Goal: Task Accomplishment & Management: Manage account settings

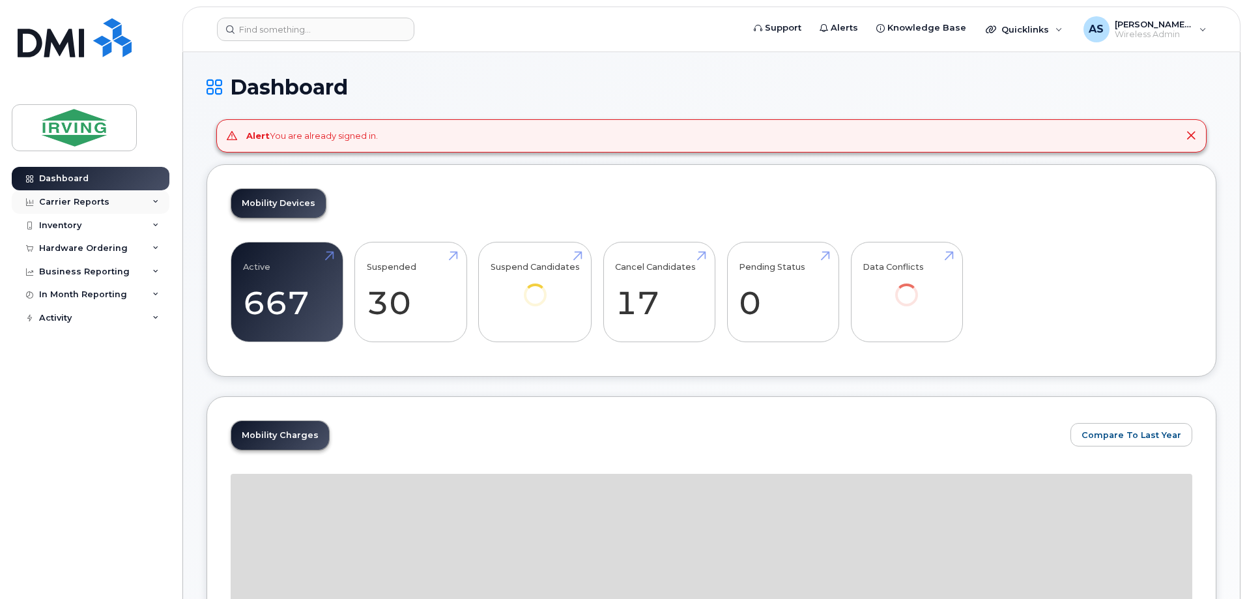
click at [150, 201] on div "Carrier Reports" at bounding box center [91, 201] width 158 height 23
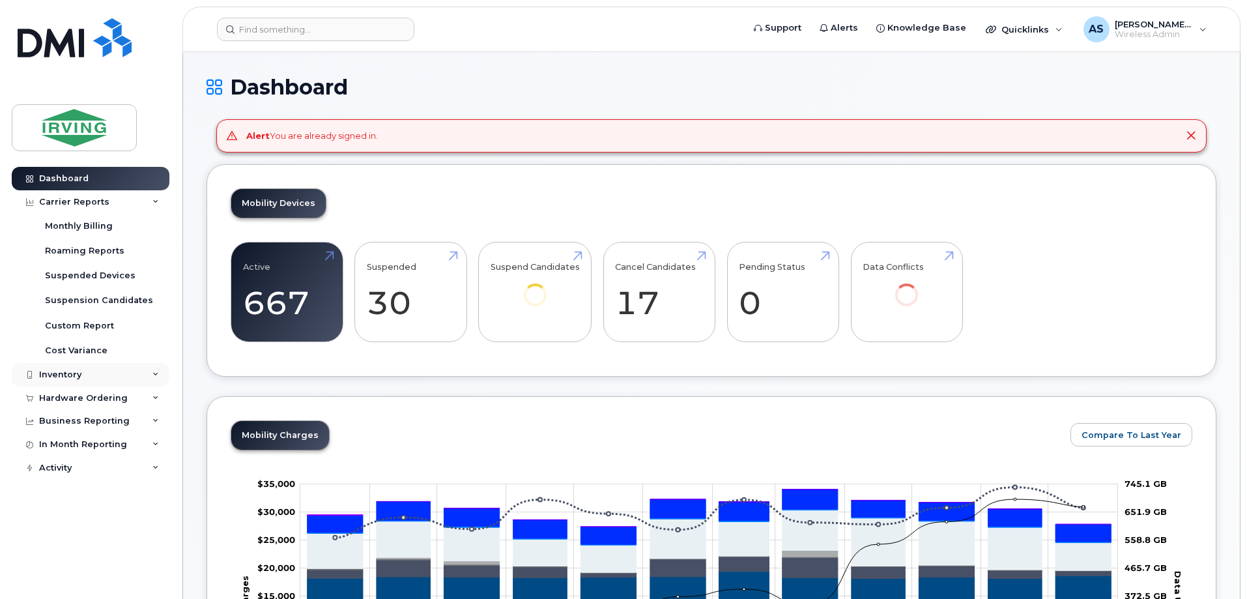
click at [85, 382] on div "Inventory" at bounding box center [91, 374] width 158 height 23
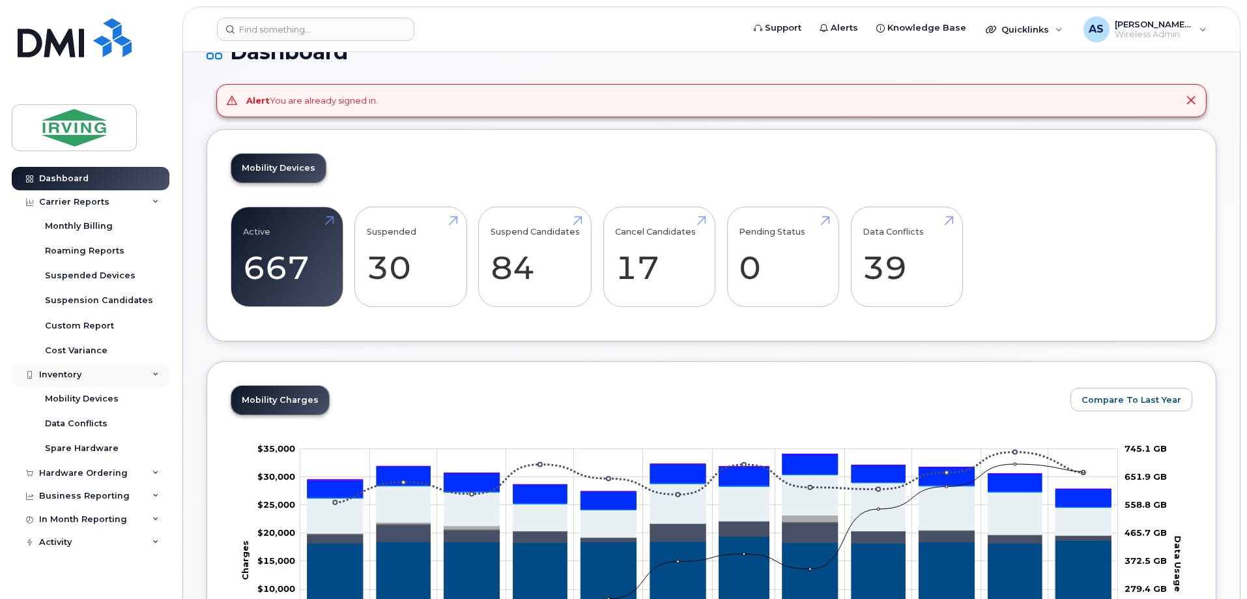
scroll to position [65, 0]
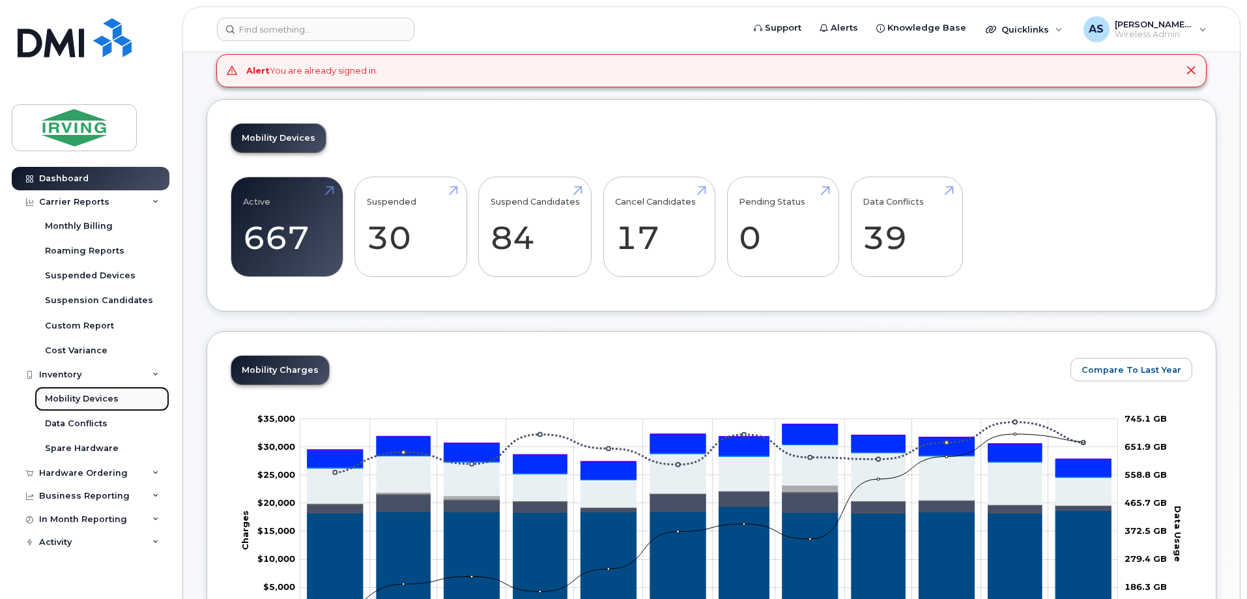
click at [86, 395] on div "Mobility Devices" at bounding box center [82, 399] width 74 height 12
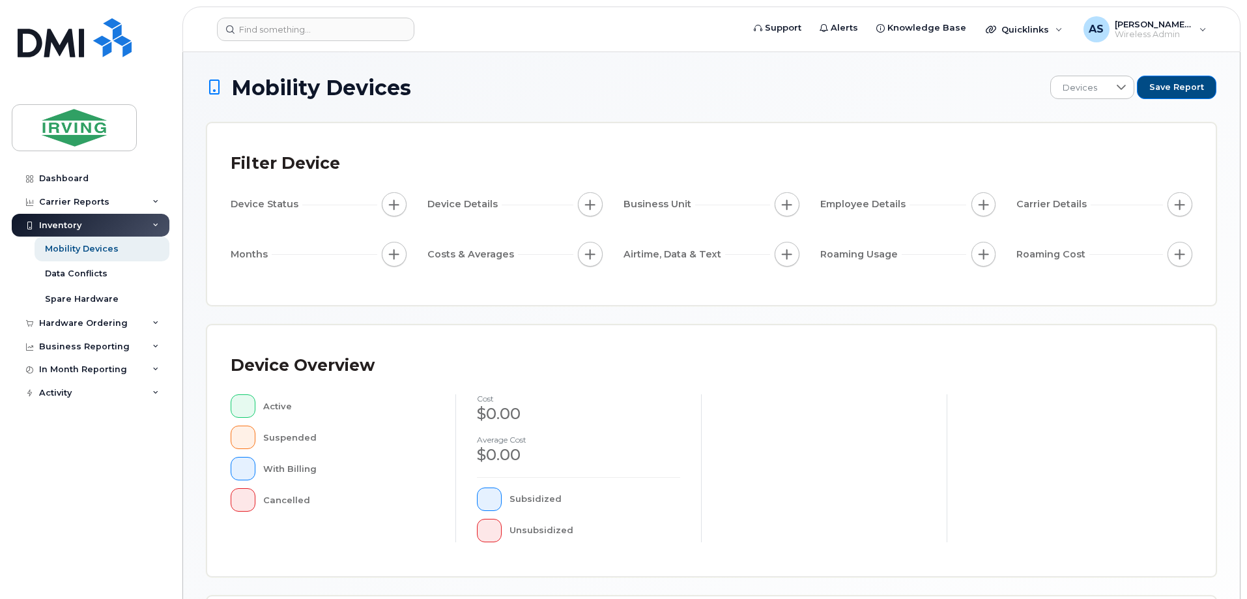
click at [985, 194] on button "button" at bounding box center [983, 204] width 25 height 25
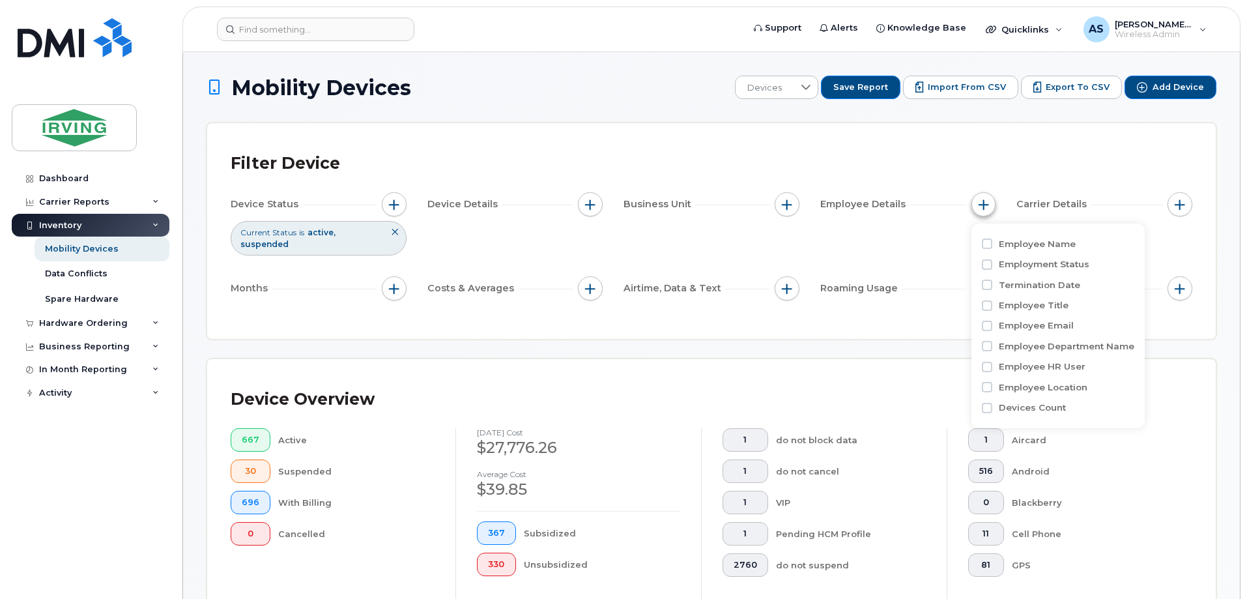
click at [985, 194] on button "button" at bounding box center [983, 204] width 25 height 25
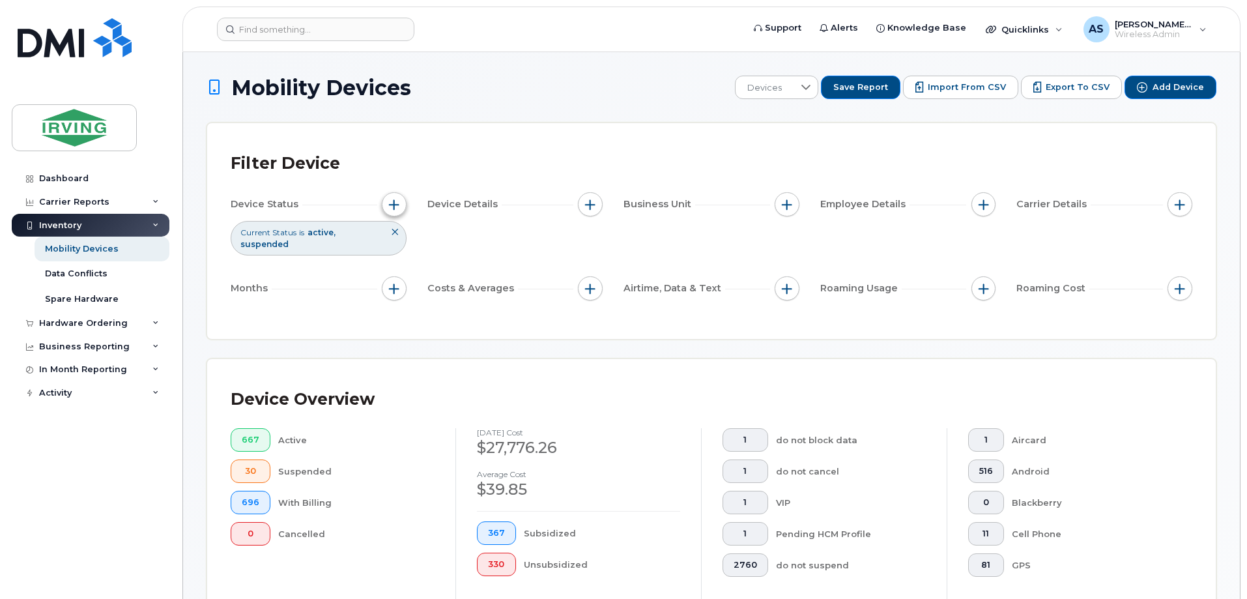
click at [395, 201] on span "button" at bounding box center [394, 204] width 10 height 10
click at [590, 195] on button "button" at bounding box center [590, 204] width 25 height 25
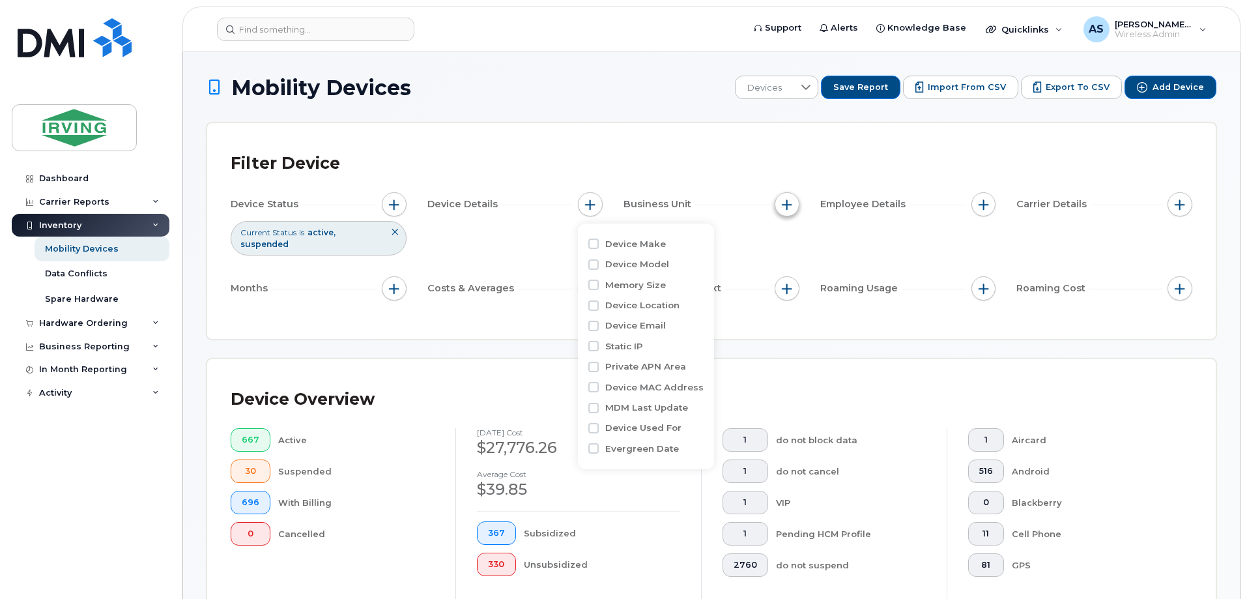
click at [788, 199] on span "button" at bounding box center [787, 204] width 10 height 10
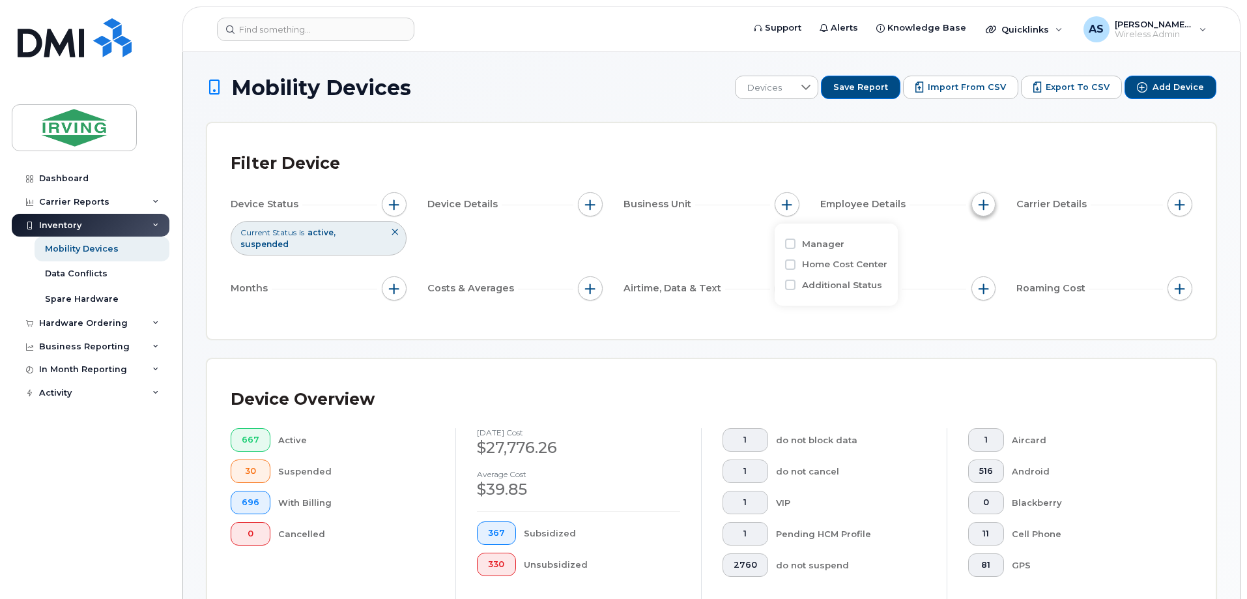
click at [988, 204] on span "button" at bounding box center [983, 204] width 10 height 10
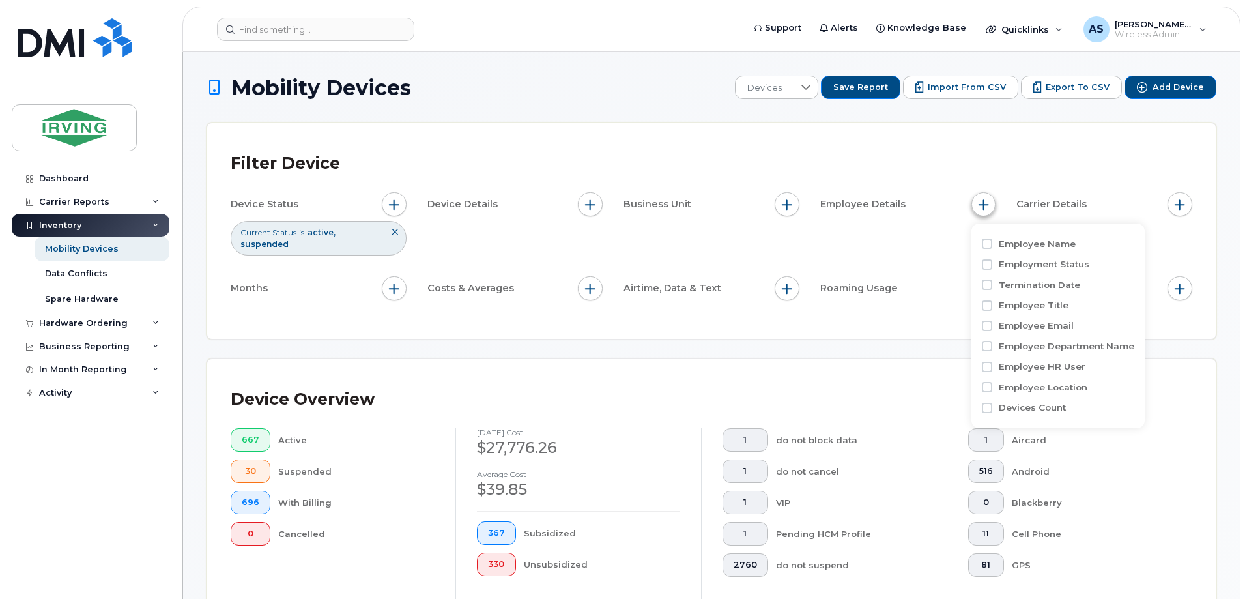
click at [988, 204] on span "button" at bounding box center [983, 204] width 10 height 10
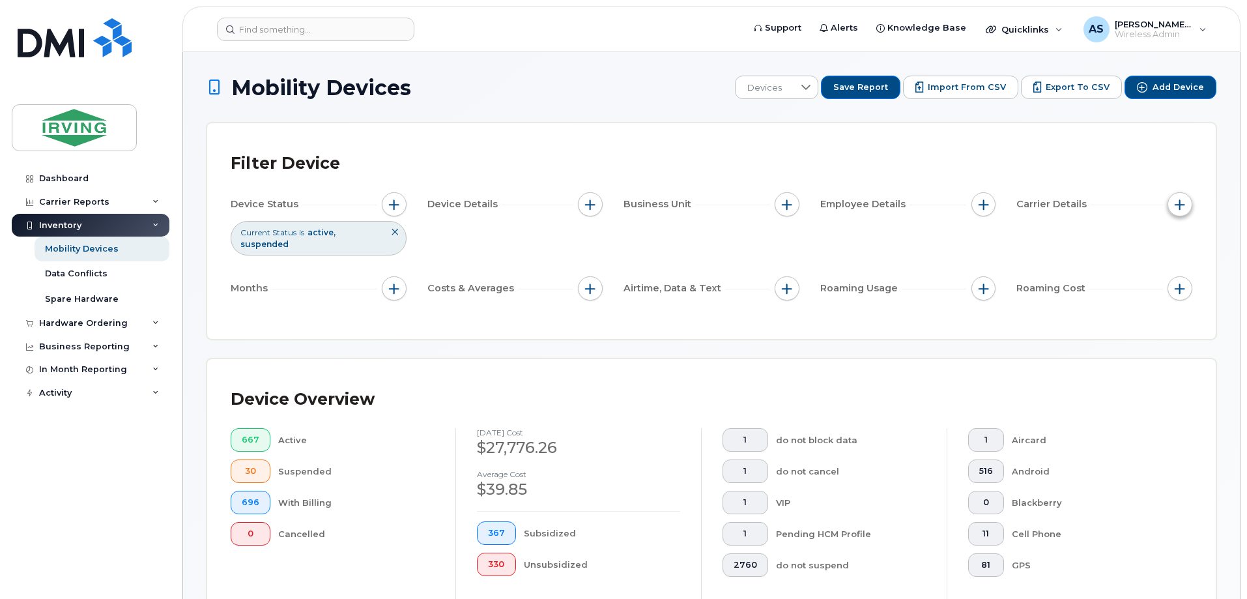
click at [1178, 197] on button "button" at bounding box center [1179, 204] width 25 height 25
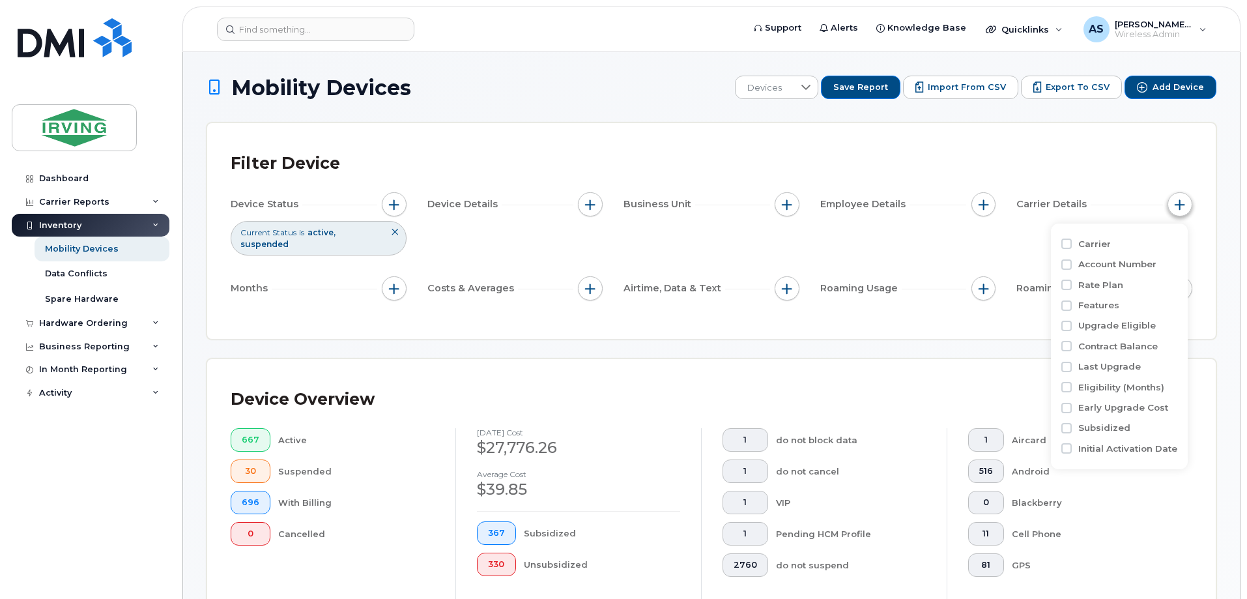
click at [1178, 197] on button "button" at bounding box center [1179, 204] width 25 height 25
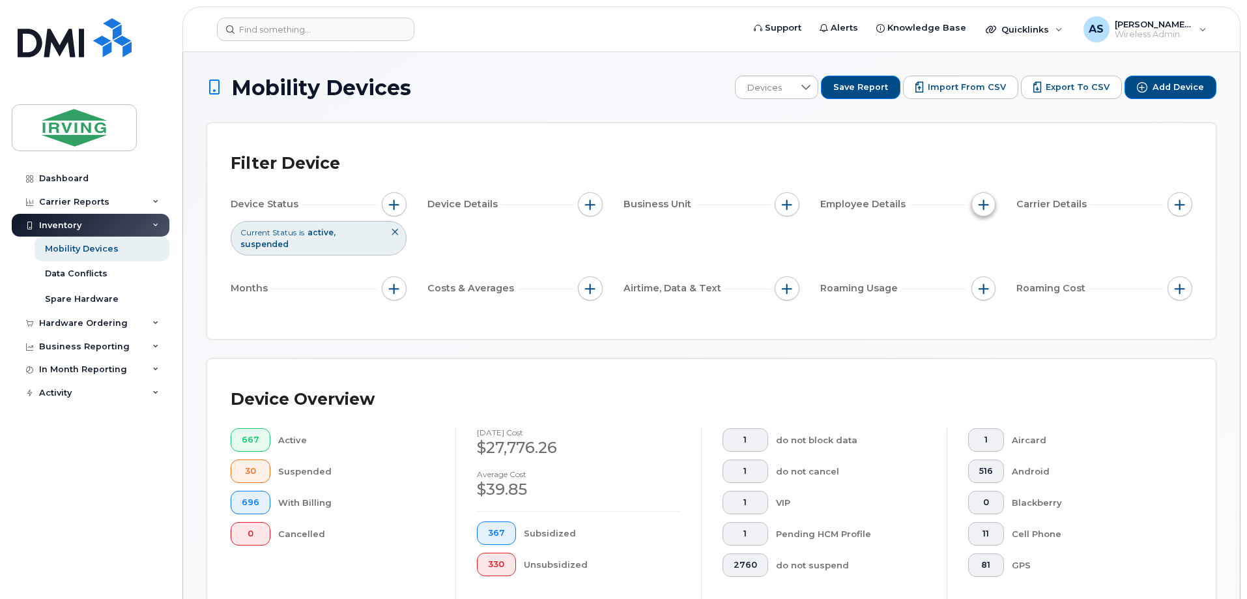
click at [982, 199] on span "button" at bounding box center [983, 204] width 10 height 10
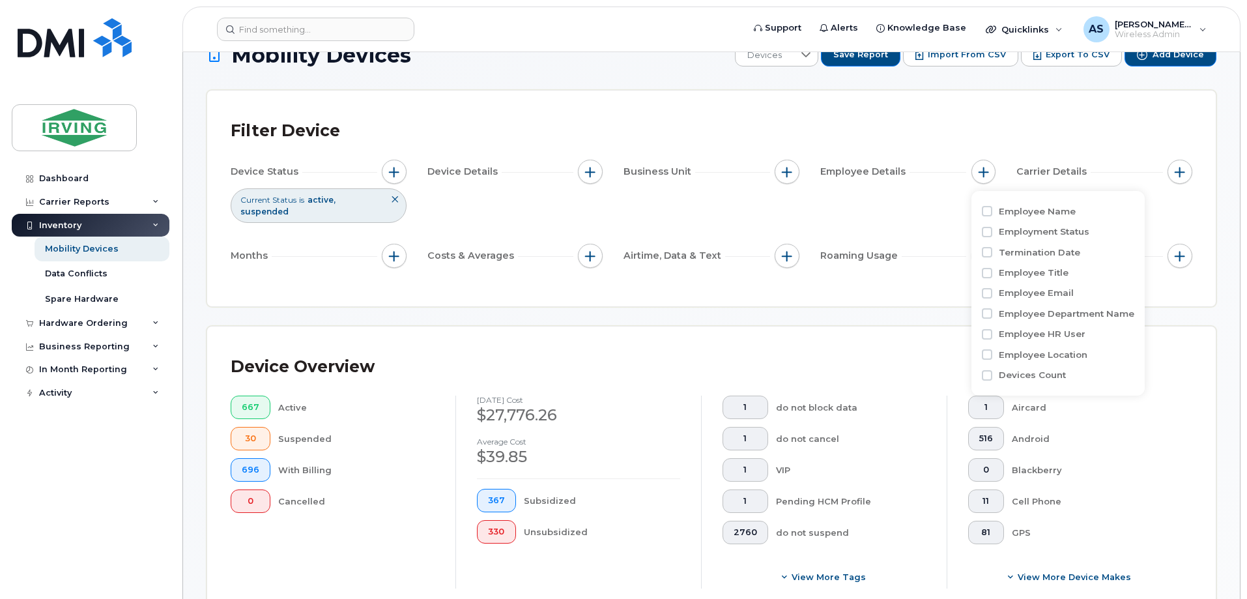
scroll to position [65, 0]
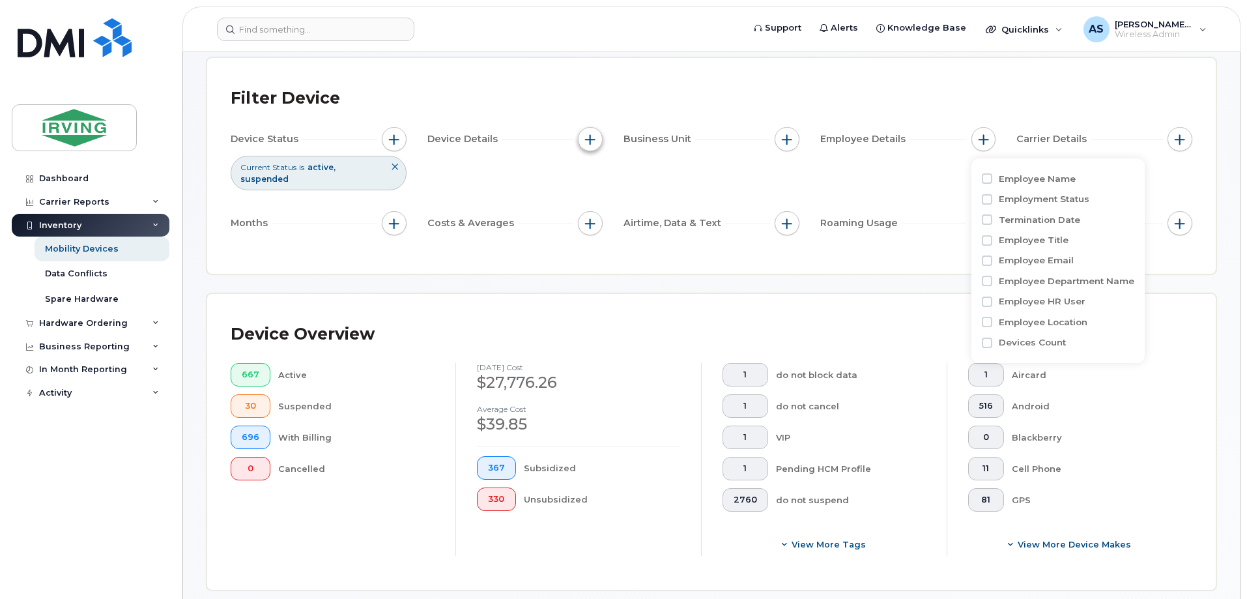
click at [585, 137] on span "button" at bounding box center [590, 139] width 10 height 10
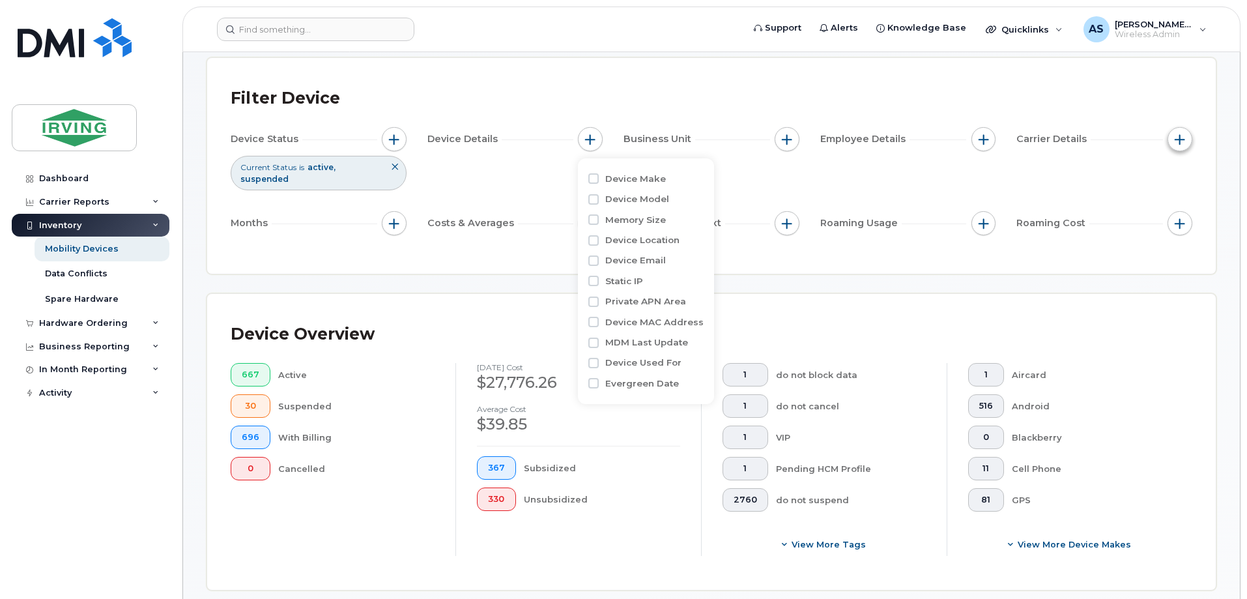
click at [1187, 130] on button "button" at bounding box center [1179, 139] width 25 height 25
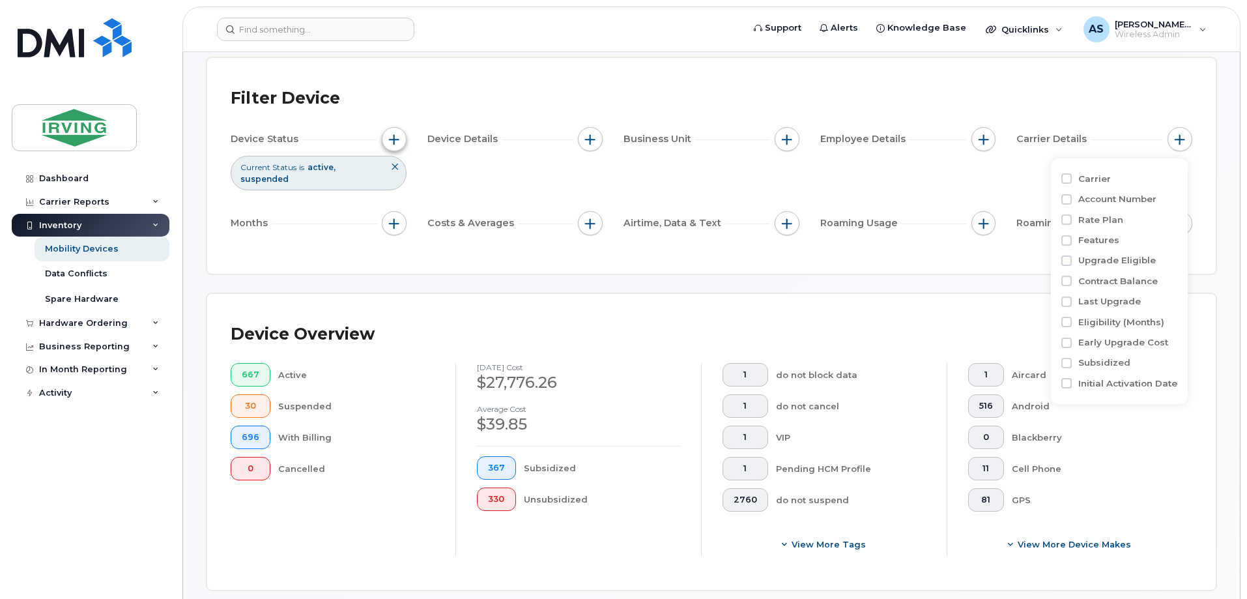
click at [391, 133] on button "button" at bounding box center [394, 139] width 25 height 25
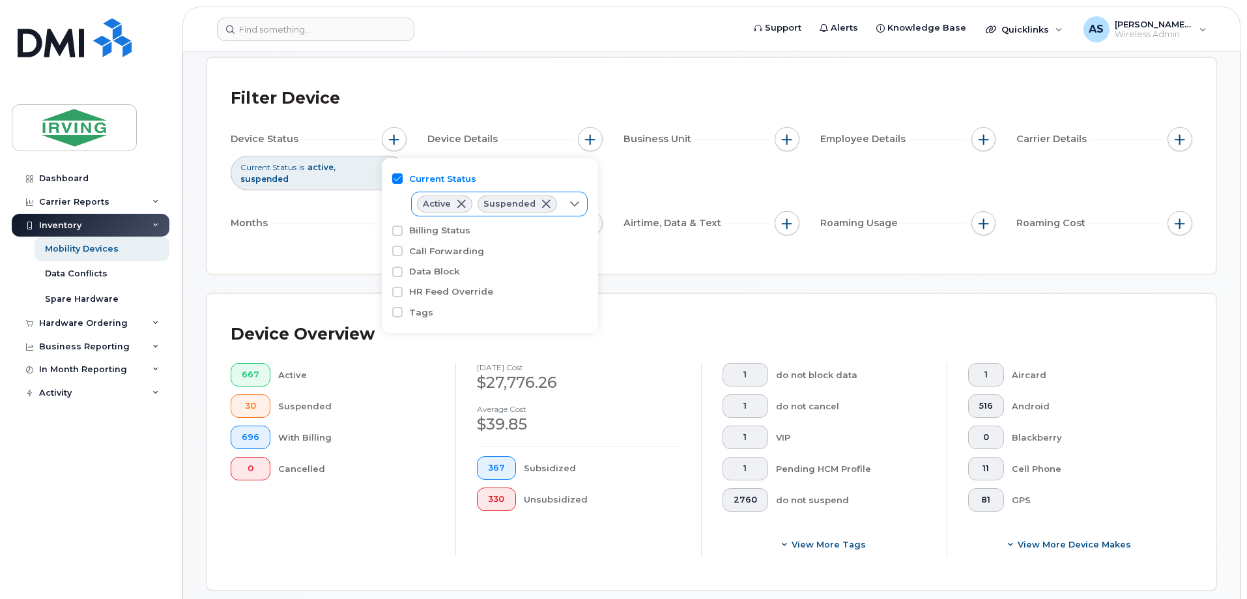
click at [576, 208] on icon at bounding box center [574, 204] width 10 height 10
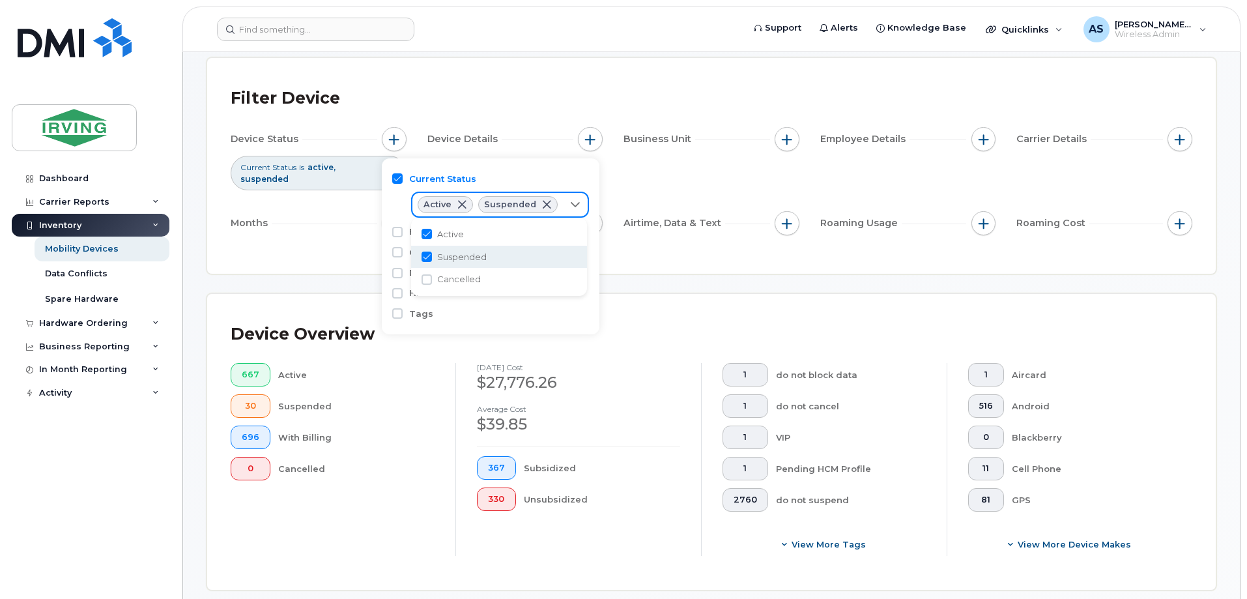
scroll to position [7, 53]
click at [576, 208] on icon at bounding box center [574, 204] width 10 height 10
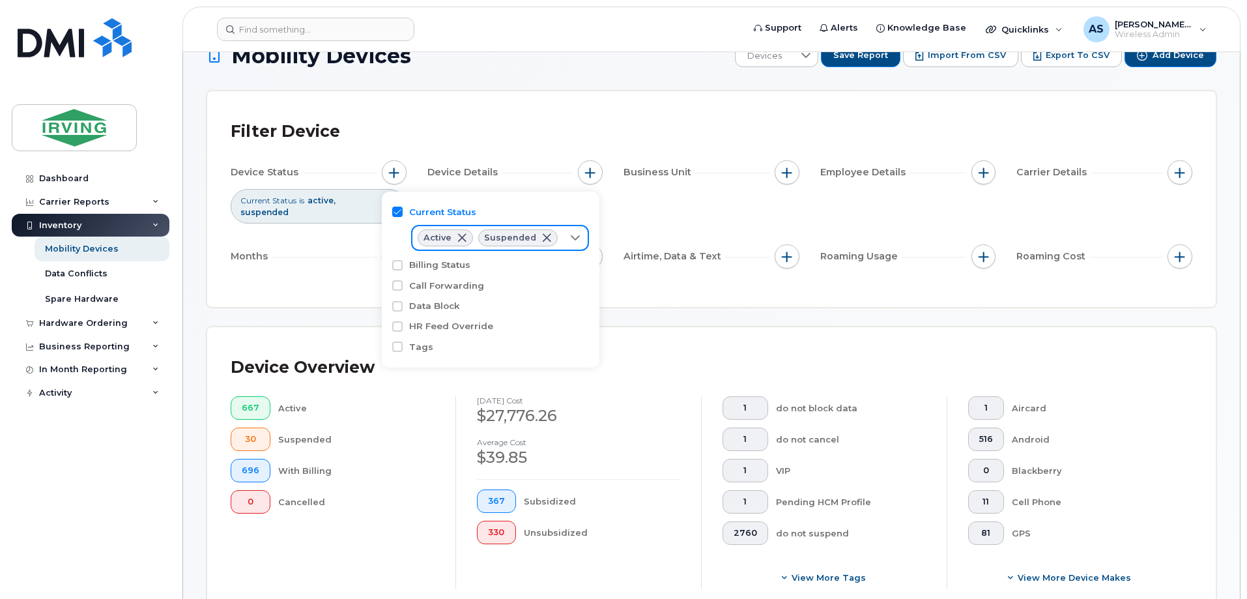
scroll to position [0, 0]
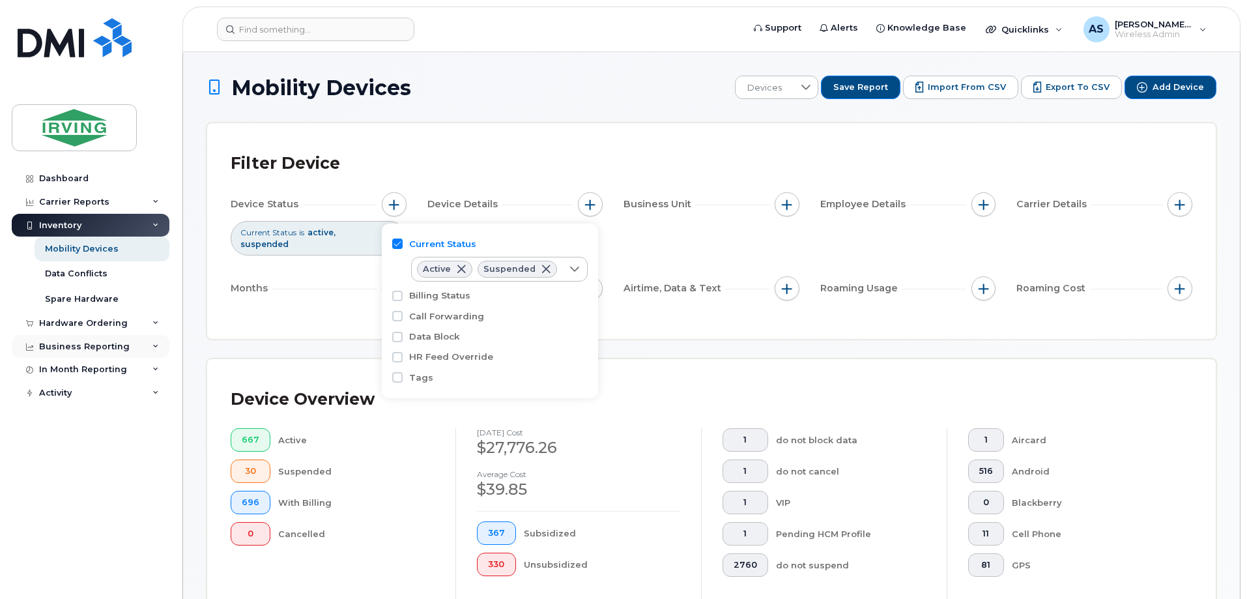
click at [153, 337] on div "Business Reporting" at bounding box center [91, 346] width 158 height 23
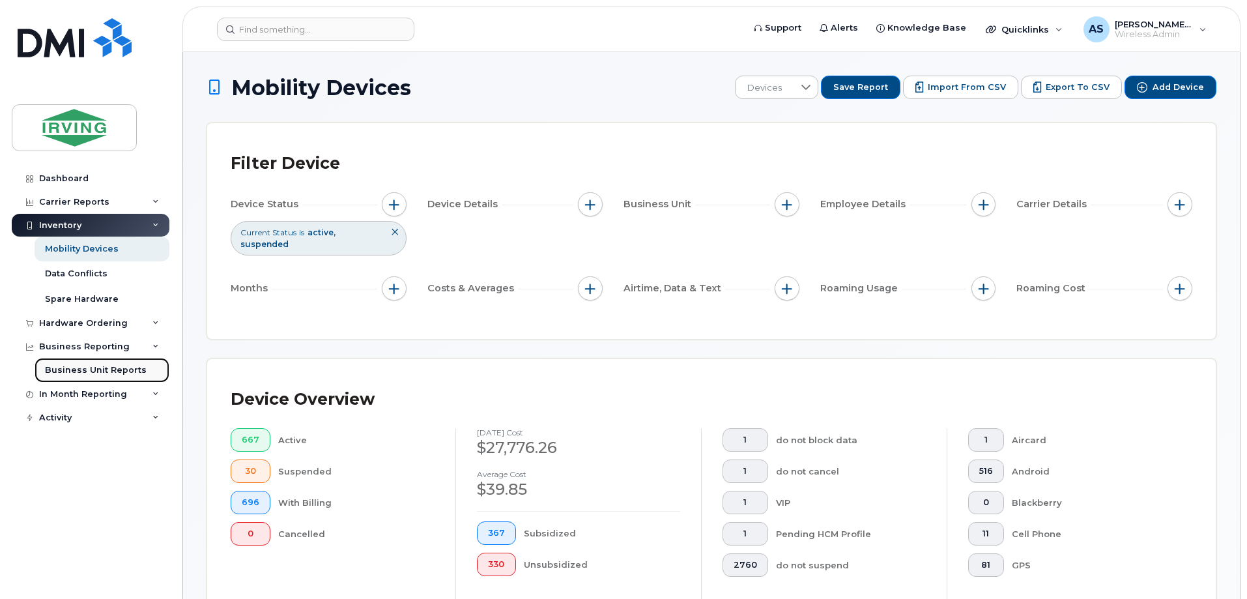
click at [147, 369] on link "Business Unit Reports" at bounding box center [102, 370] width 135 height 25
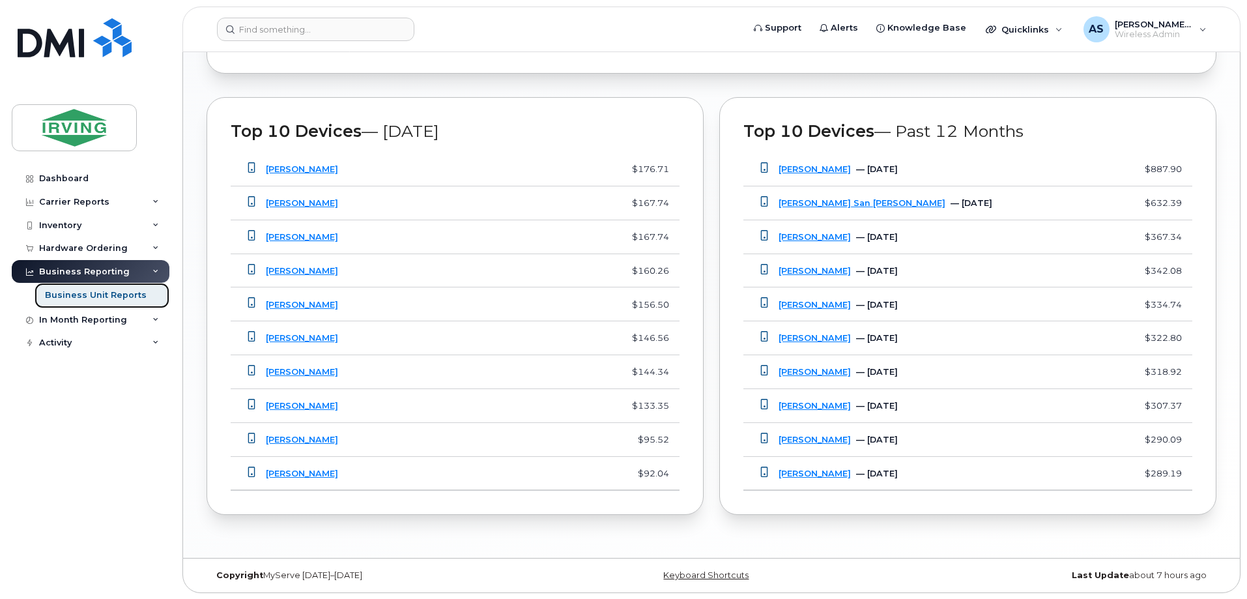
scroll to position [1003, 0]
click at [67, 317] on div "In Month Reporting" at bounding box center [83, 320] width 88 height 10
click at [53, 391] on div "Activity" at bounding box center [55, 393] width 33 height 10
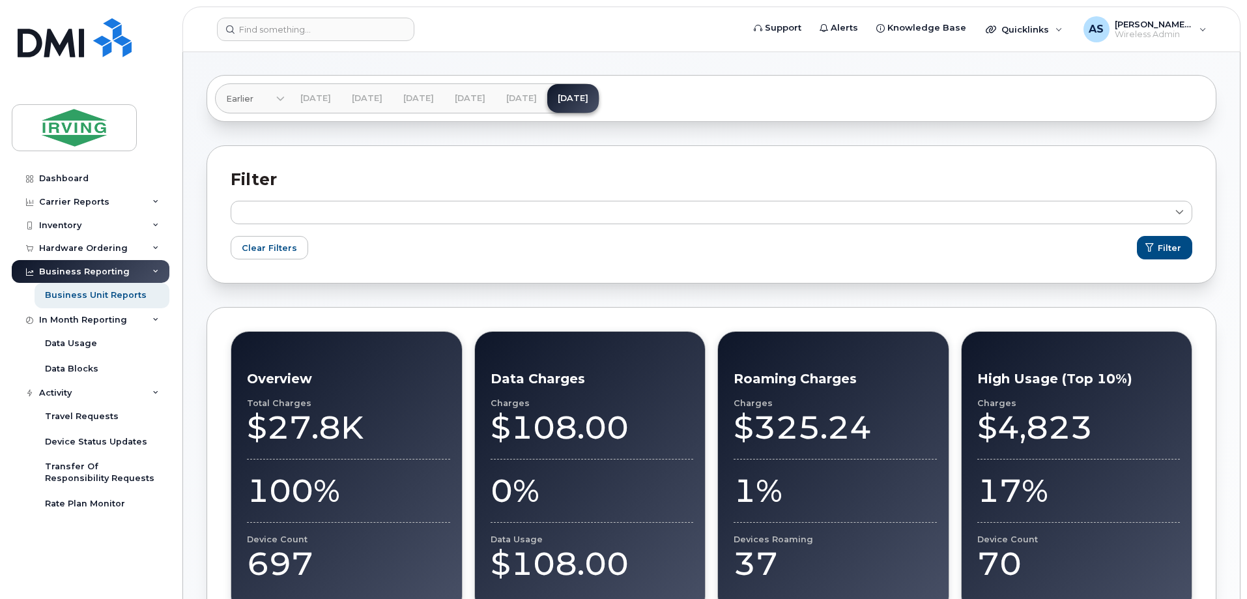
scroll to position [0, 0]
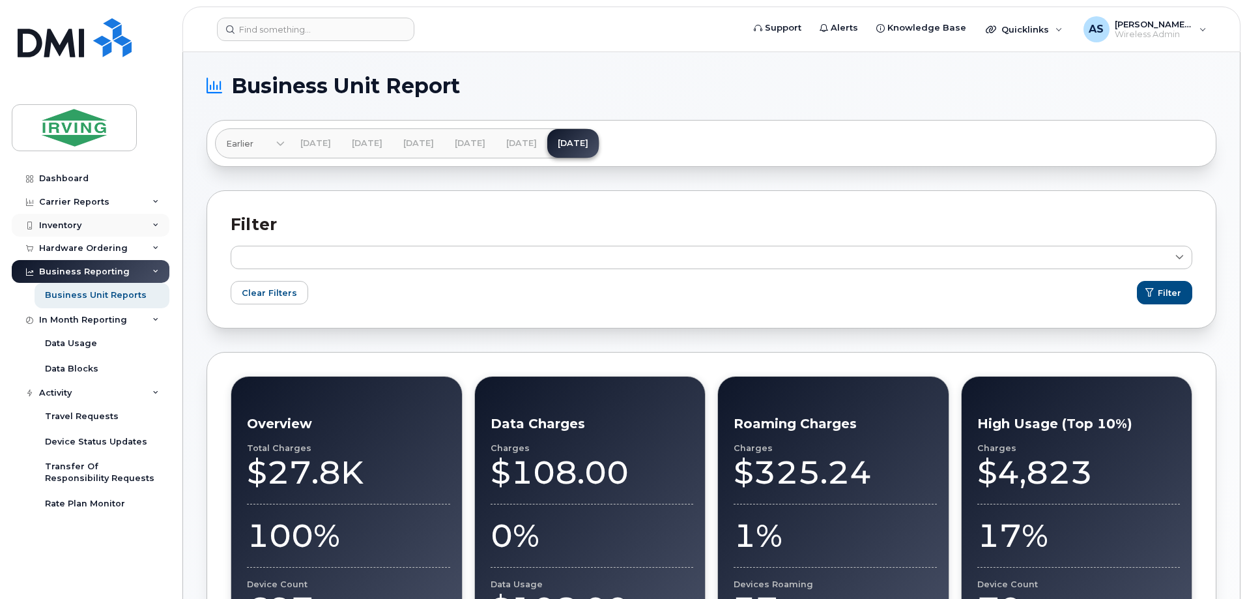
click at [85, 225] on div "Inventory" at bounding box center [91, 225] width 158 height 23
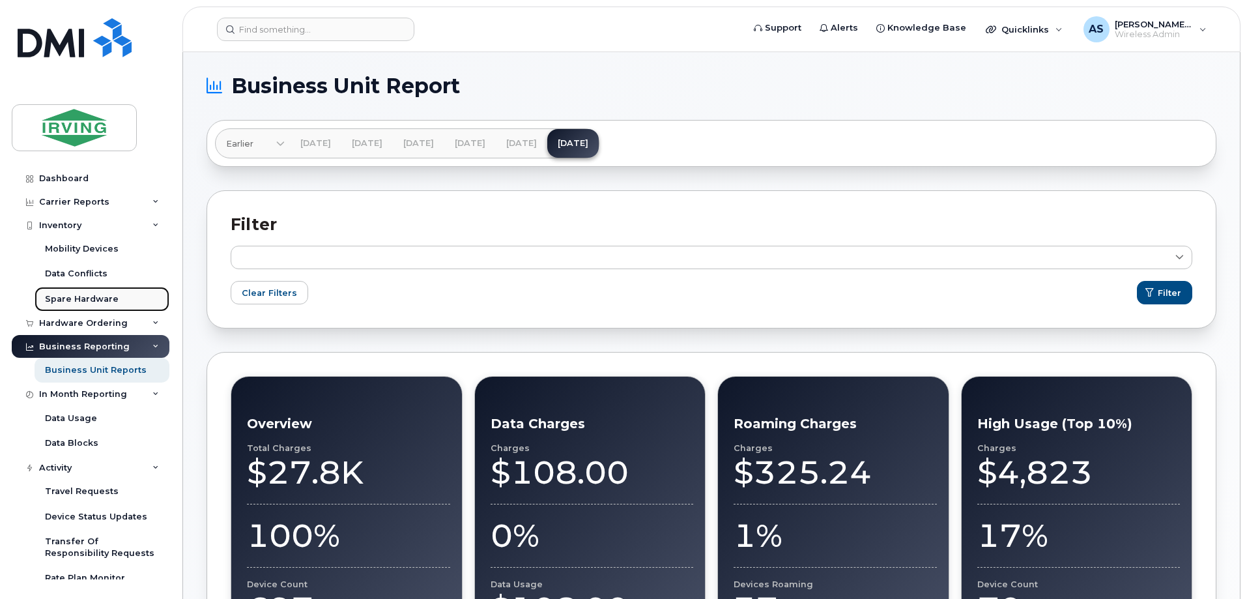
click at [74, 293] on div "Spare Hardware" at bounding box center [82, 299] width 74 height 12
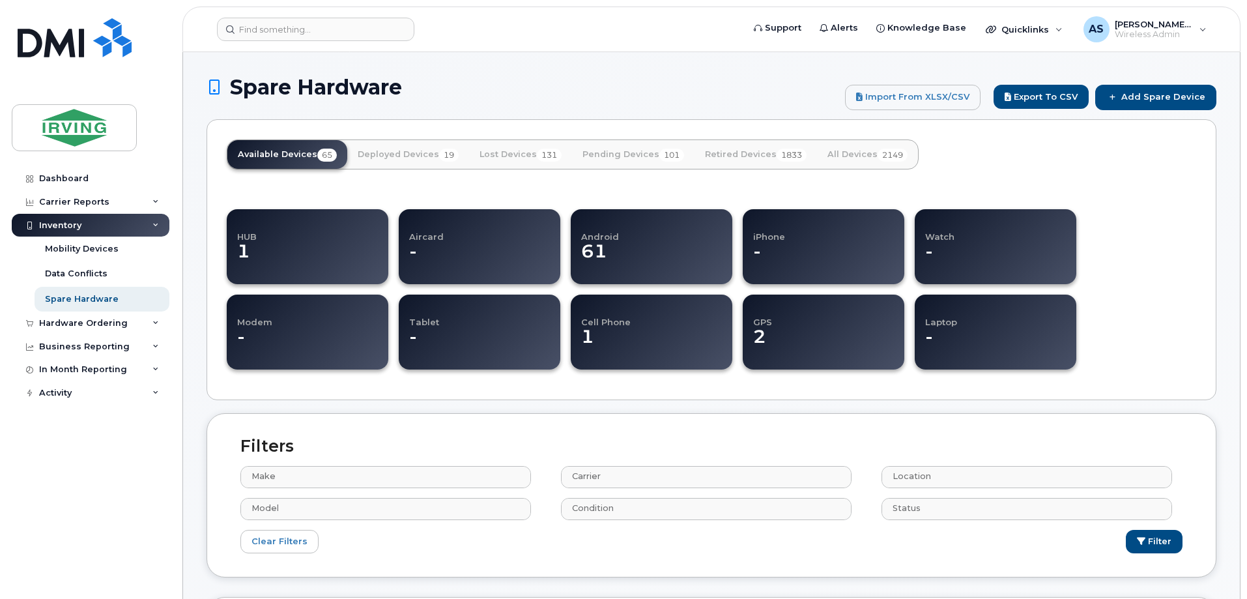
select select
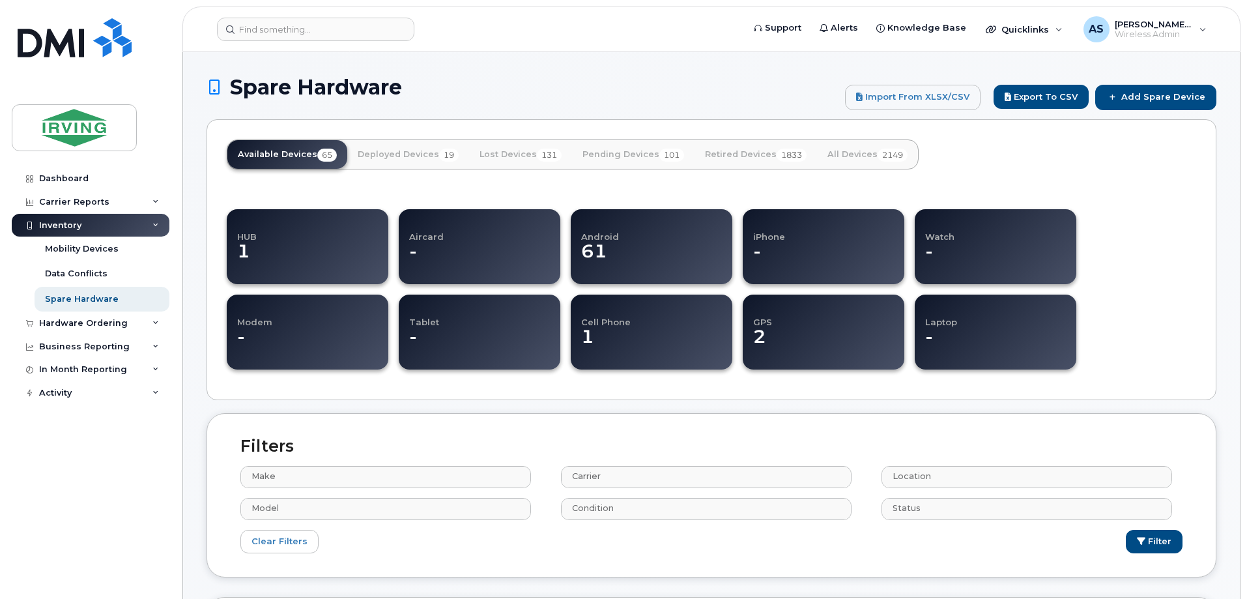
select select
drag, startPoint x: 0, startPoint y: 0, endPoint x: 99, endPoint y: 247, distance: 266.0
click at [99, 247] on div "Mobility Devices" at bounding box center [82, 249] width 74 height 12
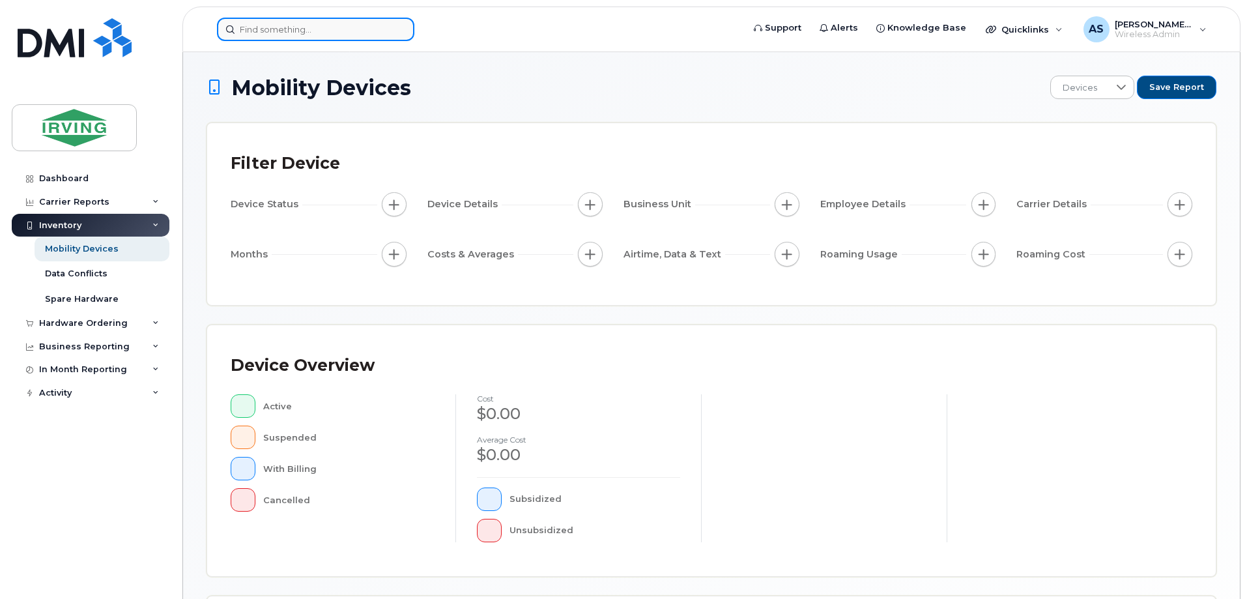
click at [272, 29] on input at bounding box center [315, 29] width 197 height 23
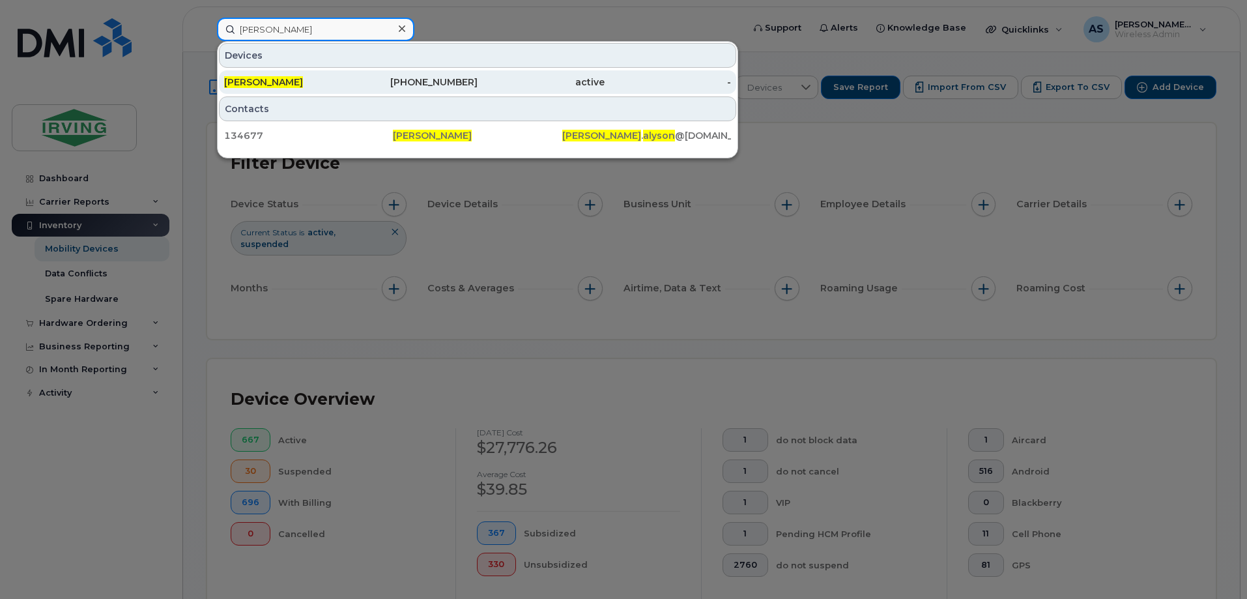
type input "Alyson harding"
click at [322, 89] on div "Alyson Harding" at bounding box center [287, 81] width 127 height 23
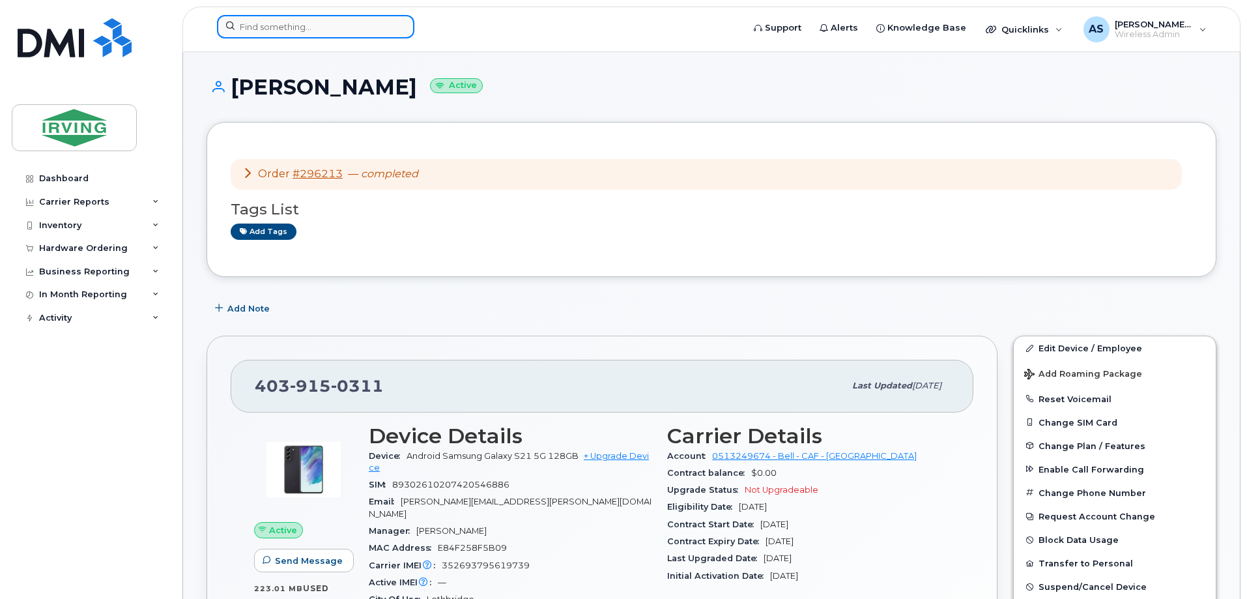
click at [379, 29] on input at bounding box center [315, 26] width 197 height 23
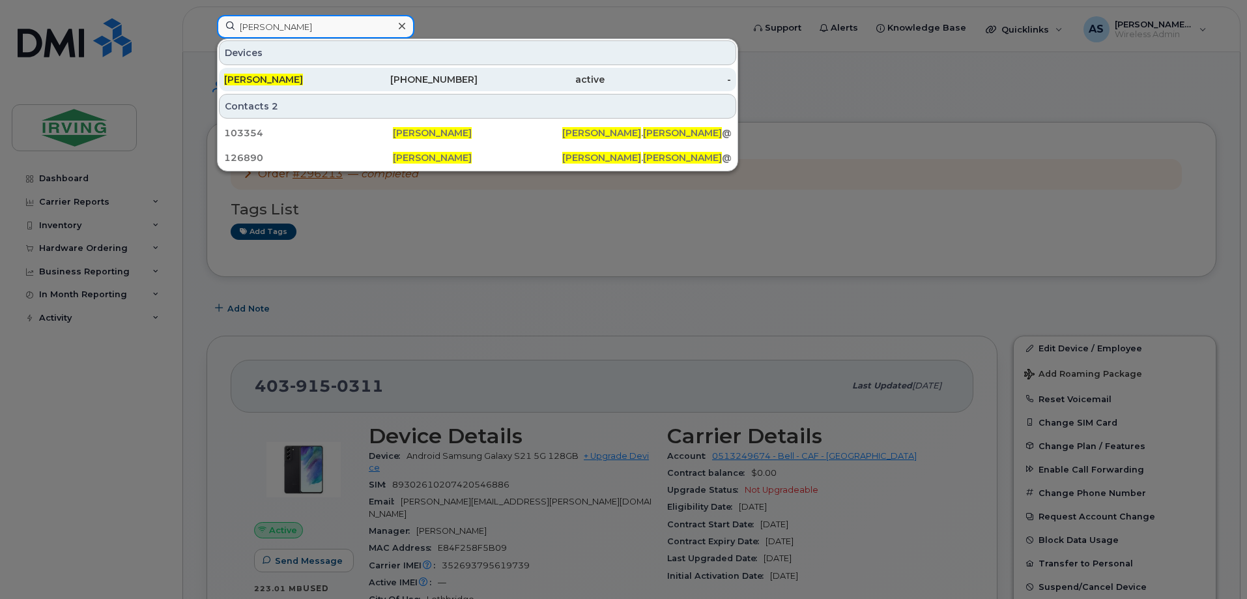
type input "douglas roberts"
click at [371, 79] on div "403-593-0399" at bounding box center [414, 79] width 127 height 13
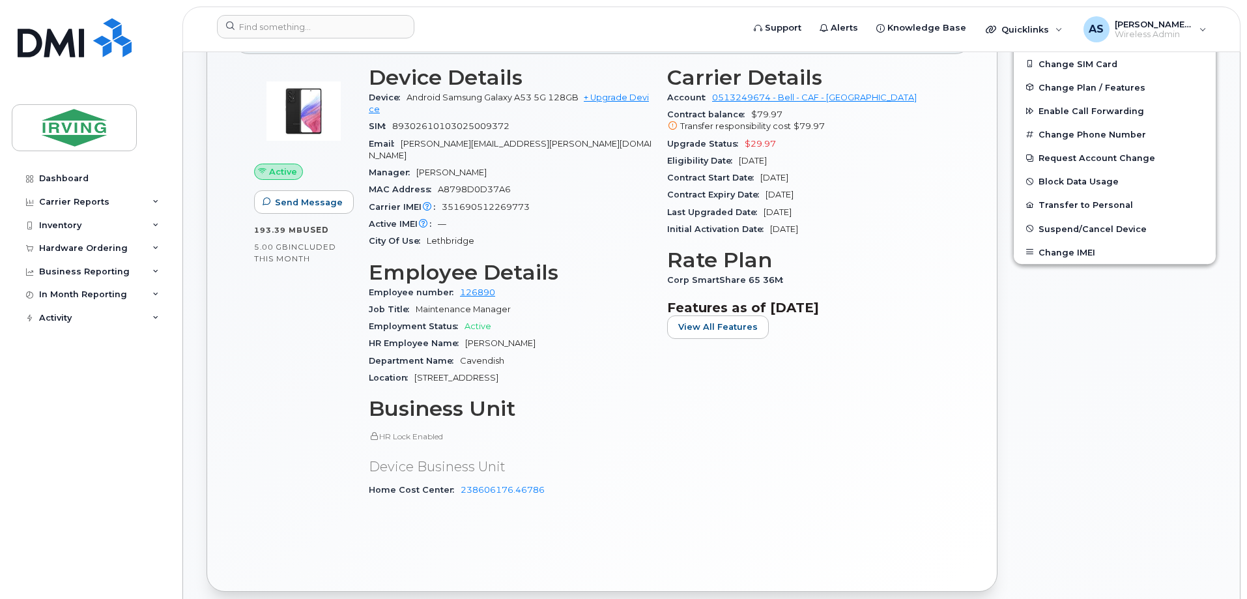
scroll to position [326, 0]
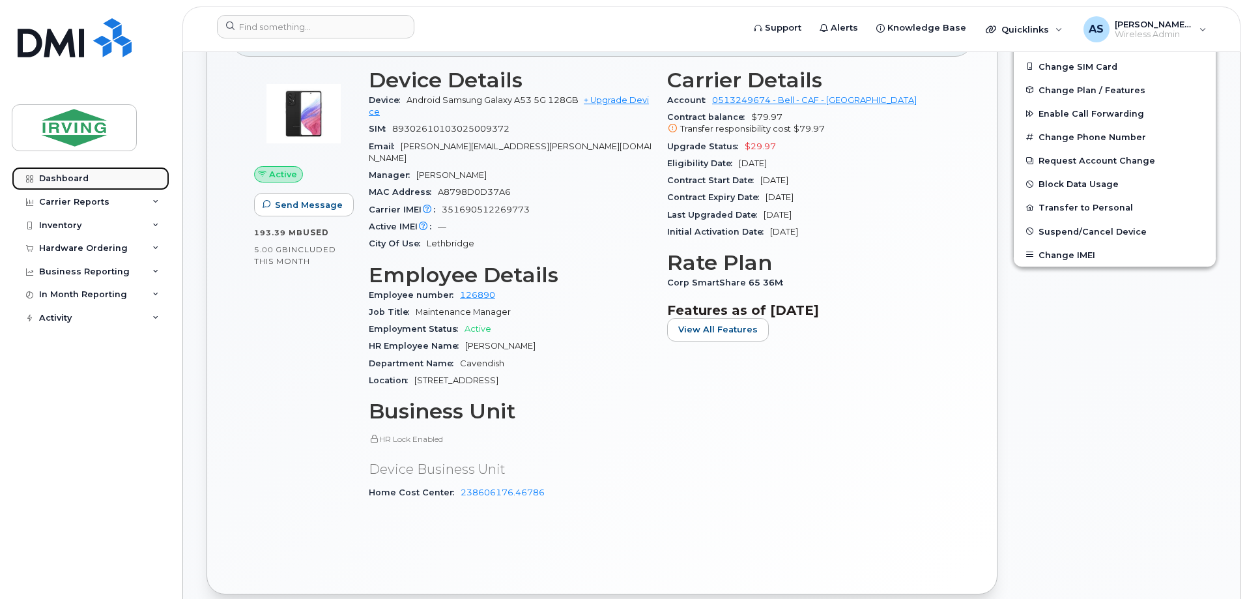
click at [86, 182] on div "Dashboard" at bounding box center [64, 178] width 50 height 10
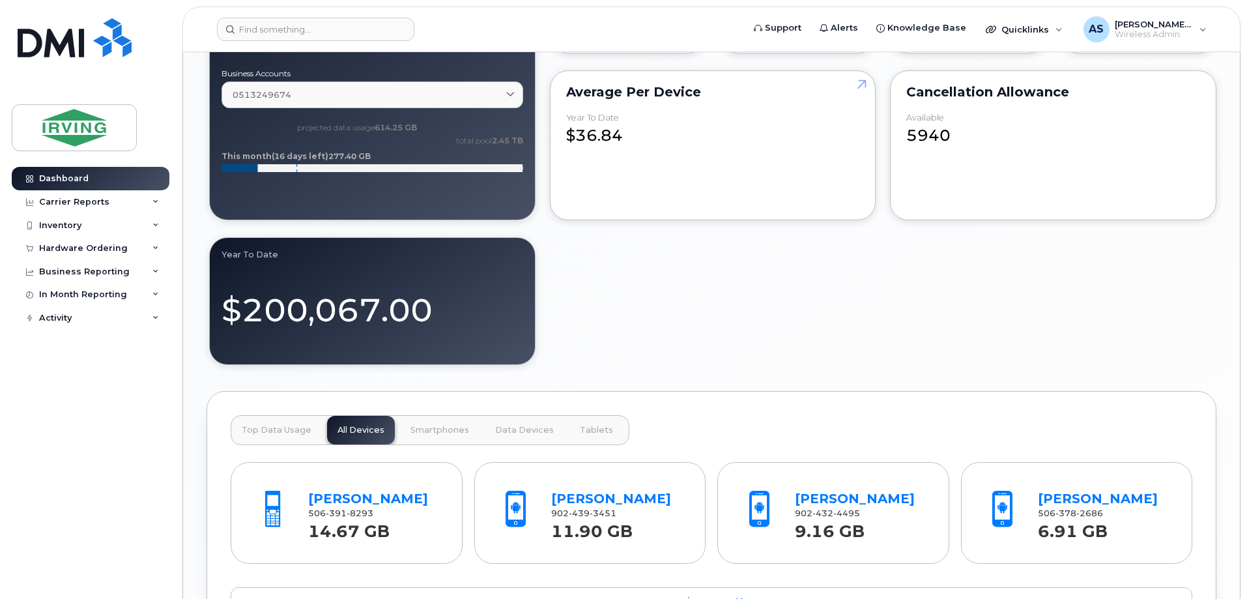
scroll to position [1042, 0]
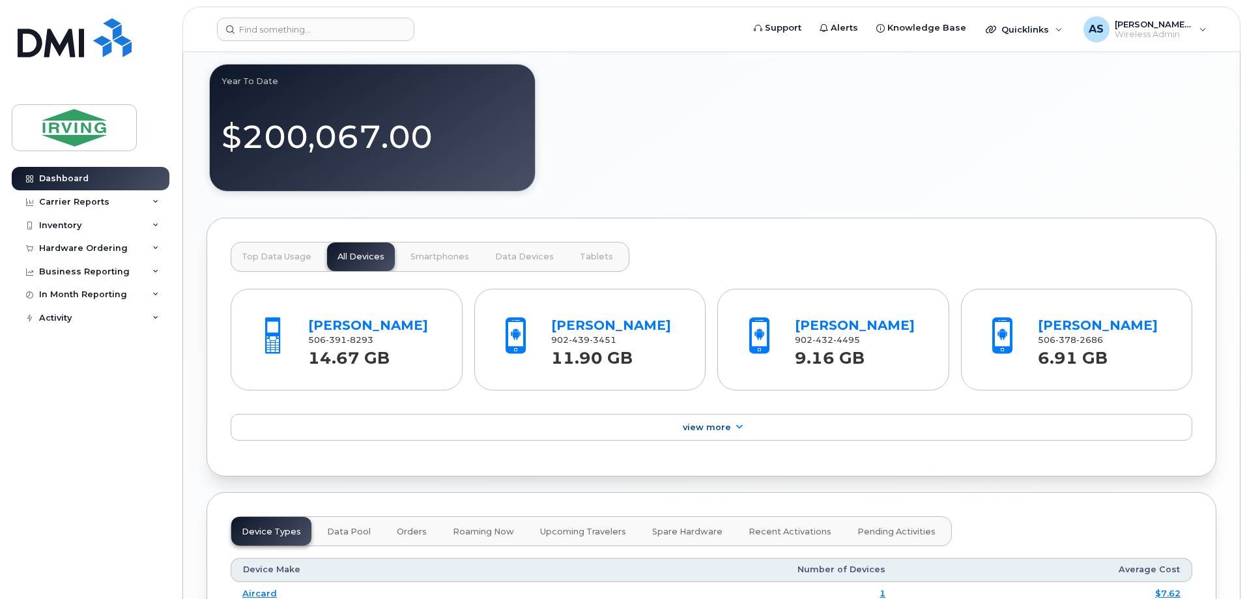
click at [458, 261] on span "Smartphones" at bounding box center [439, 256] width 59 height 10
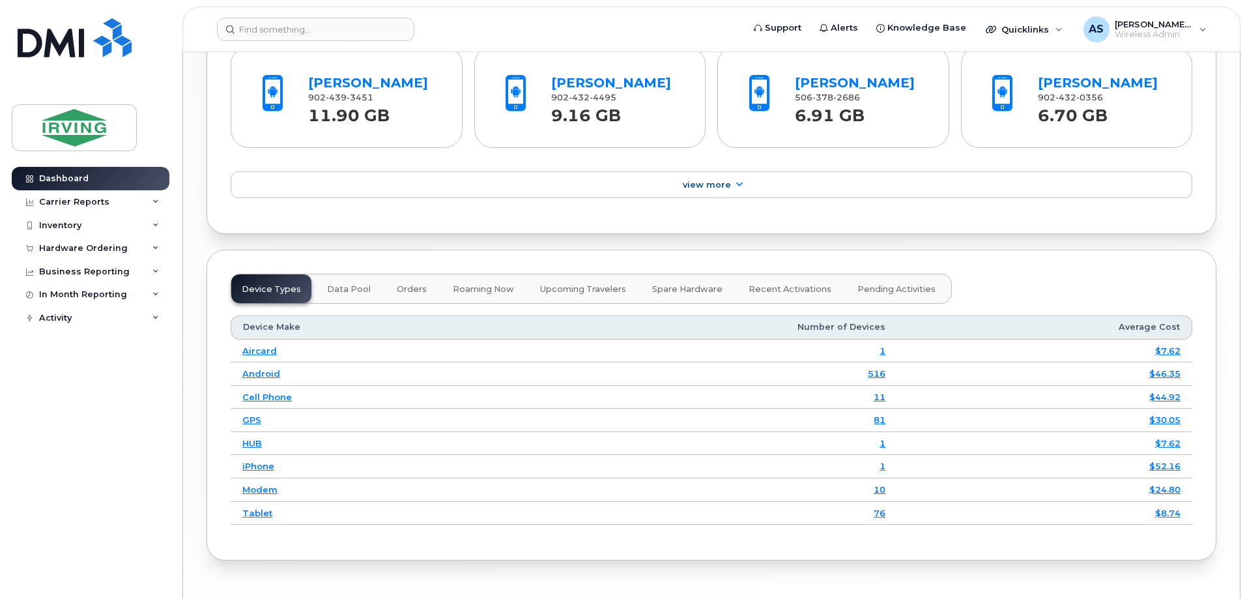
scroll to position [1262, 0]
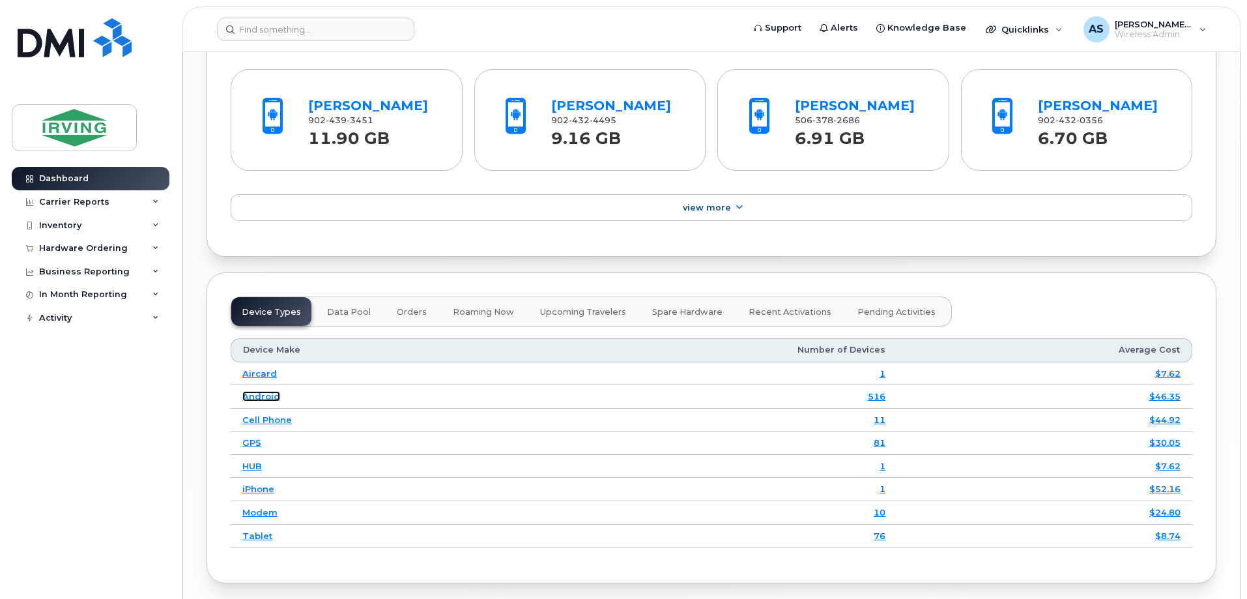
click at [262, 397] on link "Android" at bounding box center [261, 396] width 38 height 10
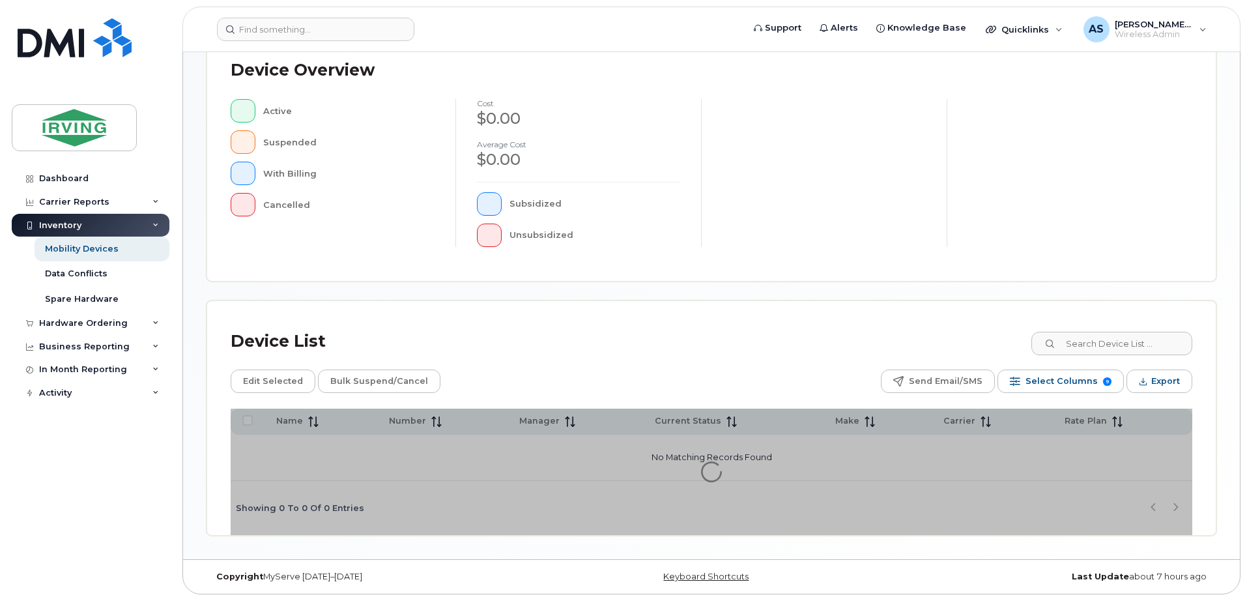
scroll to position [297, 0]
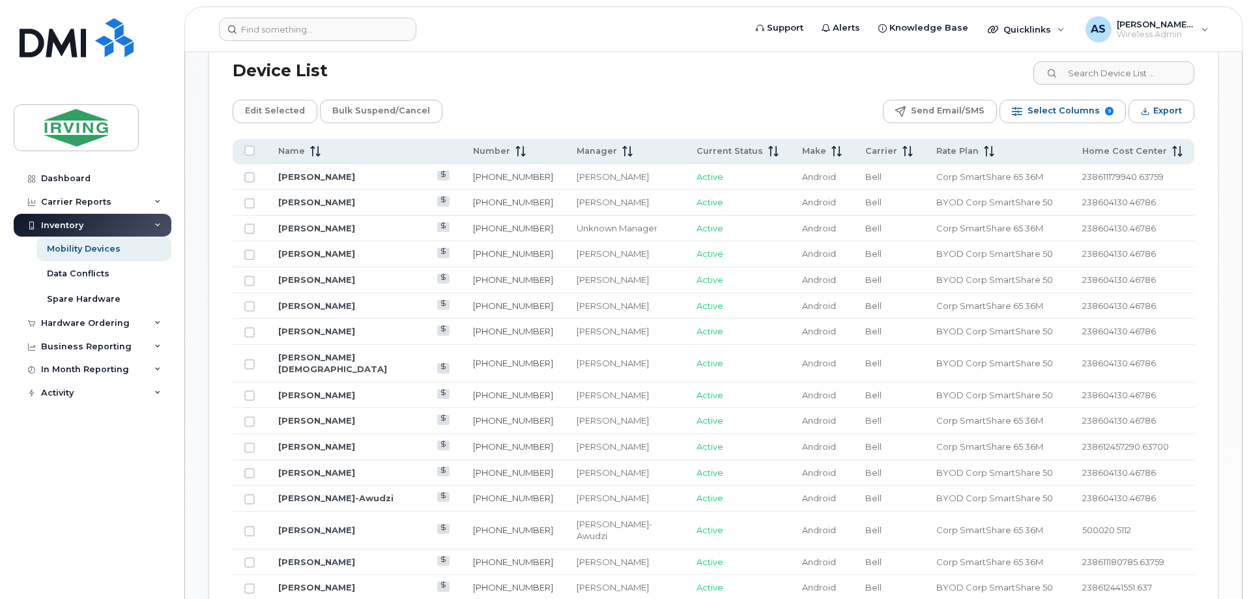
scroll to position [558, 0]
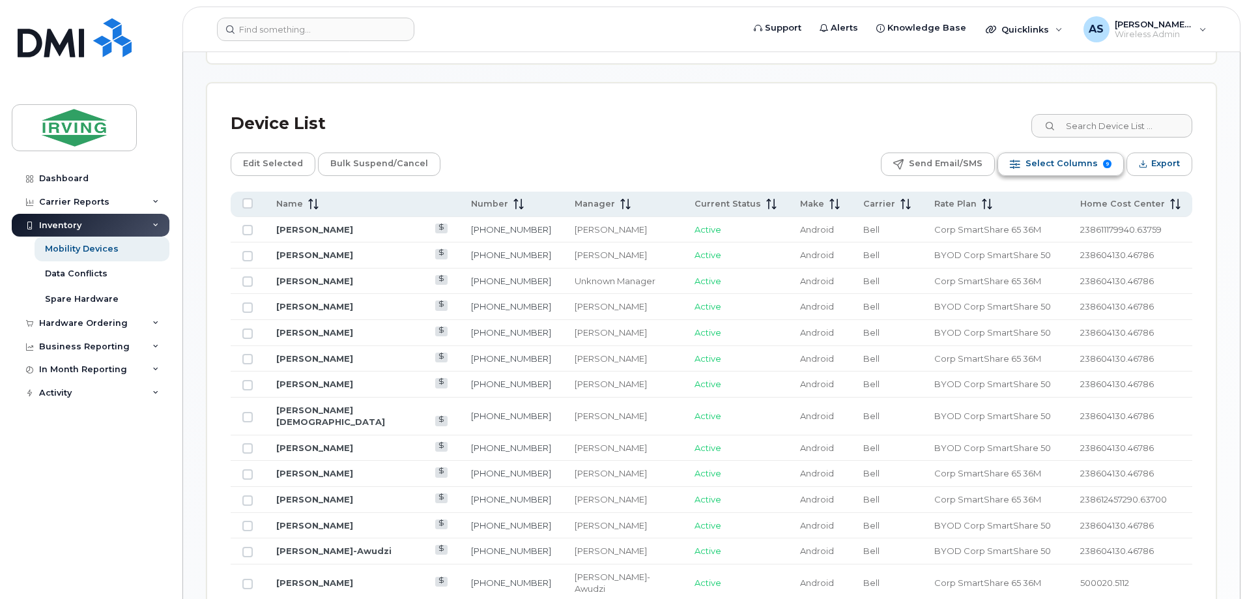
click at [1029, 169] on span "Select Columns" at bounding box center [1061, 164] width 72 height 20
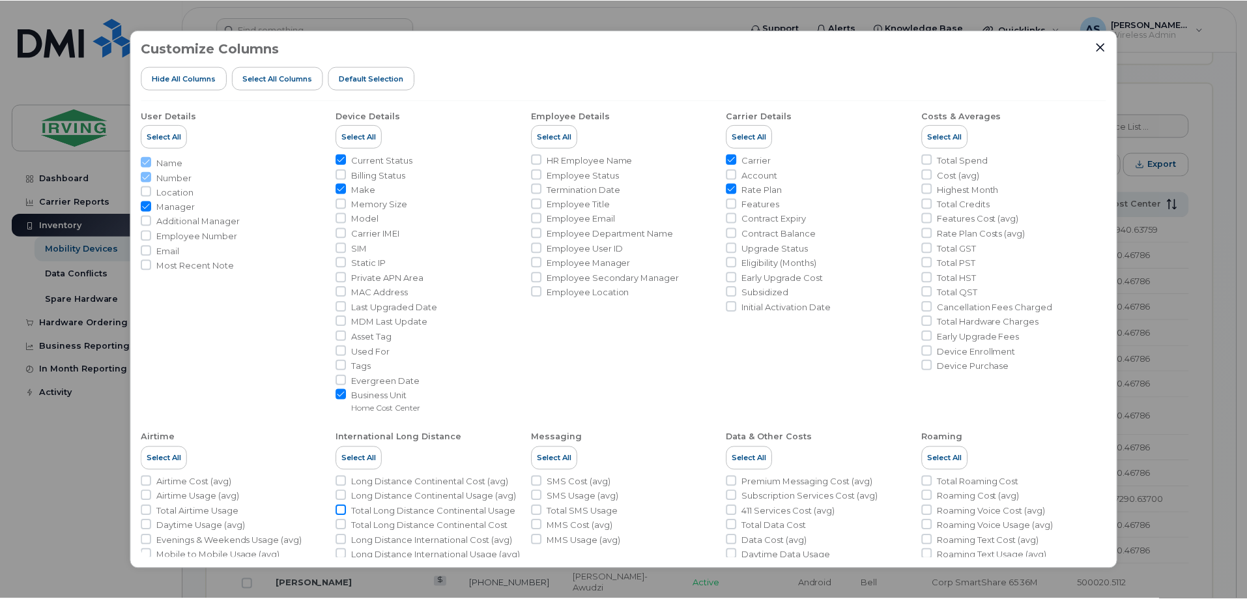
scroll to position [0, 0]
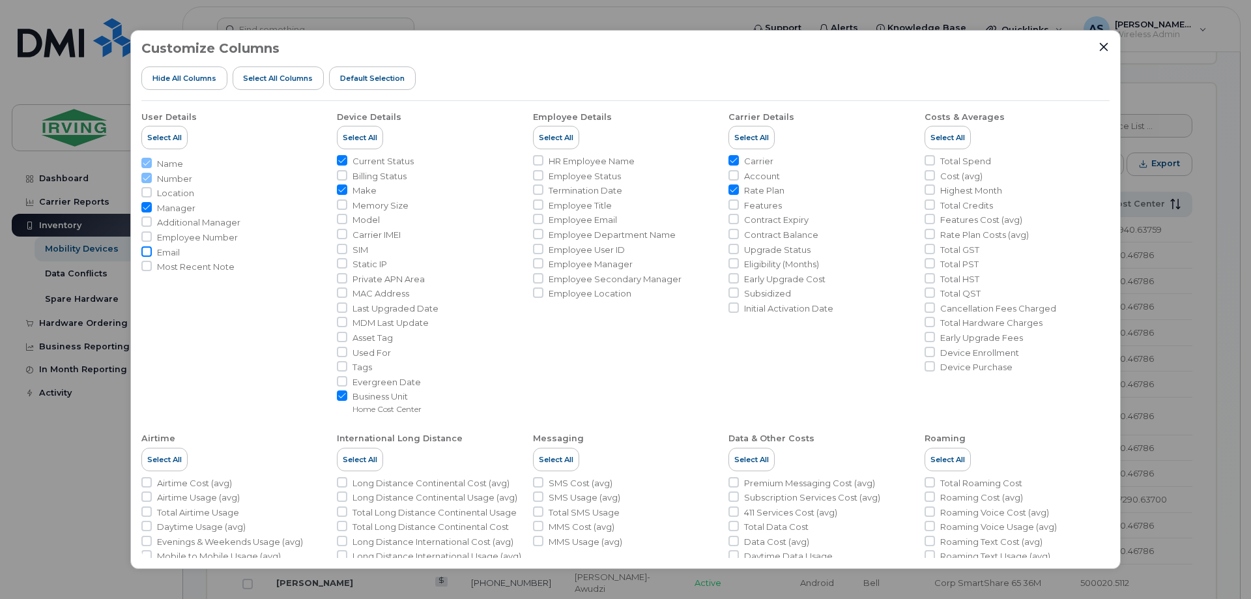
click at [151, 249] on input "Email" at bounding box center [146, 251] width 10 height 10
checkbox input "true"
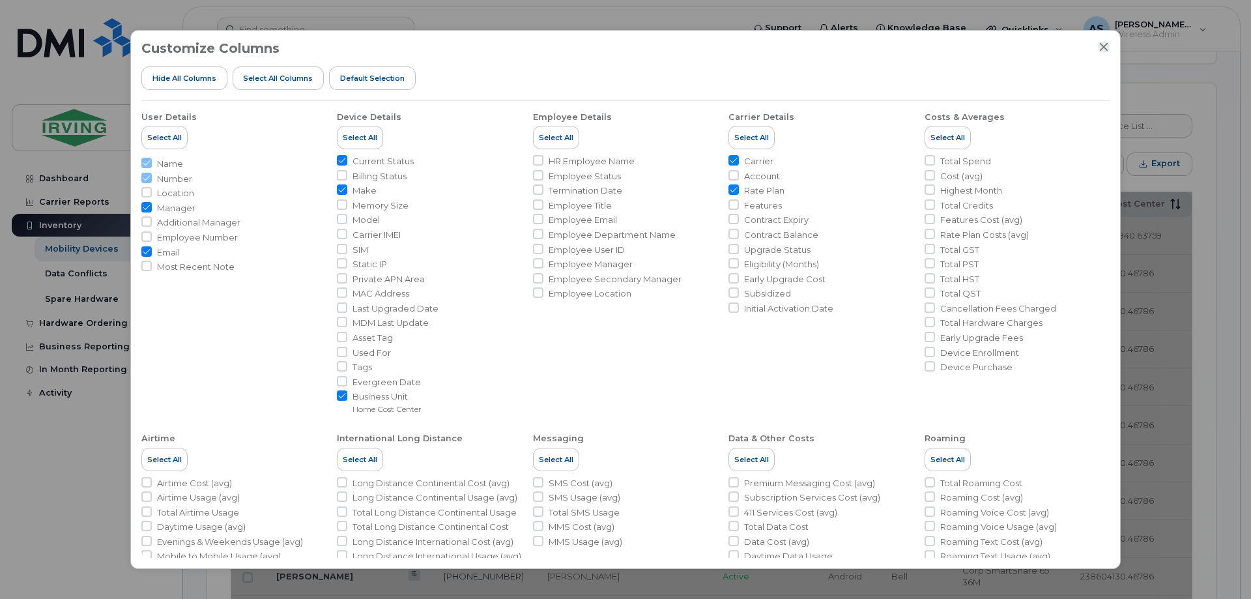
click at [1108, 48] on icon "Close" at bounding box center [1103, 47] width 10 height 10
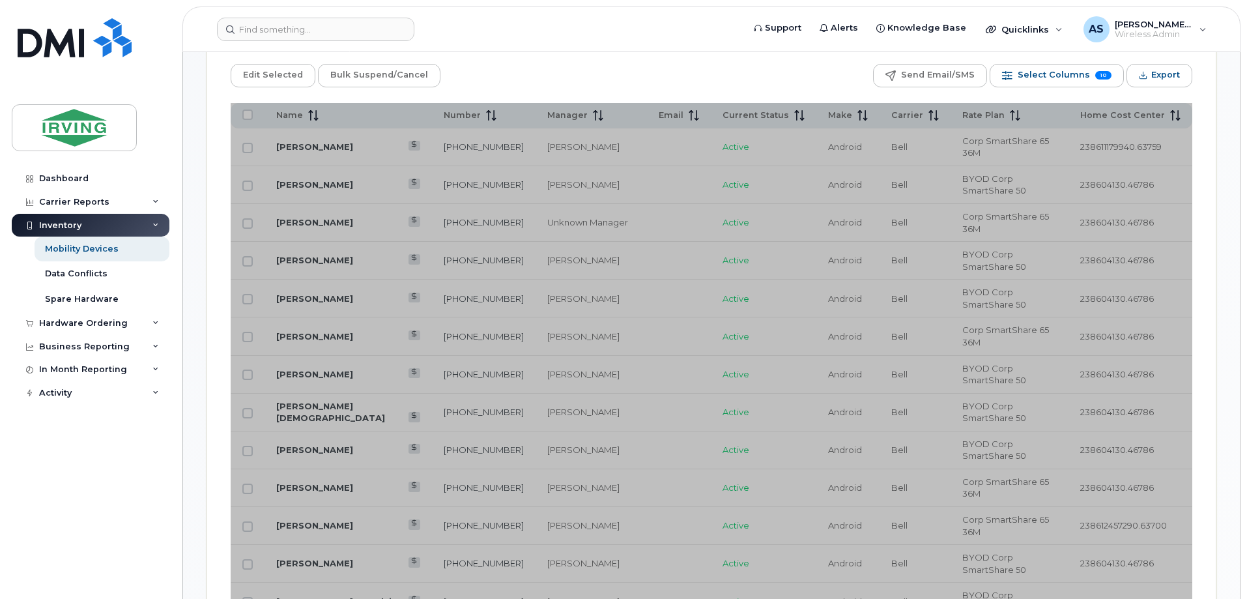
scroll to position [753, 0]
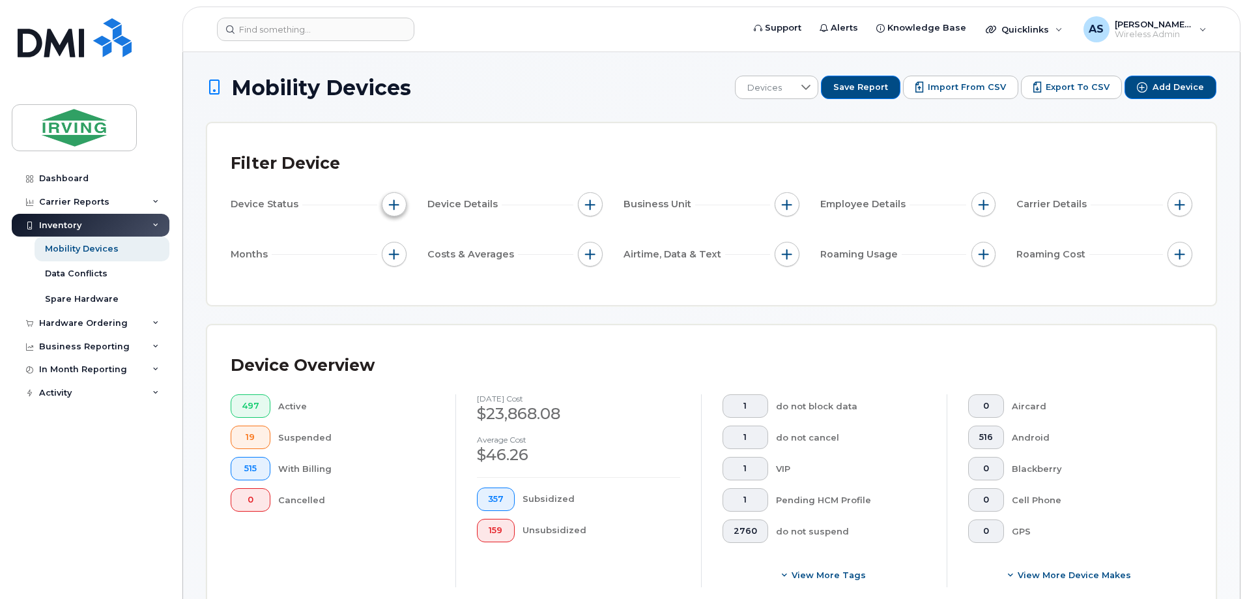
click at [398, 201] on span "button" at bounding box center [394, 204] width 10 height 10
click at [590, 207] on span "button" at bounding box center [590, 204] width 10 height 10
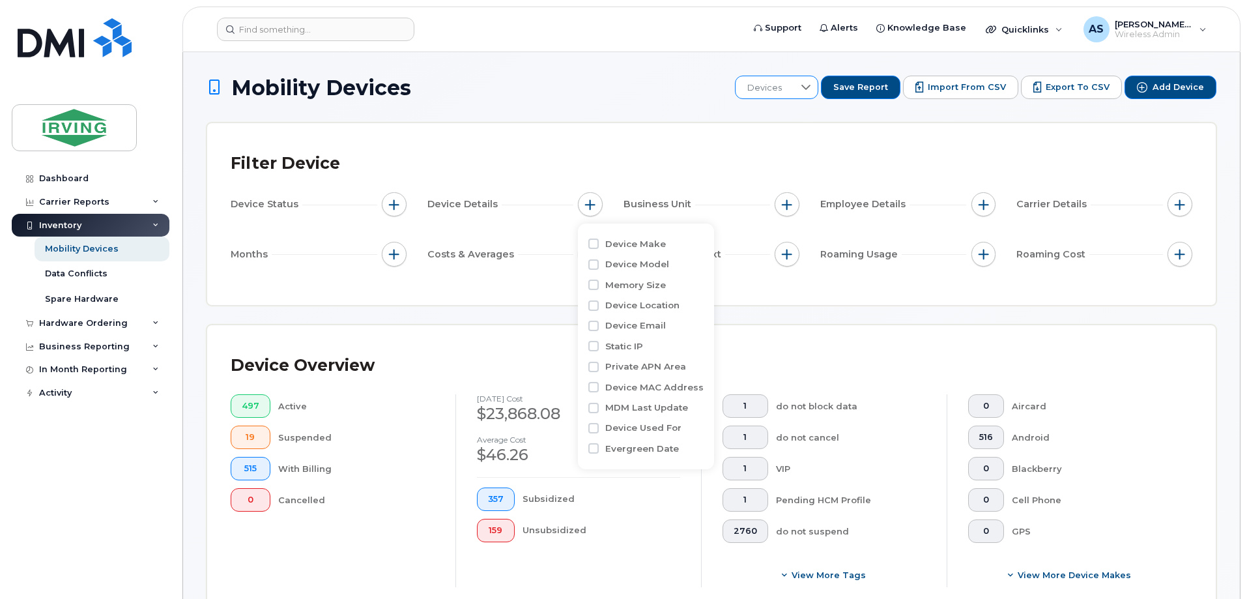
click at [783, 83] on span "Devices" at bounding box center [764, 87] width 58 height 23
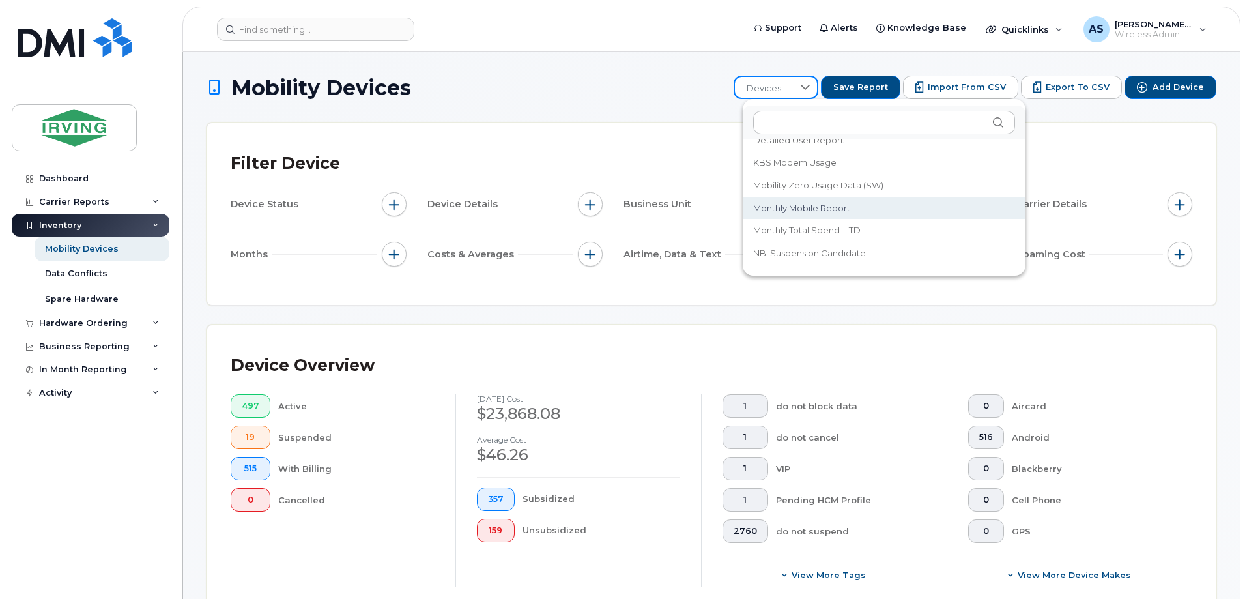
scroll to position [195, 0]
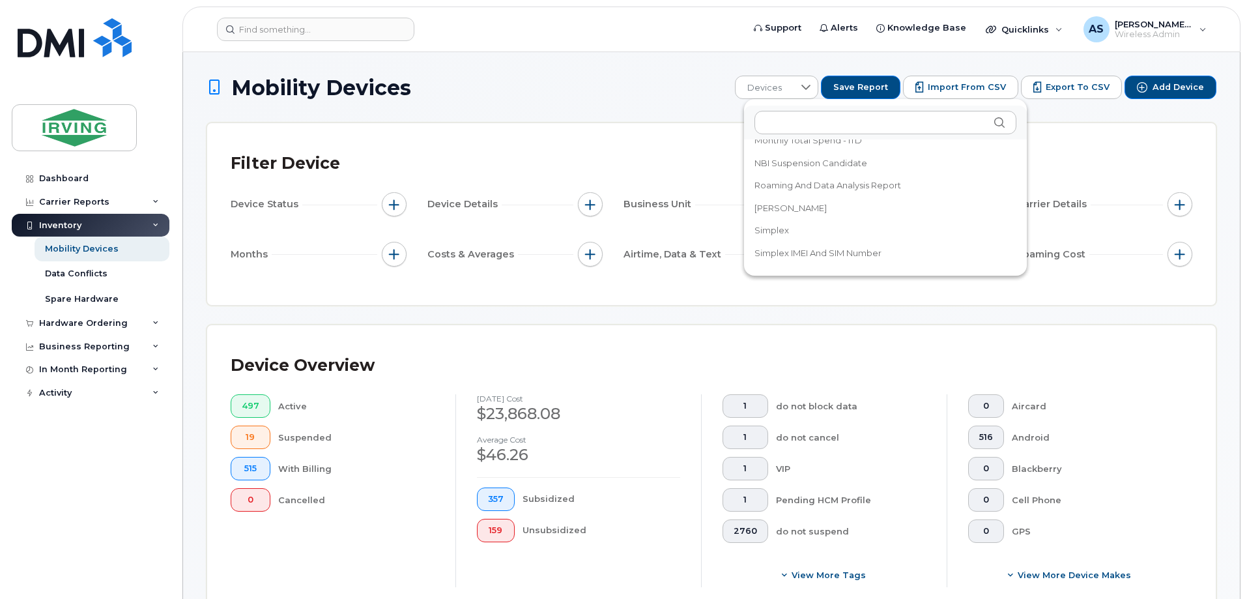
click at [774, 223] on li "Simplex" at bounding box center [885, 230] width 283 height 23
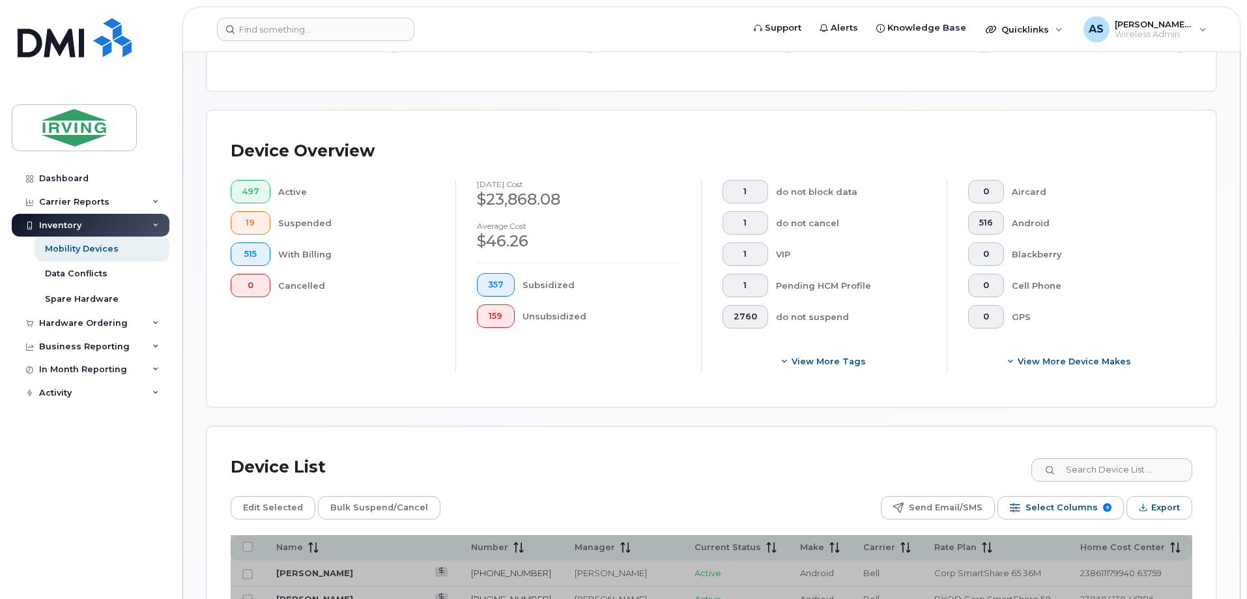
scroll to position [65, 0]
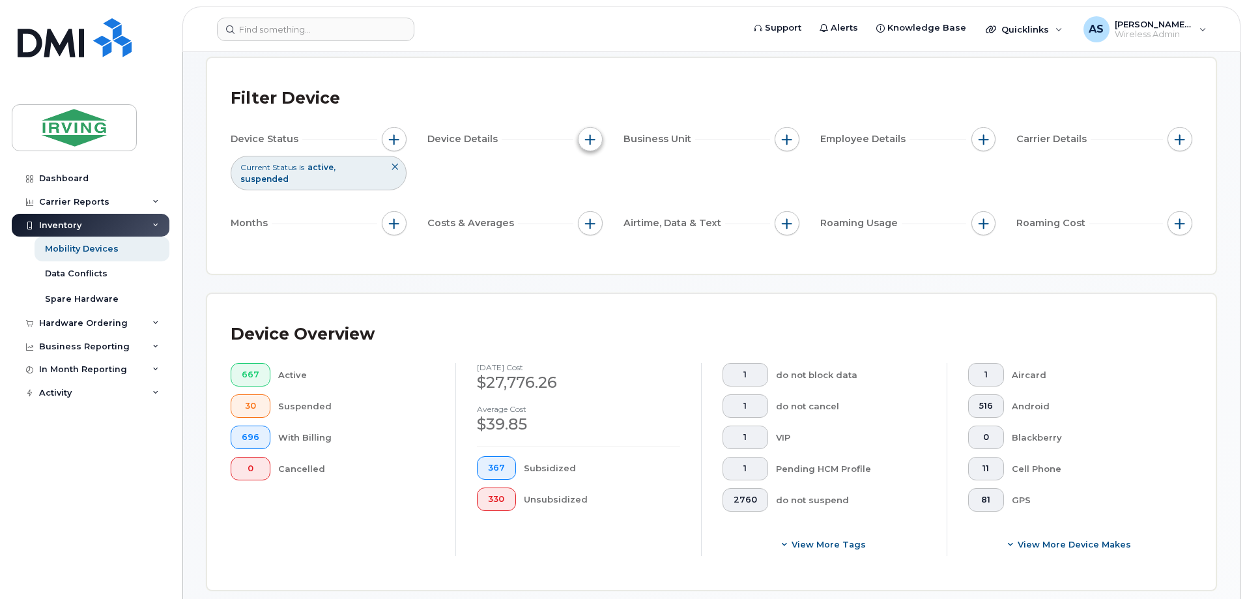
click at [591, 141] on span "button" at bounding box center [590, 139] width 10 height 10
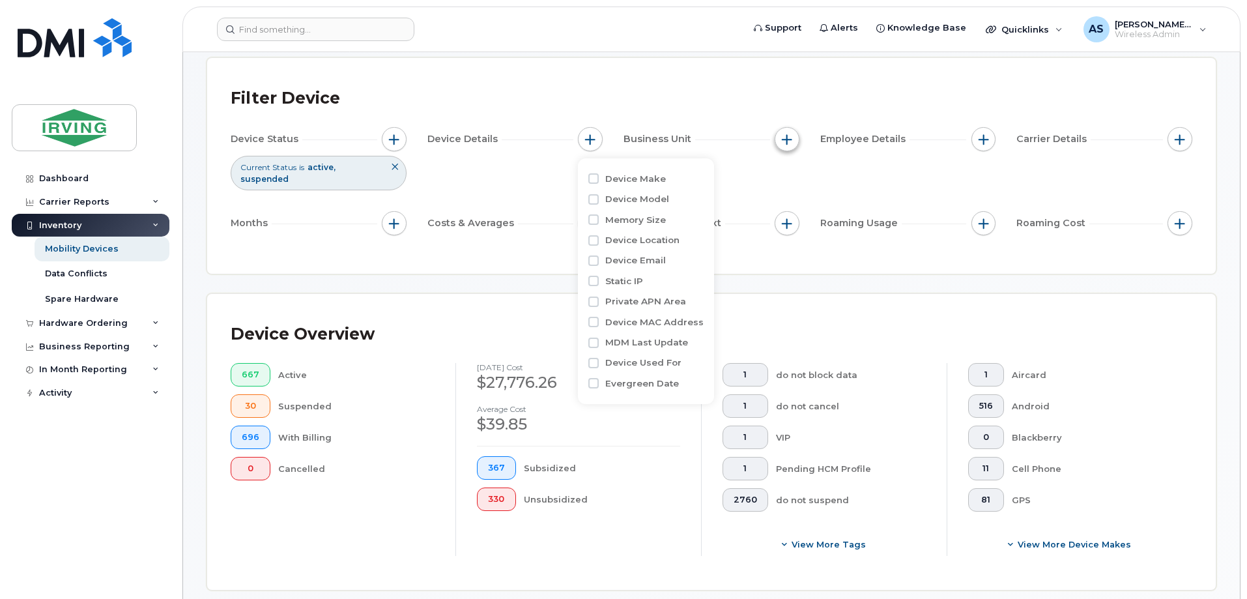
click at [788, 135] on span "button" at bounding box center [787, 139] width 10 height 10
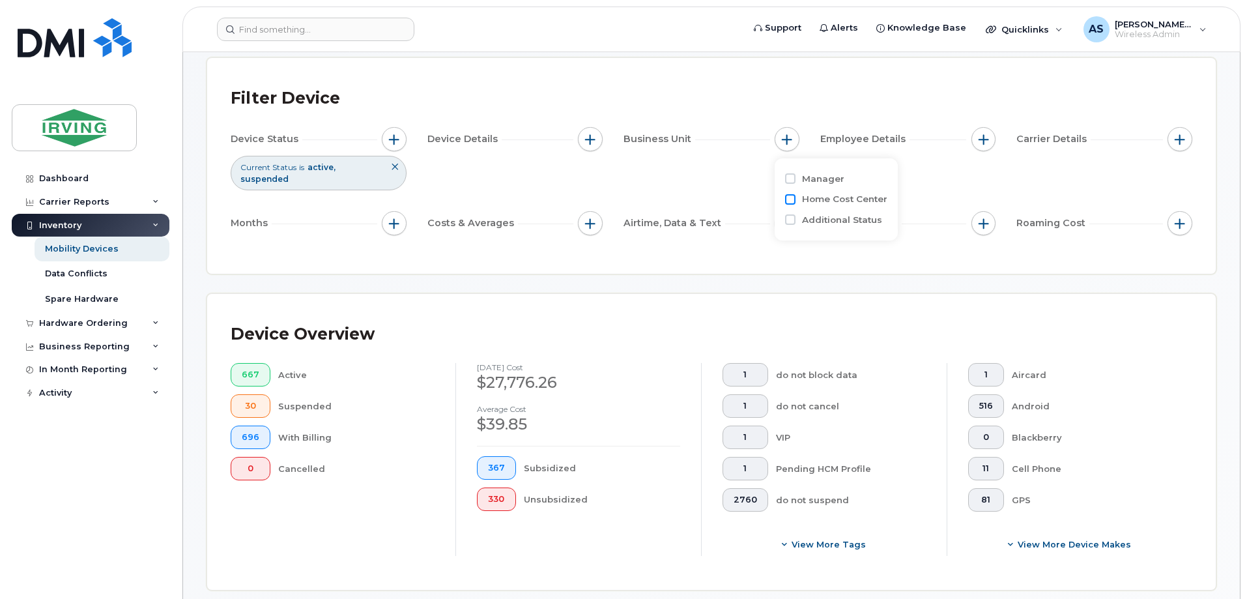
click at [788, 199] on input "Home Cost Center" at bounding box center [790, 199] width 10 height 10
checkbox input "true"
click at [845, 251] on input "text" at bounding box center [873, 255] width 114 height 12
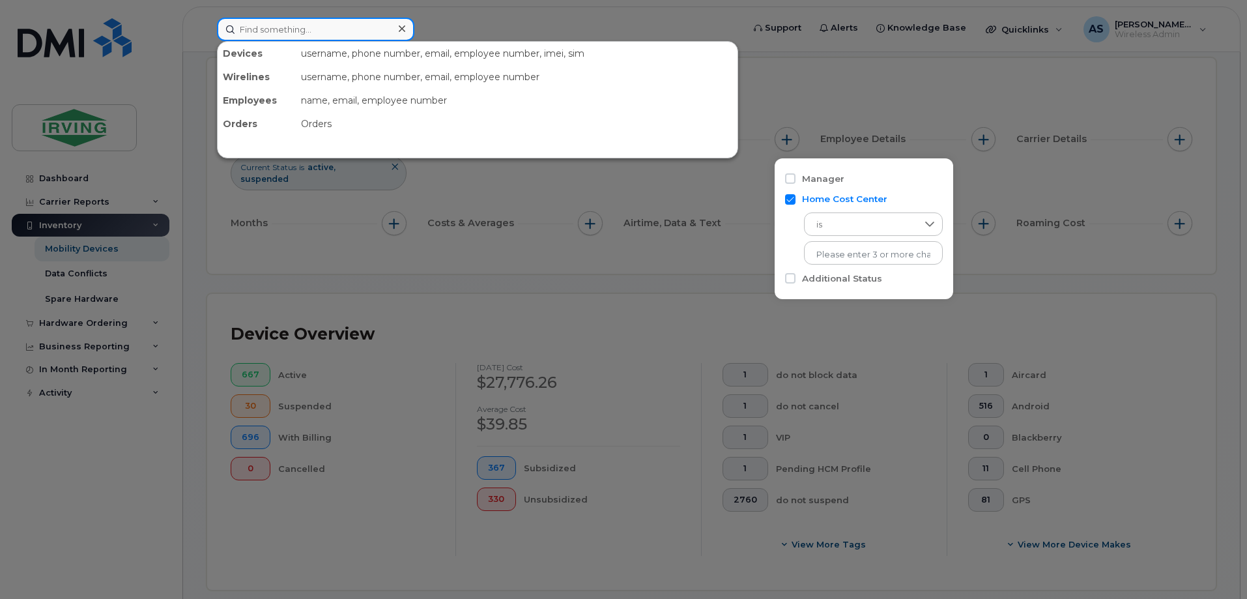
click at [328, 23] on input at bounding box center [315, 29] width 197 height 23
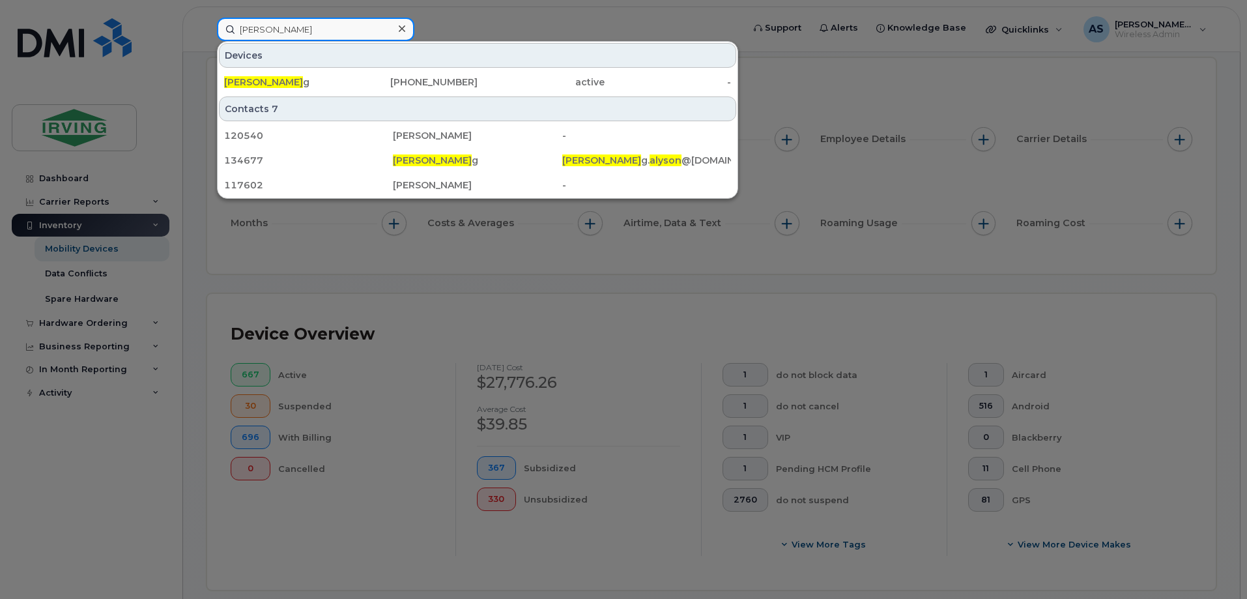
type input "alyson harding"
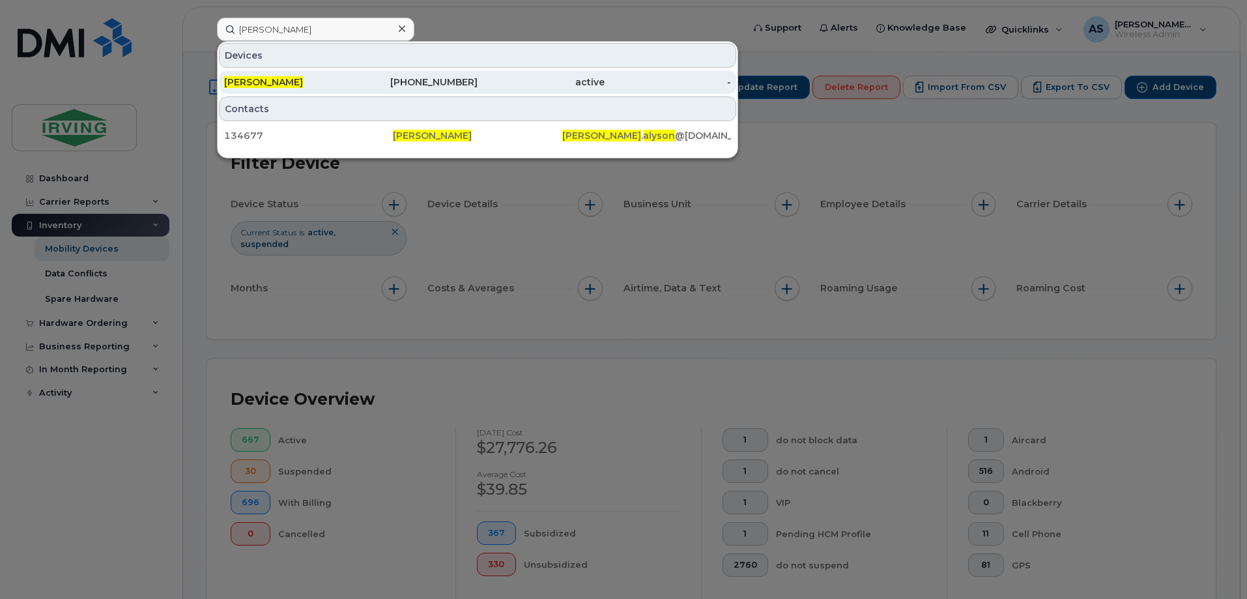
click at [397, 93] on div "403-915-0311" at bounding box center [414, 81] width 127 height 23
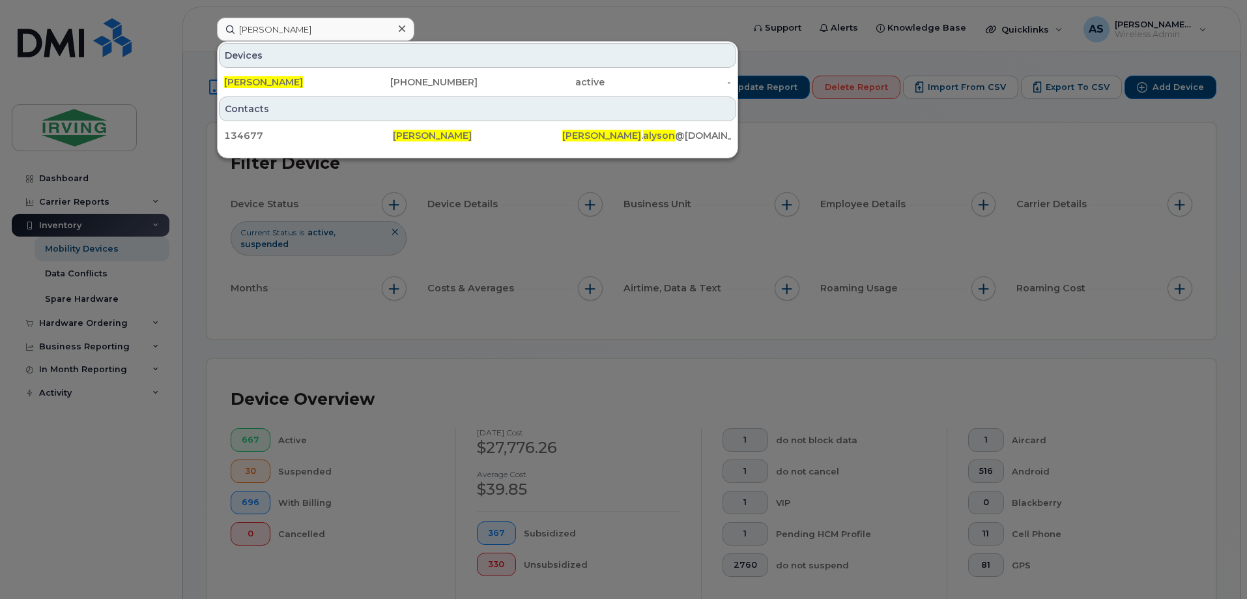
click at [835, 146] on div at bounding box center [623, 299] width 1247 height 599
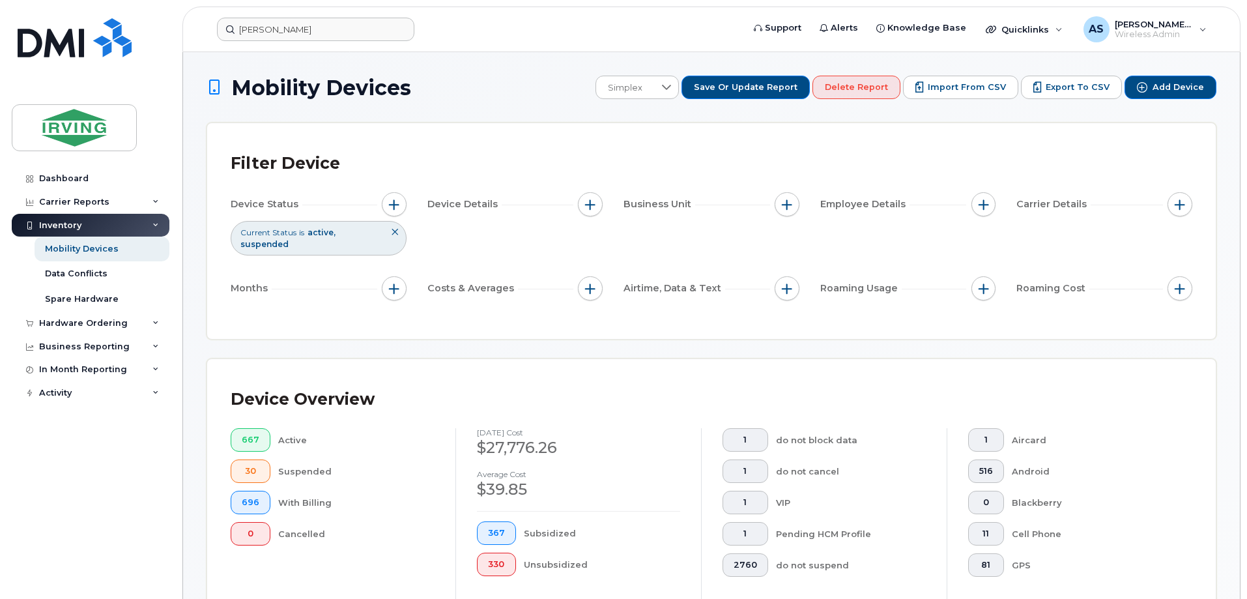
click at [799, 210] on div "Business Unit" at bounding box center [711, 204] width 176 height 25
click at [790, 208] on span "button" at bounding box center [787, 204] width 10 height 10
click at [853, 319] on input "text" at bounding box center [873, 320] width 114 height 12
paste input "238606176.46786"
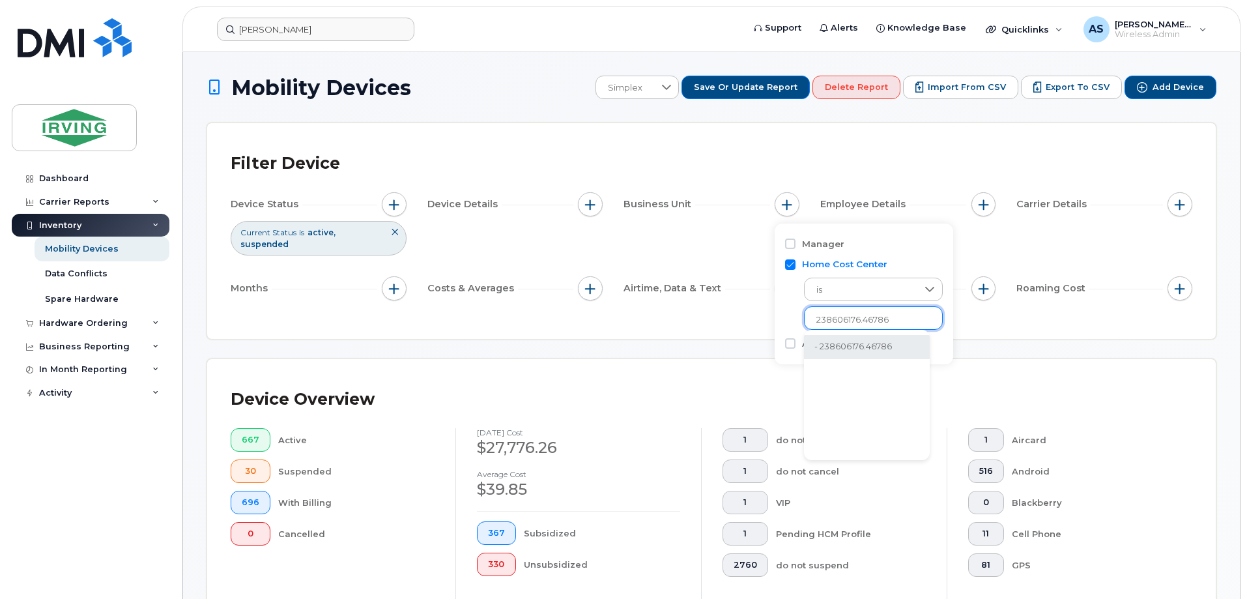
type input "238606176.46786"
click at [857, 347] on li "- 238606176.46786" at bounding box center [867, 347] width 126 height 24
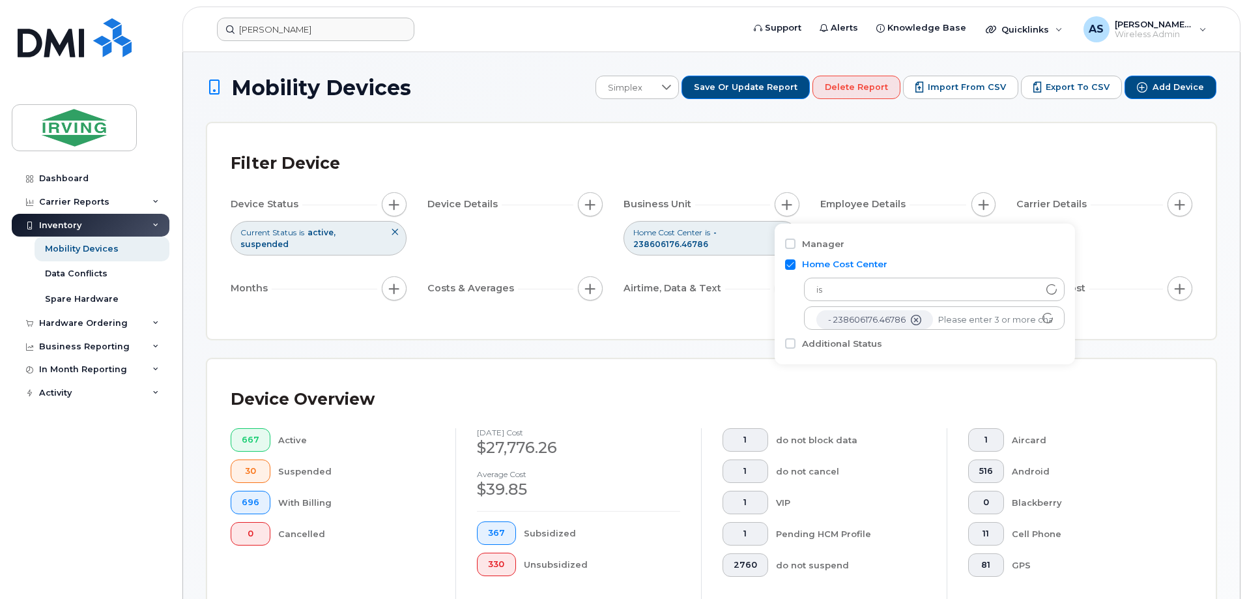
click at [671, 372] on div "Device Overview 667 Active 30 Suspended 696 With Billing 0 Cancelled July 2025 …" at bounding box center [711, 507] width 1008 height 296
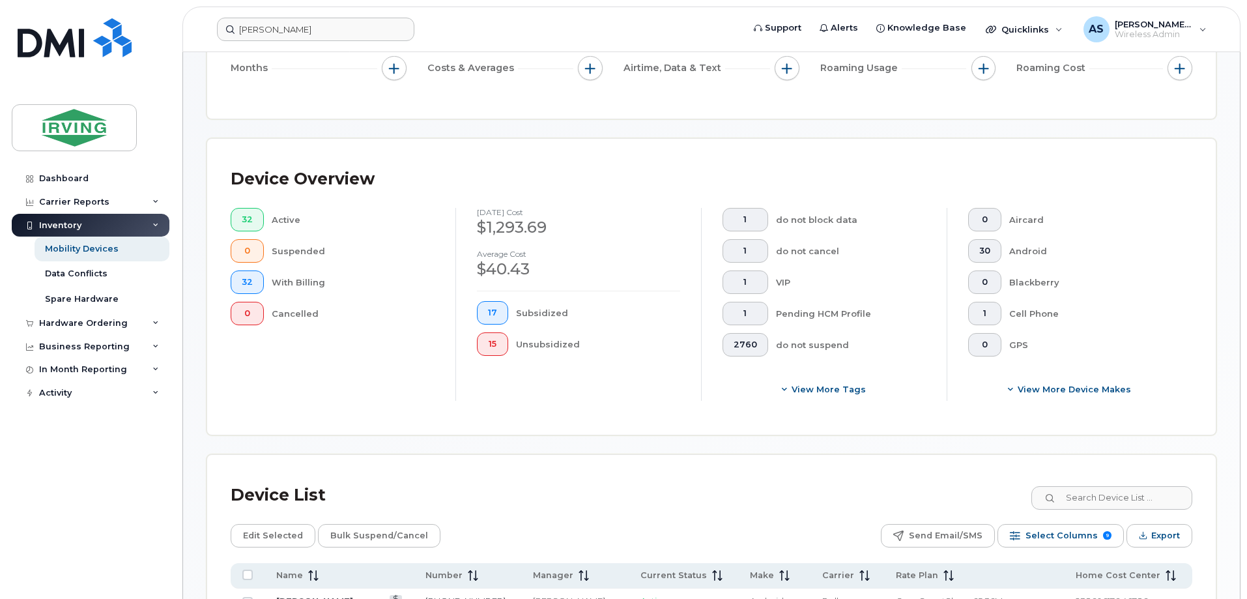
scroll to position [391, 0]
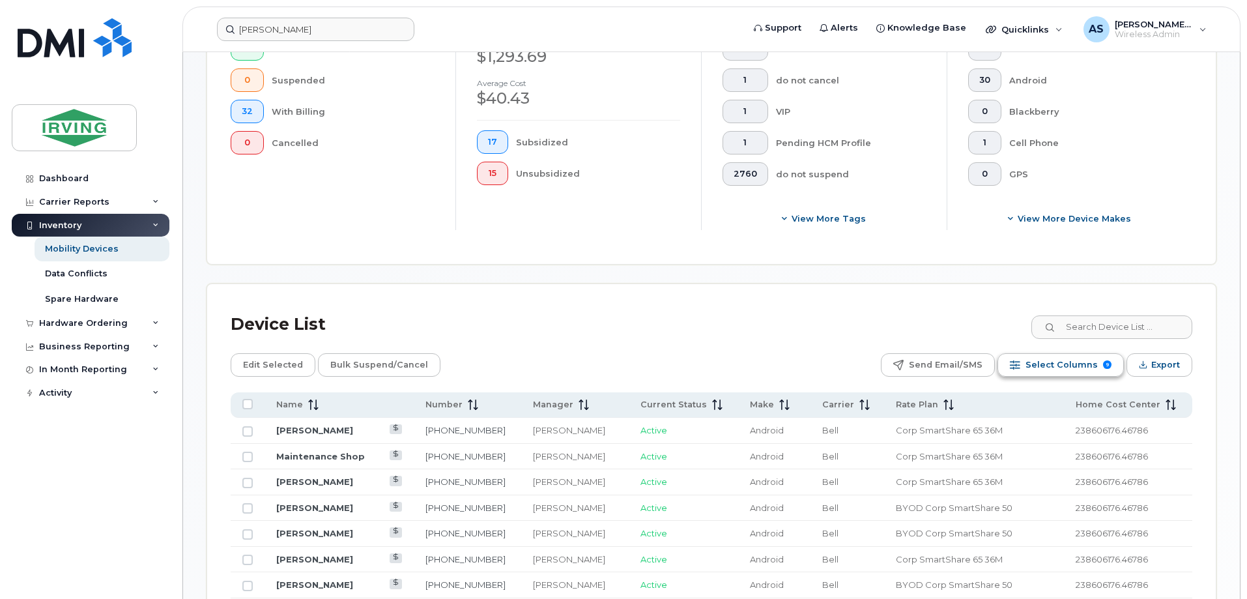
click at [1047, 363] on span "Select Columns" at bounding box center [1061, 365] width 72 height 20
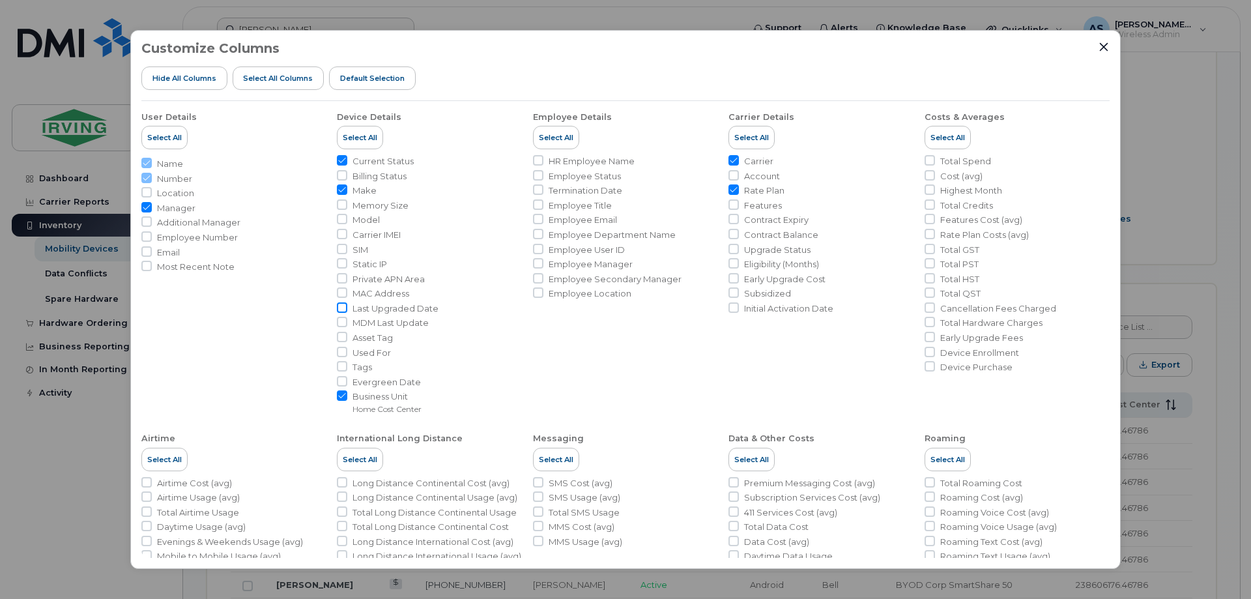
click at [342, 309] on input "Last Upgraded Date" at bounding box center [342, 307] width 10 height 10
checkbox input "true"
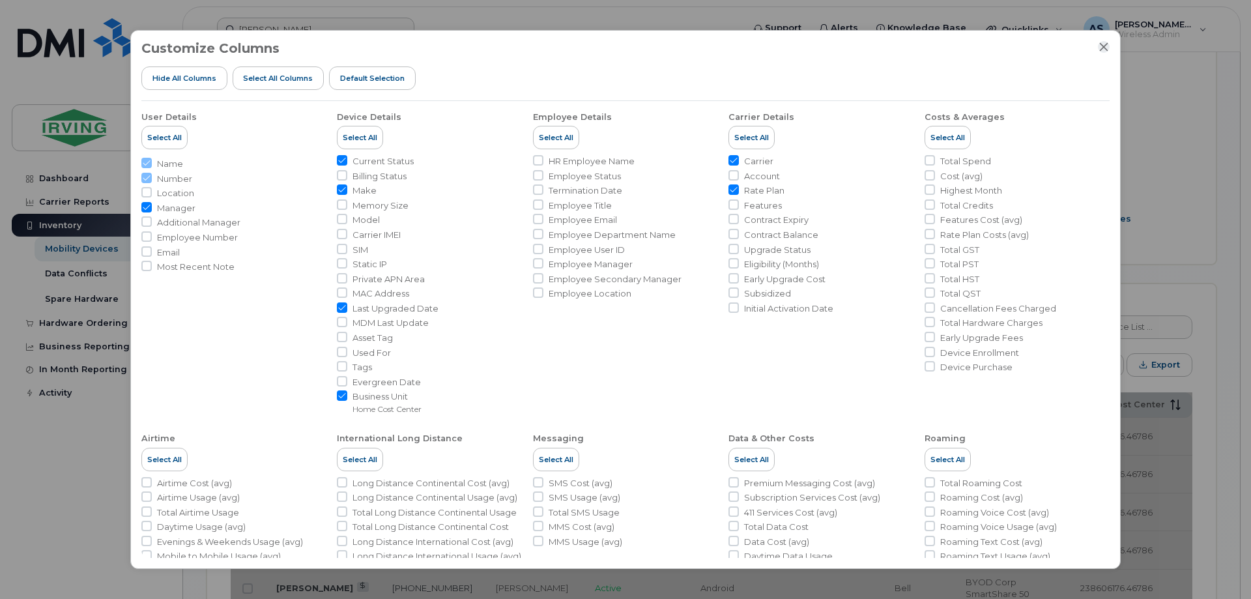
click at [1101, 49] on icon "Close" at bounding box center [1104, 47] width 8 height 8
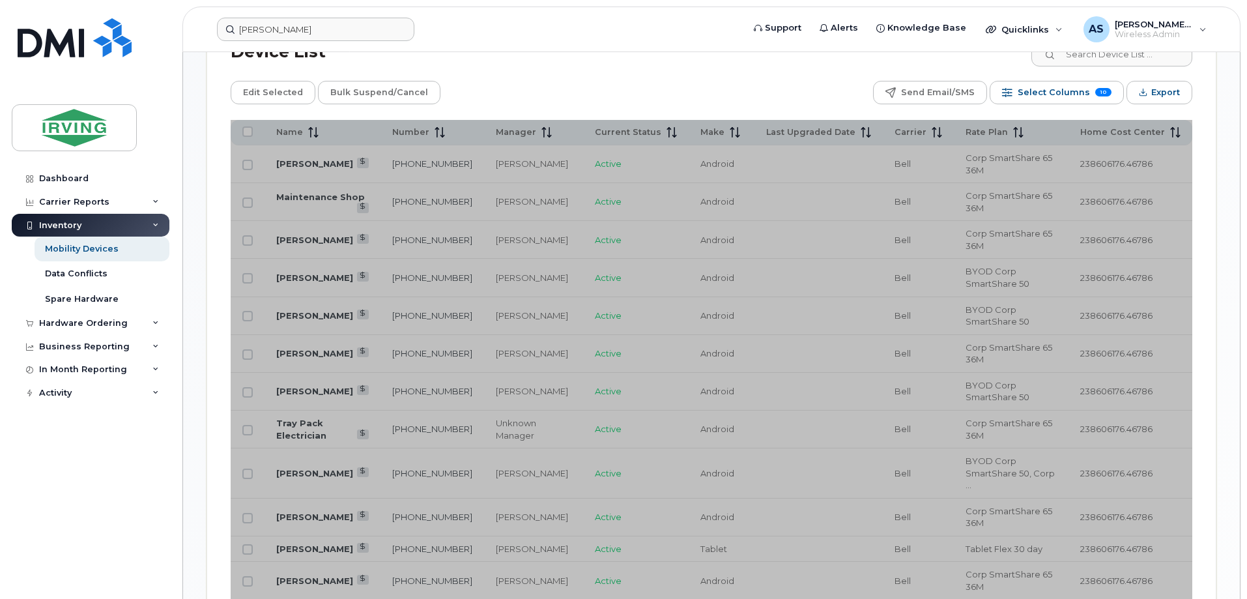
scroll to position [782, 0]
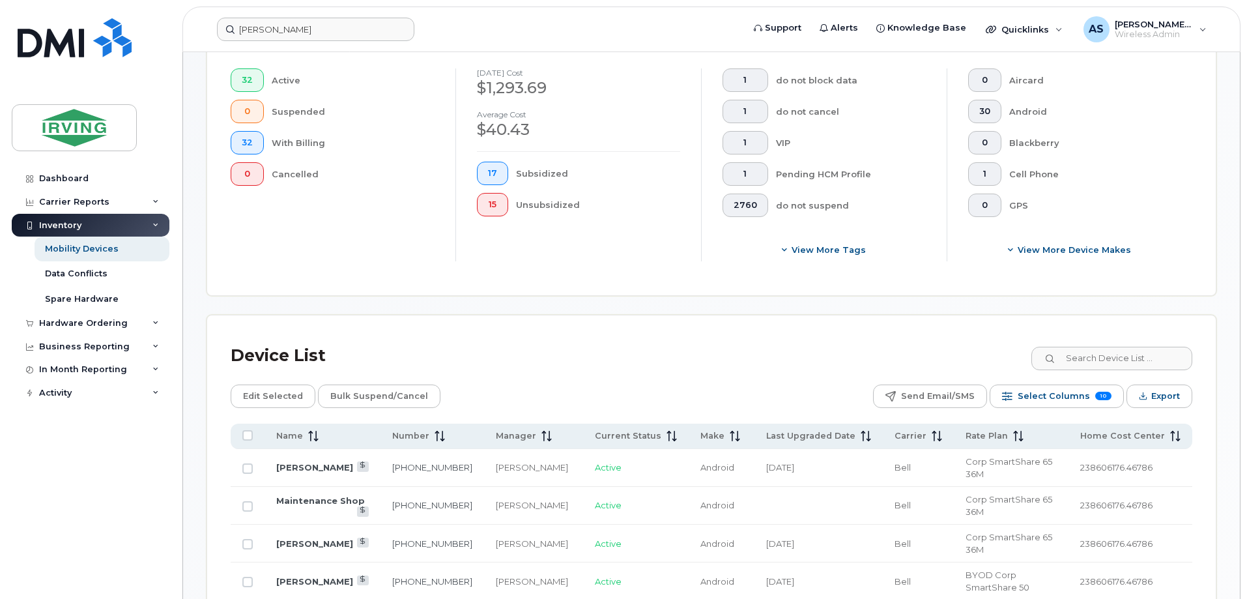
scroll to position [456, 0]
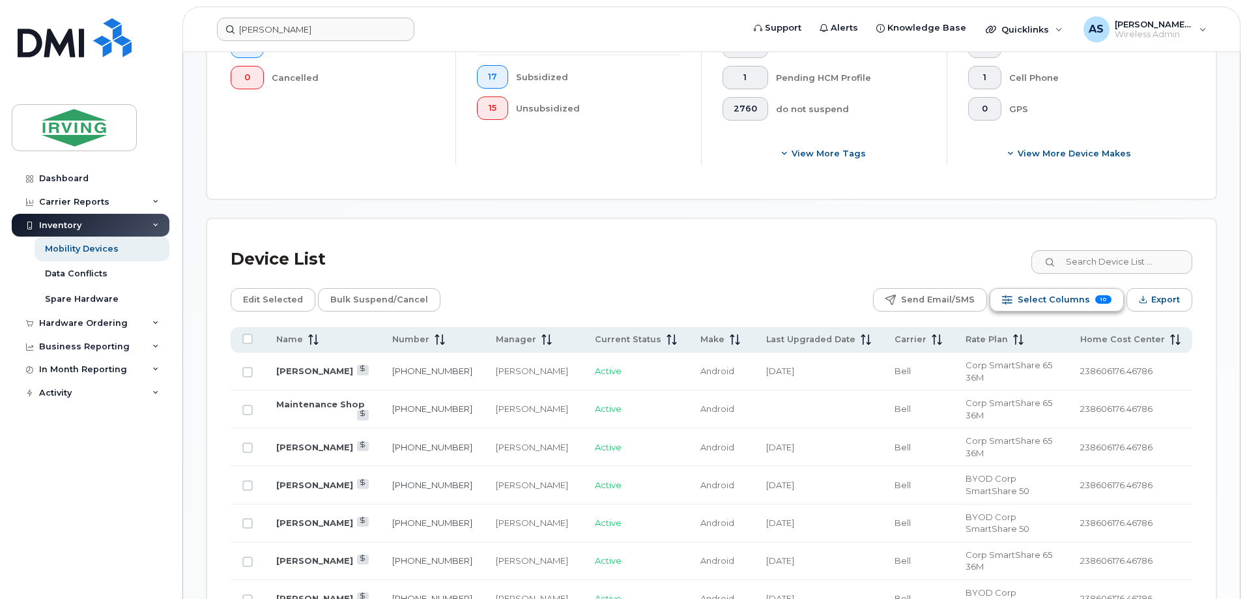
click at [1053, 305] on span "Select Columns" at bounding box center [1053, 300] width 72 height 20
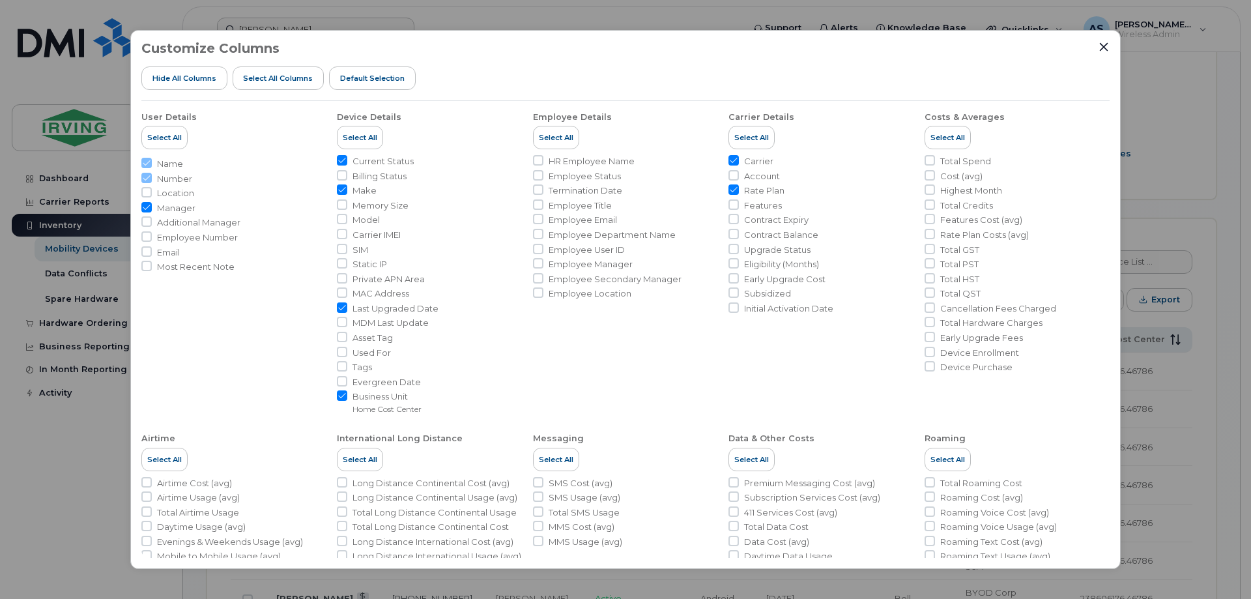
click at [782, 252] on span "Upgrade Status" at bounding box center [777, 250] width 66 height 12
click at [739, 252] on input "Upgrade Status" at bounding box center [733, 249] width 10 height 10
checkbox input "true"
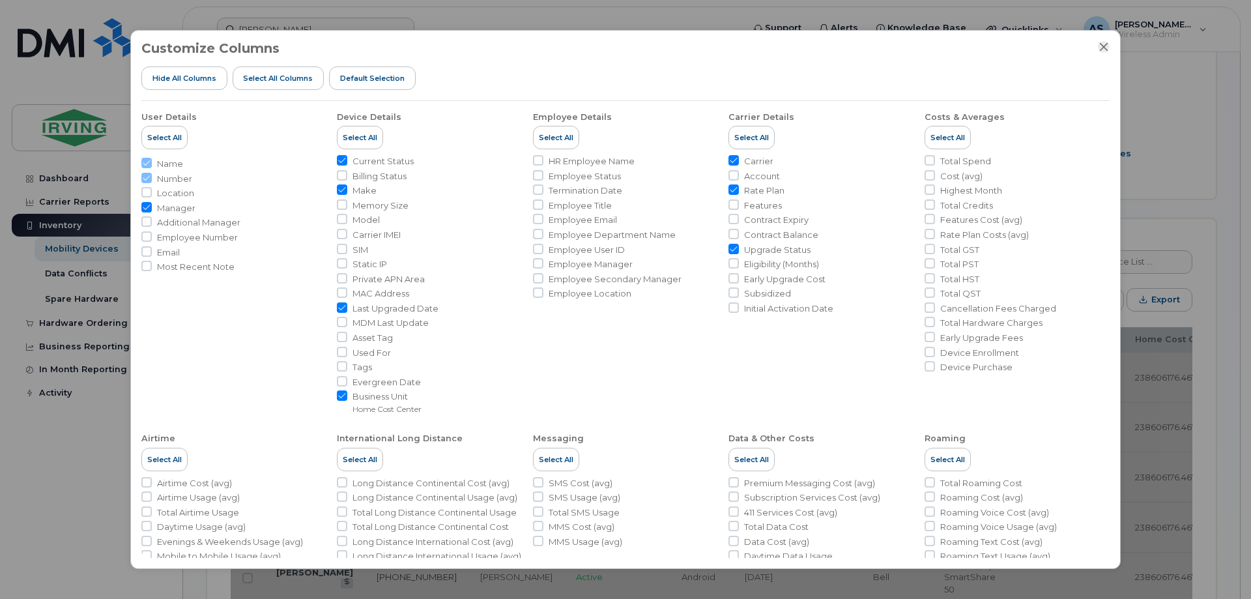
click at [1105, 50] on icon "Close" at bounding box center [1104, 47] width 8 height 8
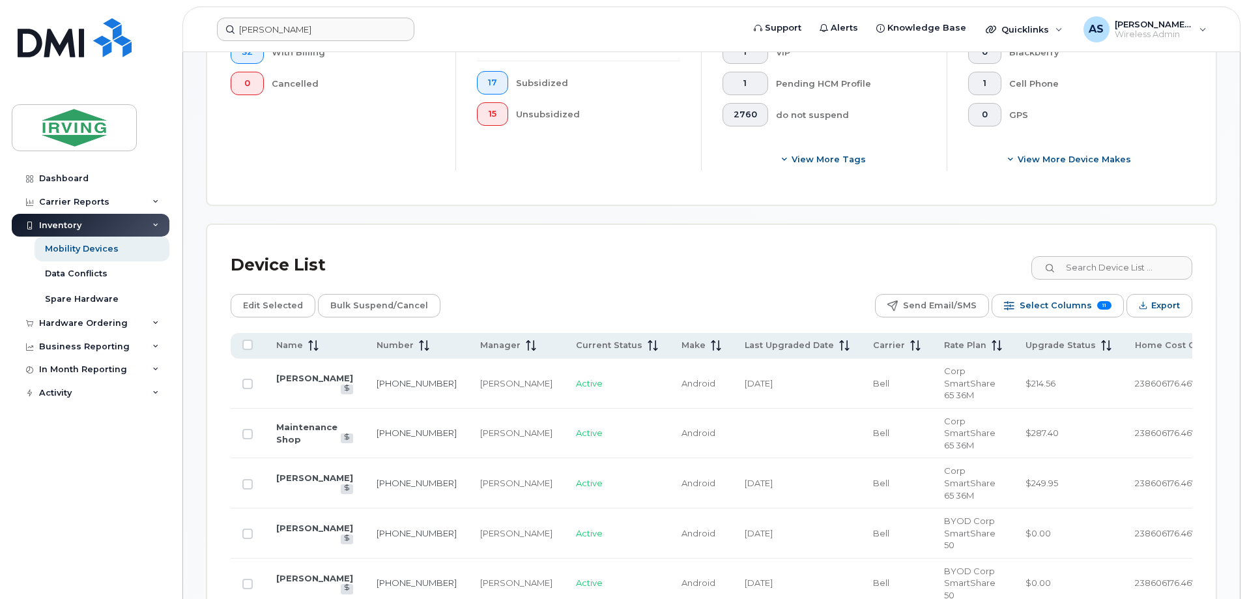
scroll to position [456, 0]
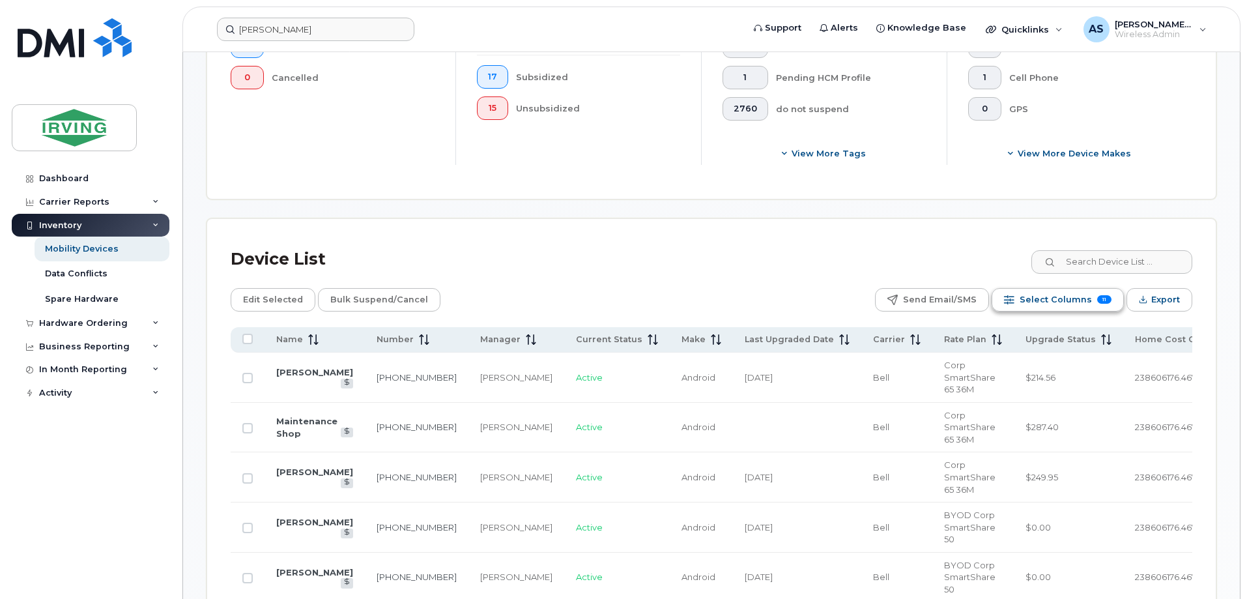
click at [1047, 298] on span "Select Columns" at bounding box center [1055, 300] width 72 height 20
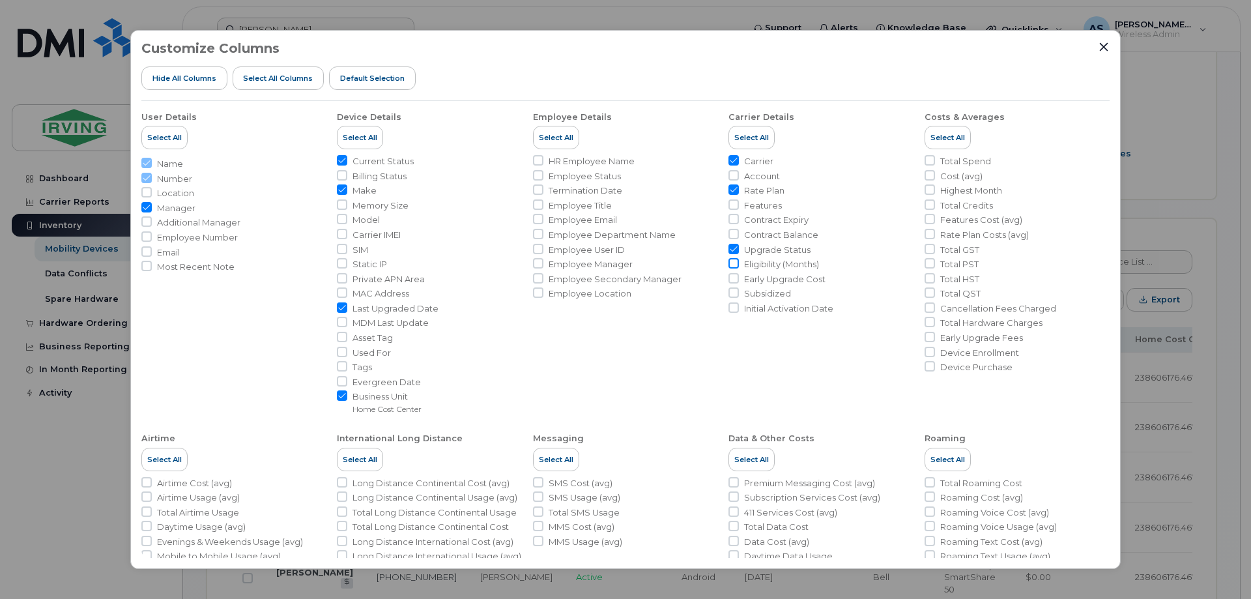
click at [733, 264] on input "Eligibility (Months)" at bounding box center [733, 263] width 10 height 10
checkbox input "true"
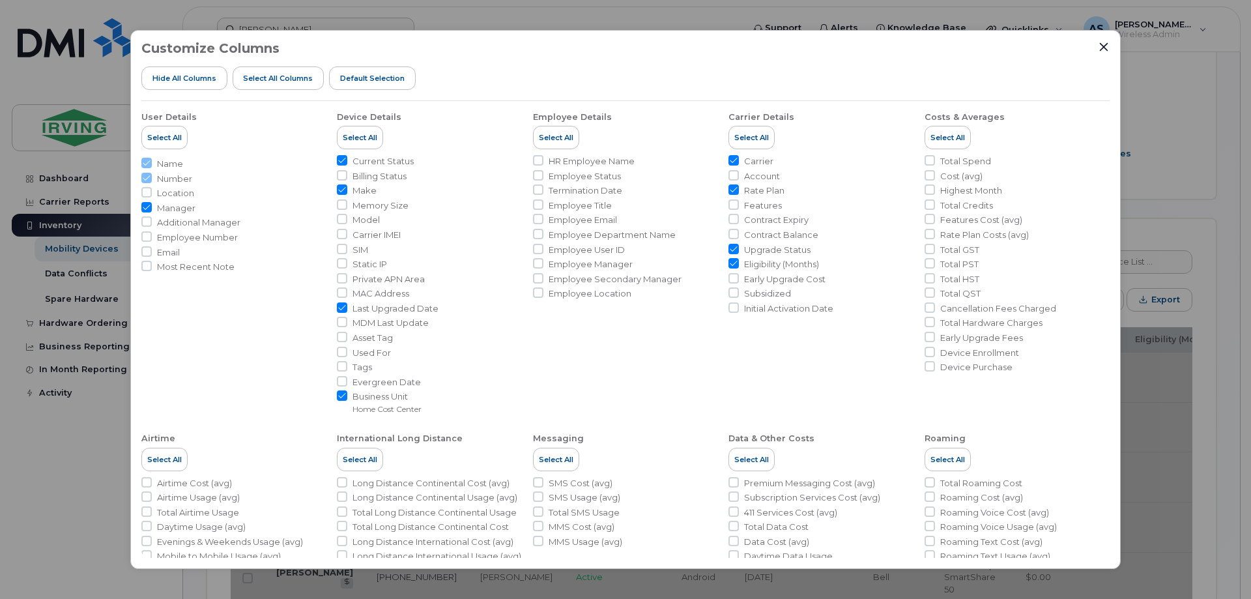
click at [342, 307] on input "Last Upgraded Date" at bounding box center [342, 307] width 10 height 10
checkbox input "false"
click at [1099, 50] on icon "Close" at bounding box center [1103, 47] width 10 height 10
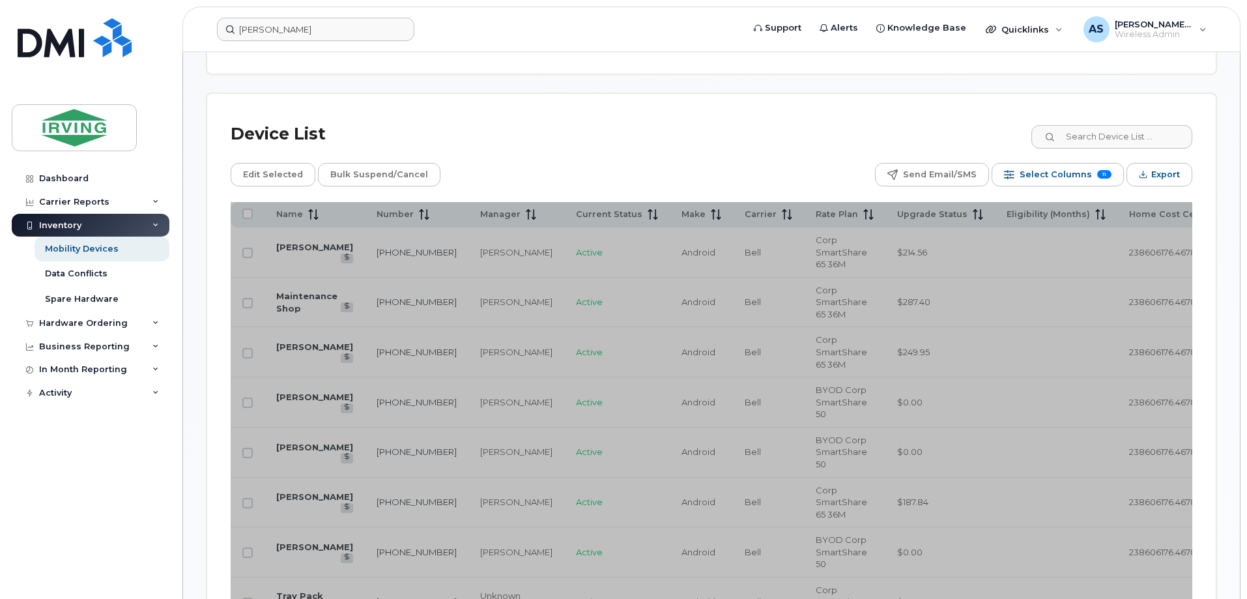
scroll to position [586, 0]
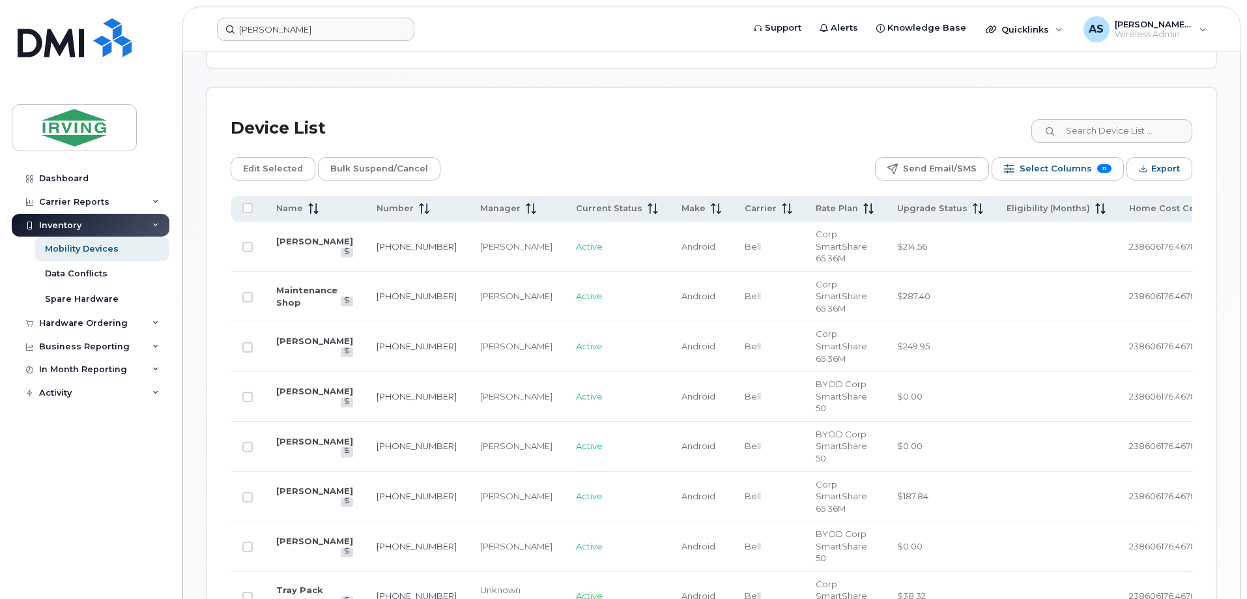
scroll to position [586, 0]
click at [1095, 208] on icon at bounding box center [1100, 209] width 10 height 10
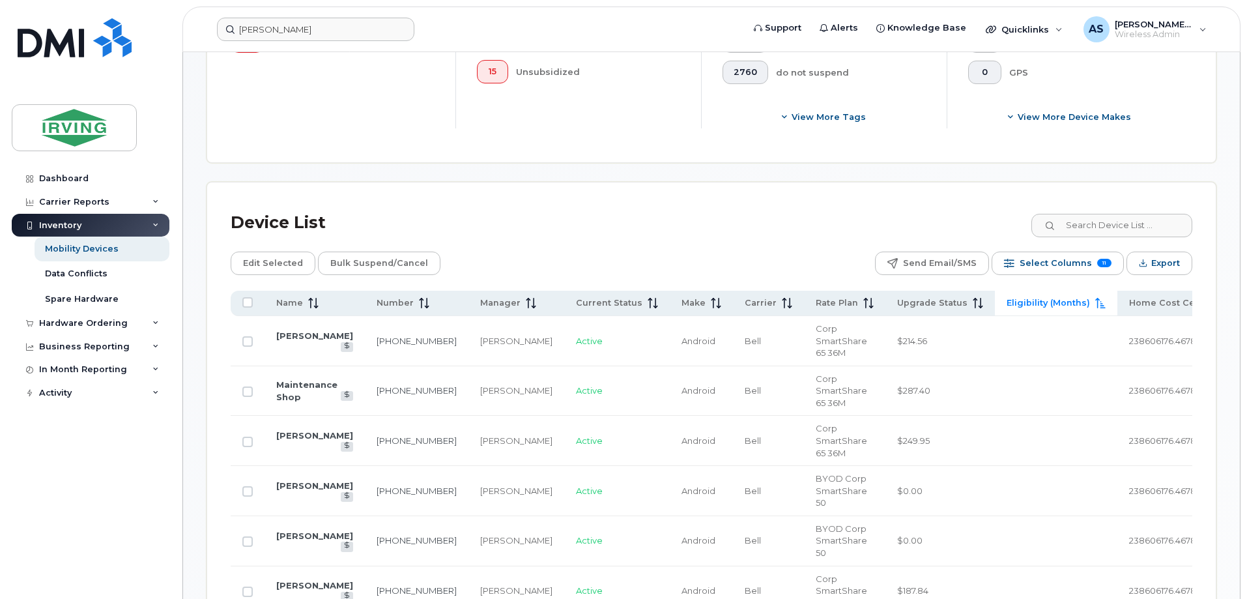
scroll to position [326, 0]
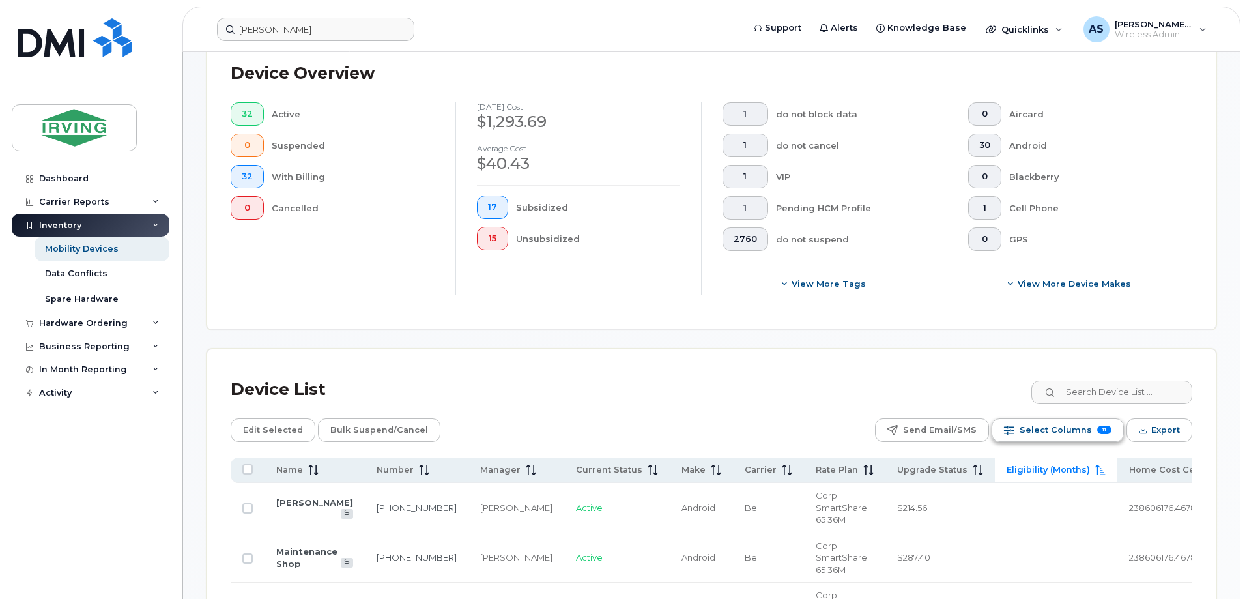
click at [1034, 436] on span "Select Columns" at bounding box center [1055, 430] width 72 height 20
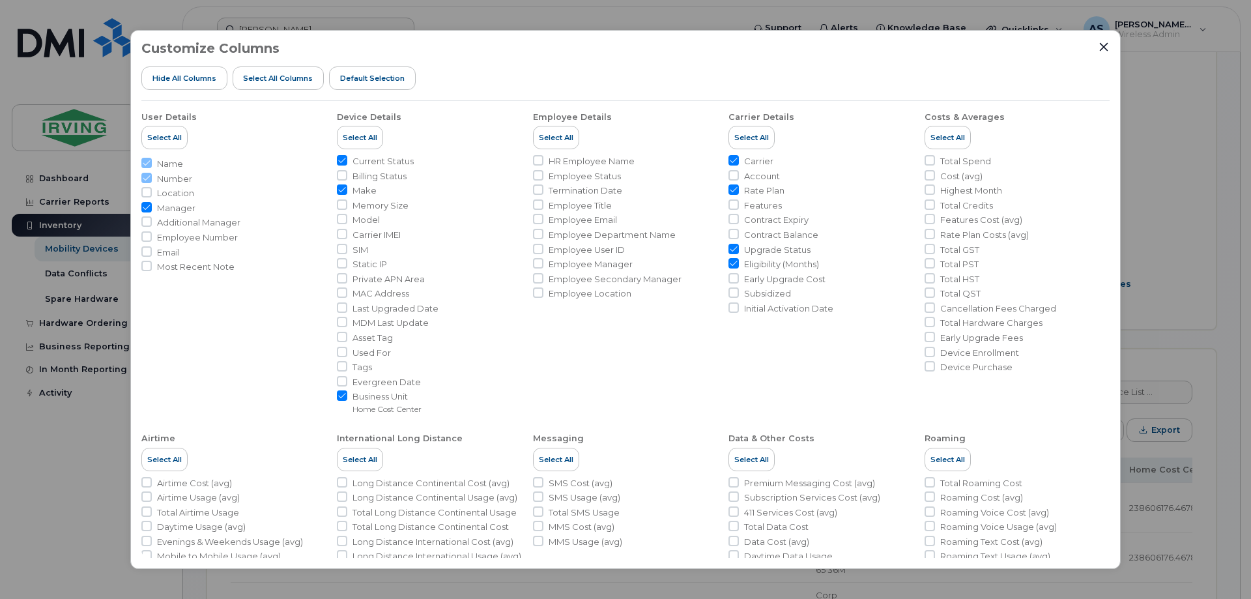
click at [739, 263] on li "Eligibility (Months)" at bounding box center [820, 264] width 185 height 12
click at [733, 263] on input "Eligibility (Months)" at bounding box center [733, 263] width 10 height 10
checkbox input "false"
click at [735, 281] on input "Early Upgrade Cost" at bounding box center [733, 278] width 10 height 10
checkbox input "true"
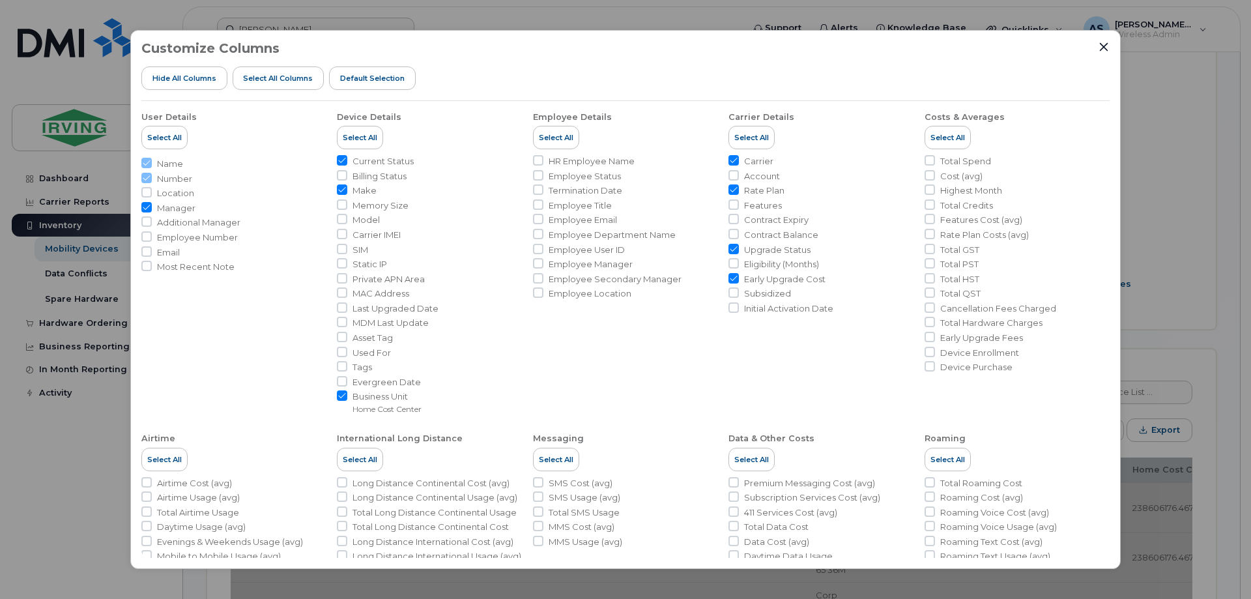
click at [1093, 51] on div "Customize Columns Hide All Columns Select all Columns Default Selection" at bounding box center [625, 71] width 968 height 60
click at [1098, 50] on div "Customize Columns Hide All Columns Select all Columns Default Selection" at bounding box center [625, 71] width 968 height 60
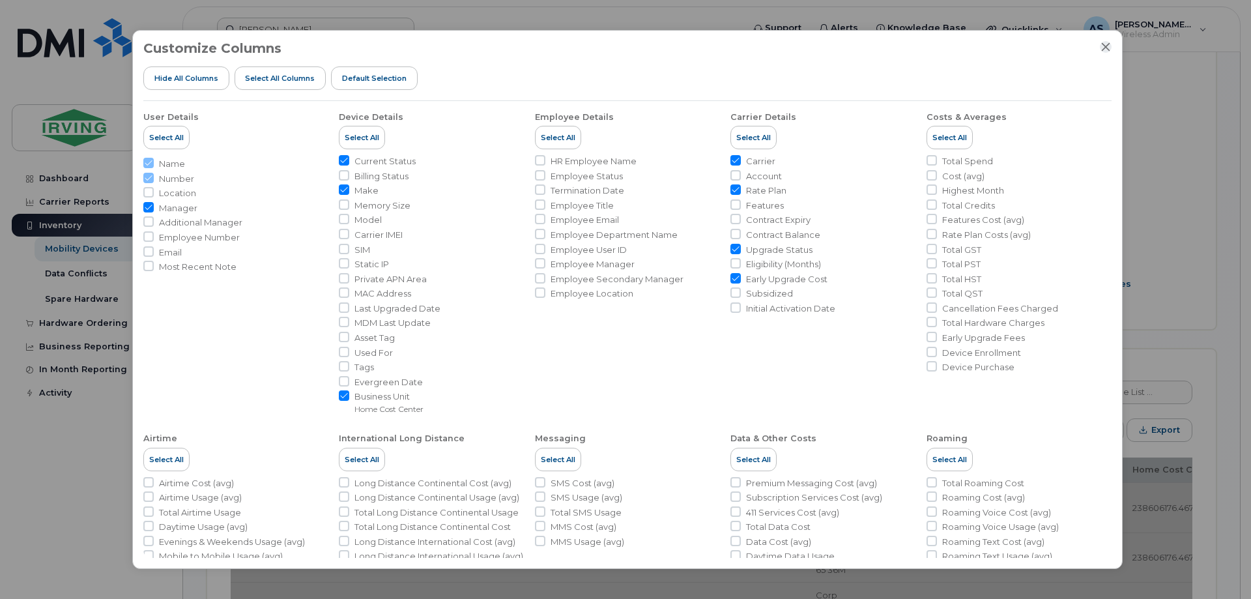
click at [1105, 47] on icon "Close" at bounding box center [1105, 47] width 8 height 8
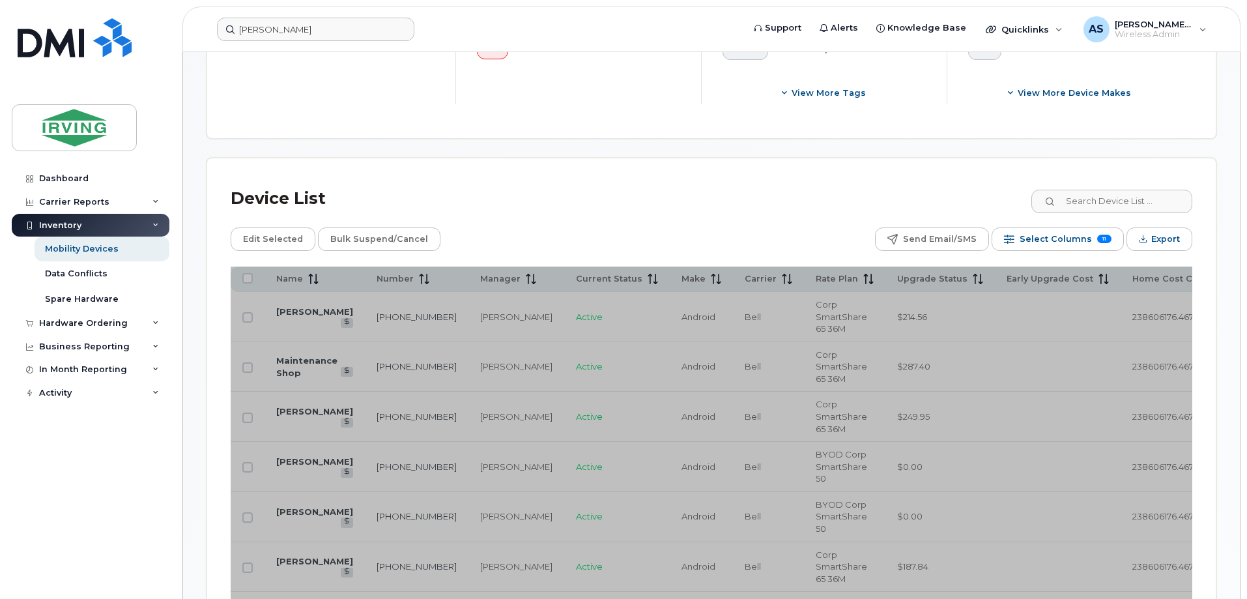
scroll to position [651, 0]
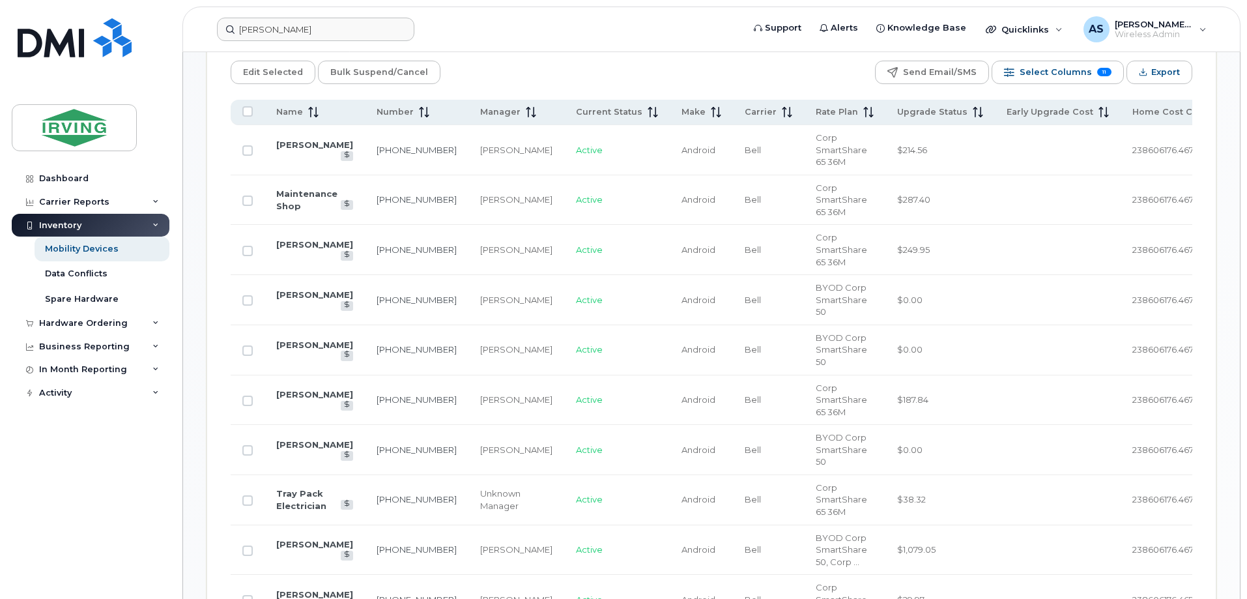
scroll to position [521, 0]
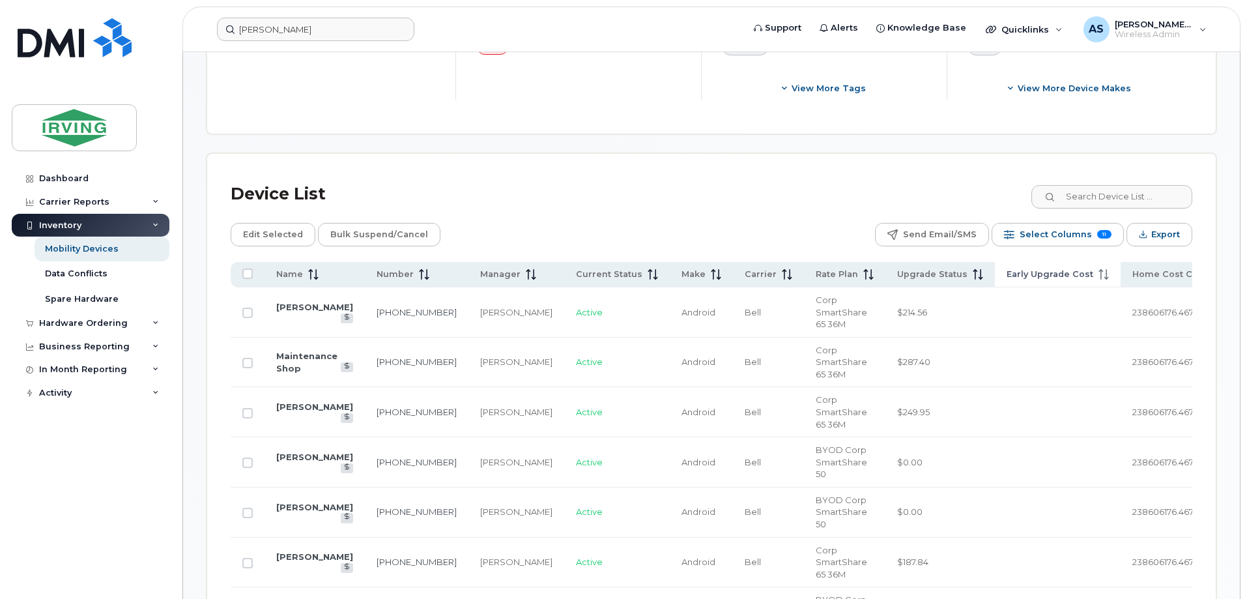
click at [1060, 274] on th "Early Upgrade Cost" at bounding box center [1058, 274] width 126 height 25
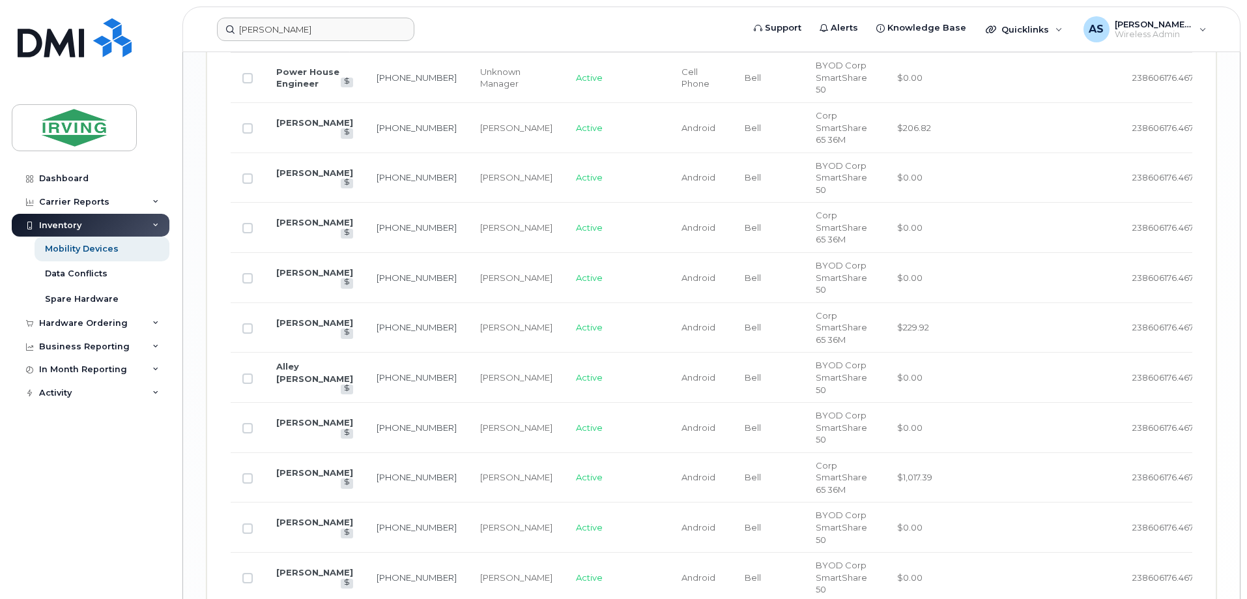
scroll to position [1759, 0]
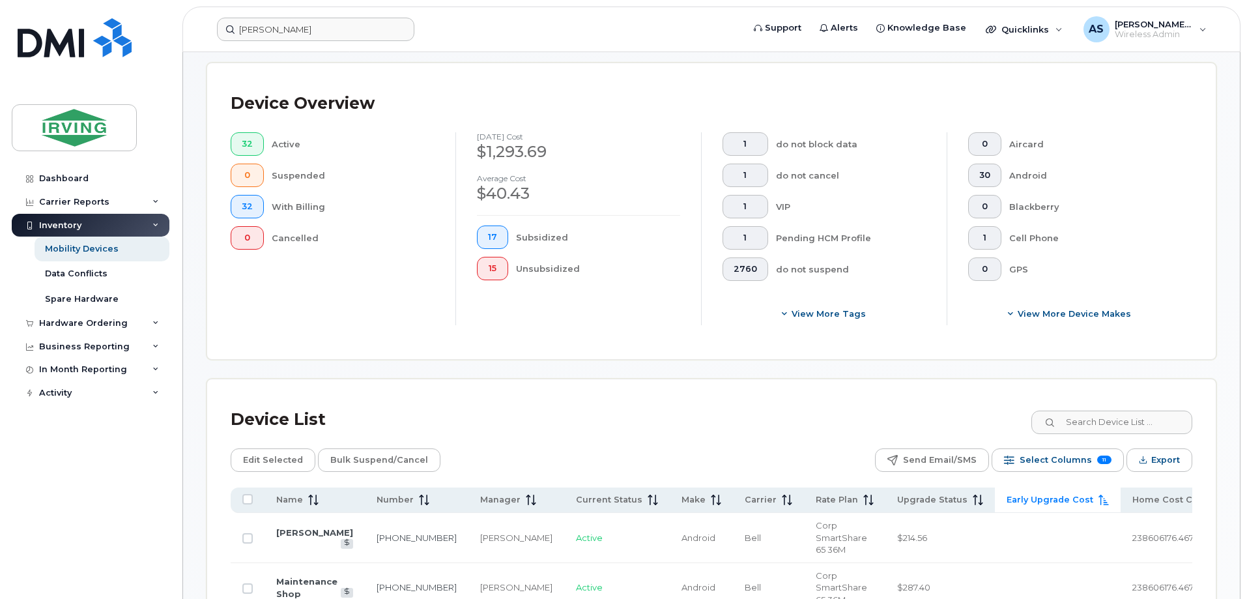
scroll to position [261, 0]
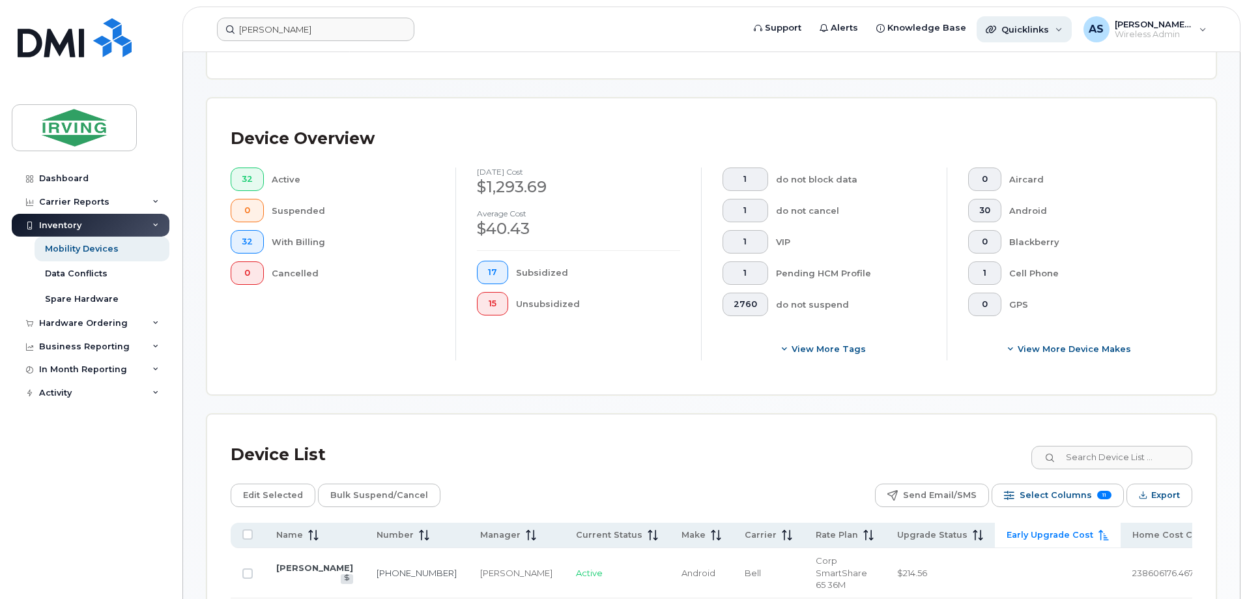
click at [1055, 24] on div "Quicklinks" at bounding box center [1023, 29] width 95 height 26
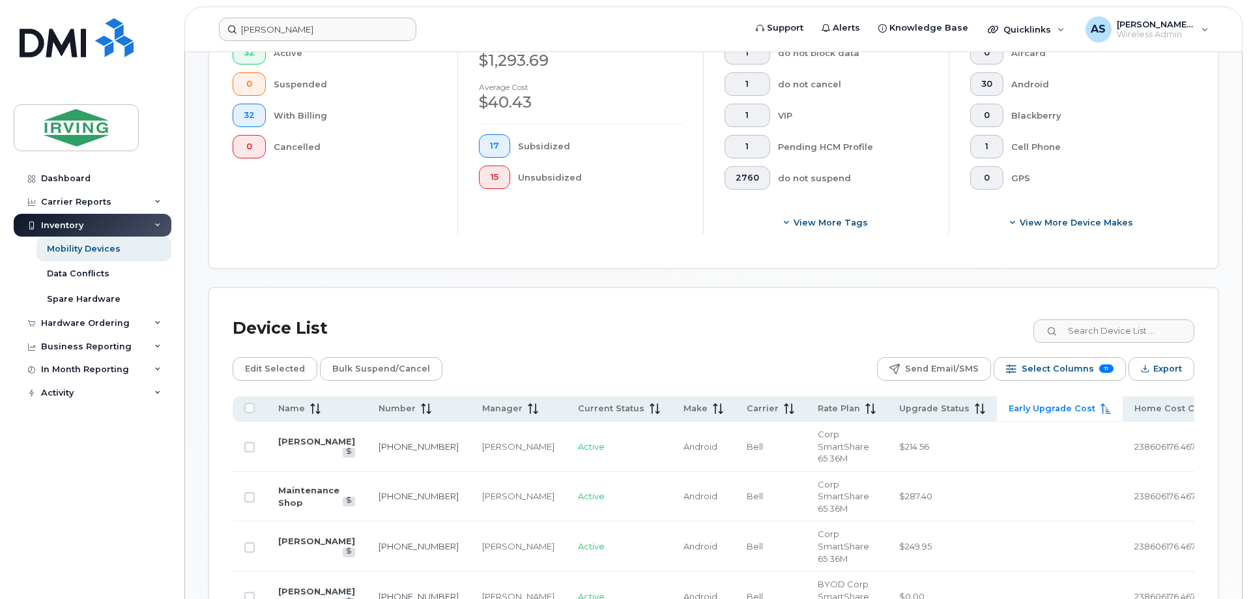
scroll to position [391, 0]
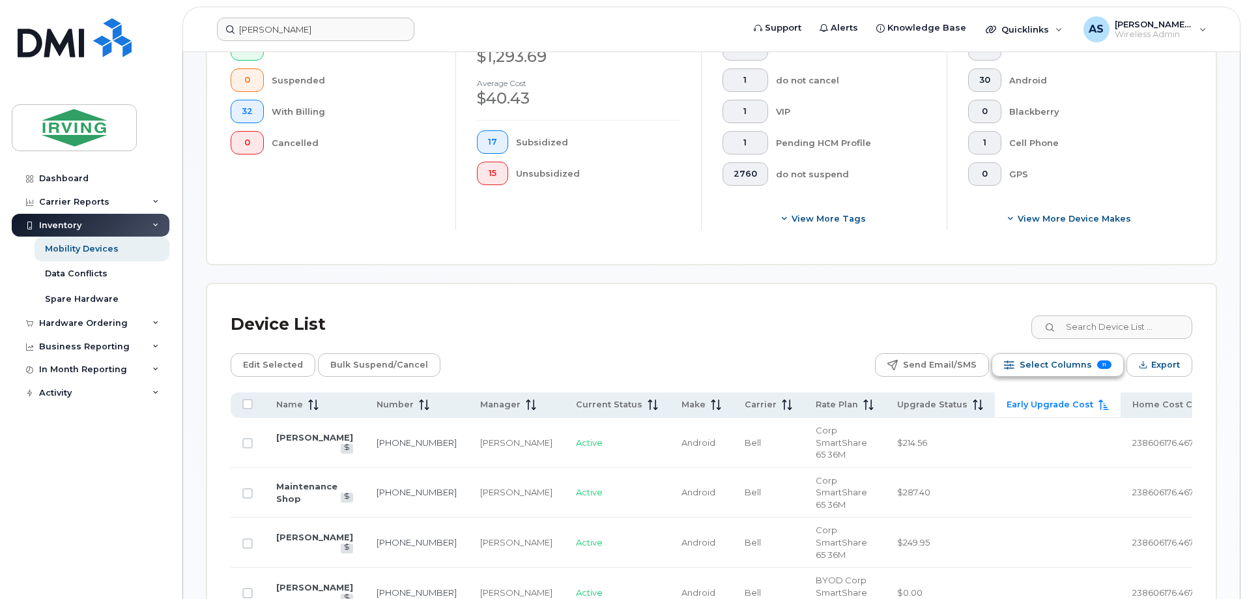
click at [1027, 364] on span "Select Columns" at bounding box center [1055, 365] width 72 height 20
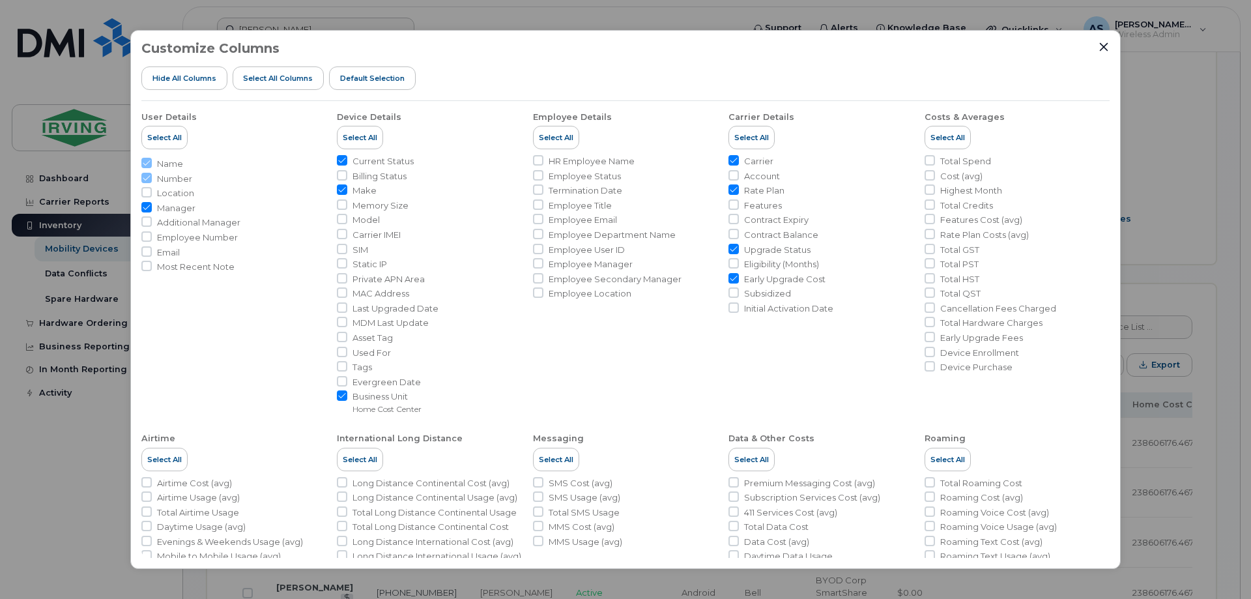
click at [734, 275] on input "Early Upgrade Cost" at bounding box center [733, 278] width 10 height 10
checkbox input "false"
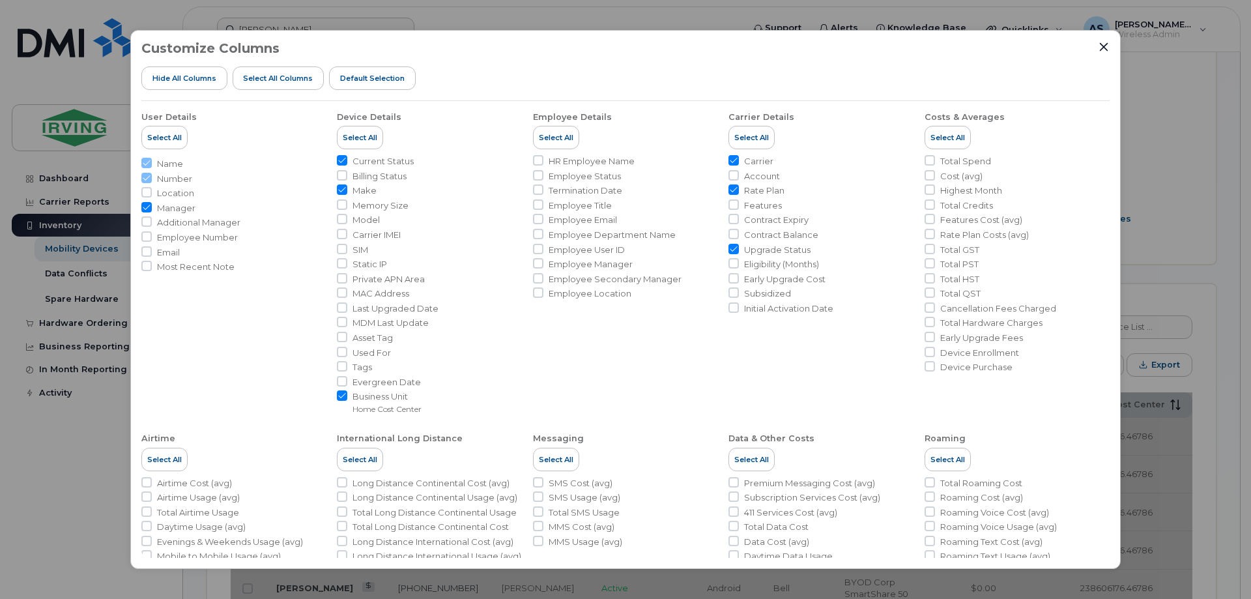
click at [731, 248] on input "Upgrade Status" at bounding box center [733, 249] width 10 height 10
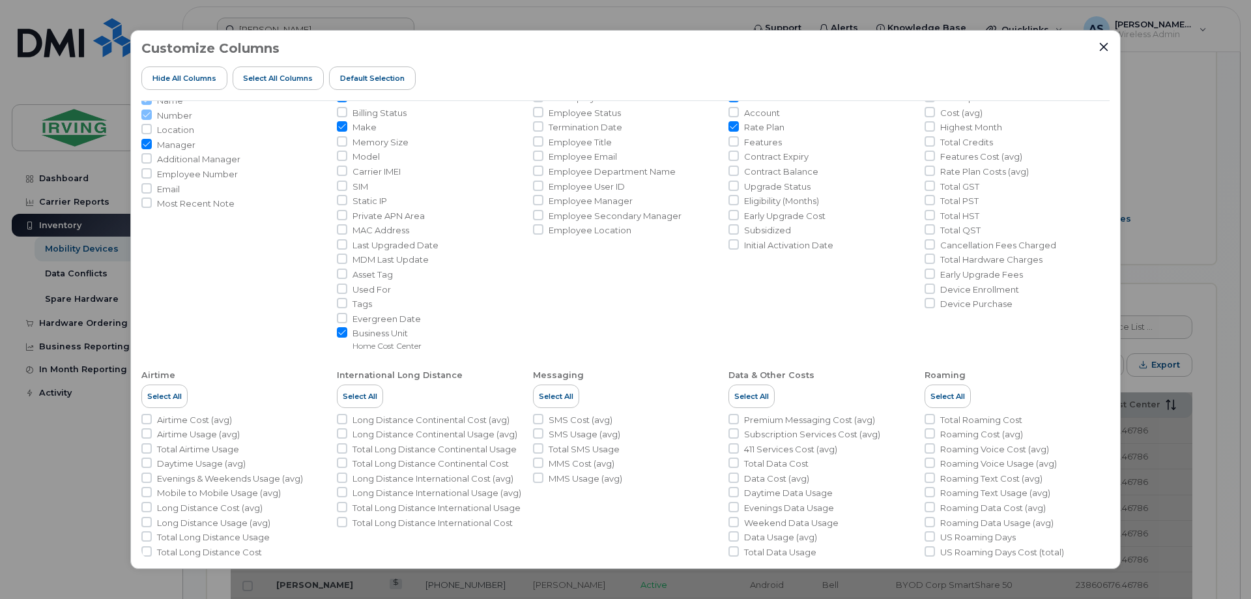
scroll to position [139, 0]
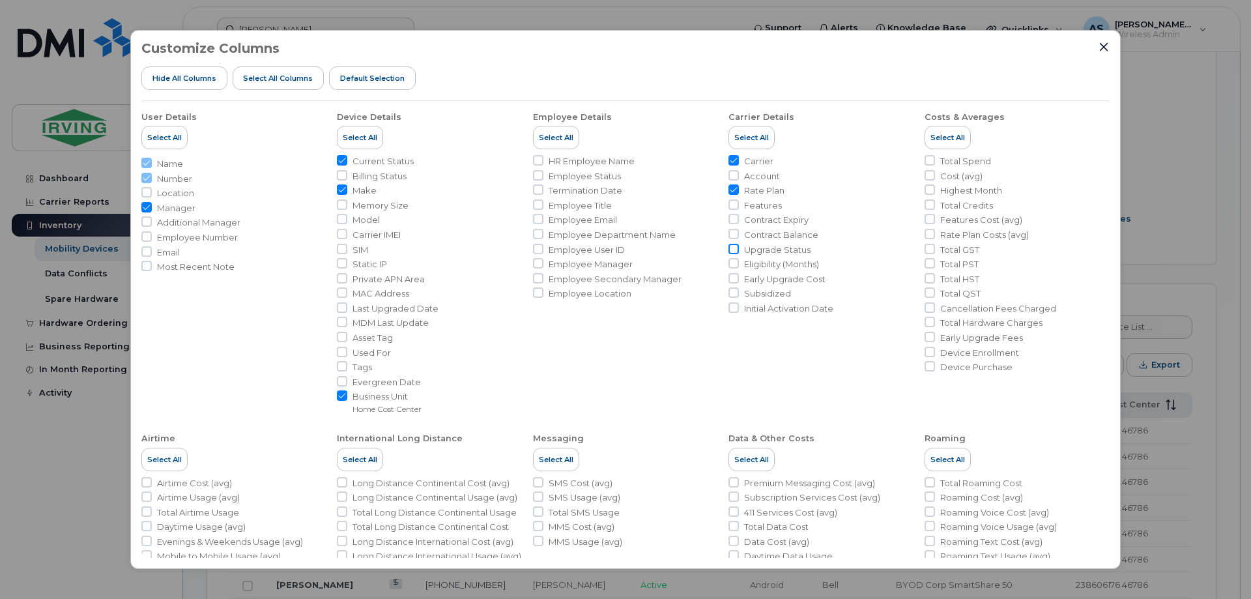
click at [734, 251] on input "Upgrade Status" at bounding box center [733, 249] width 10 height 10
checkbox input "true"
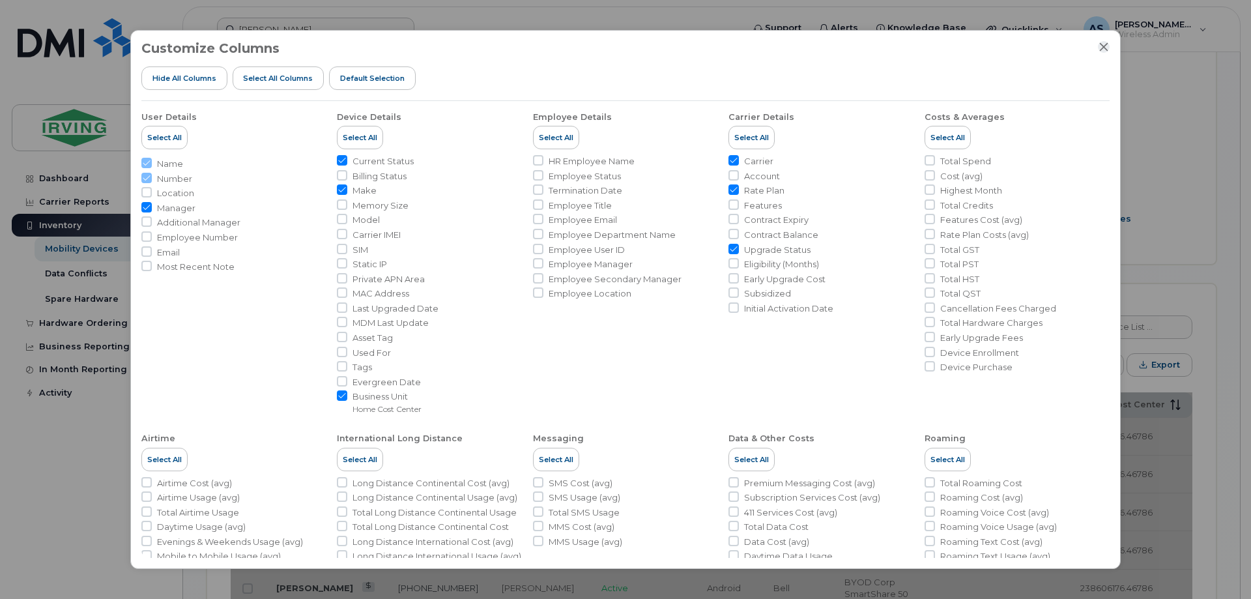
click at [1105, 46] on icon "Close" at bounding box center [1103, 47] width 10 height 10
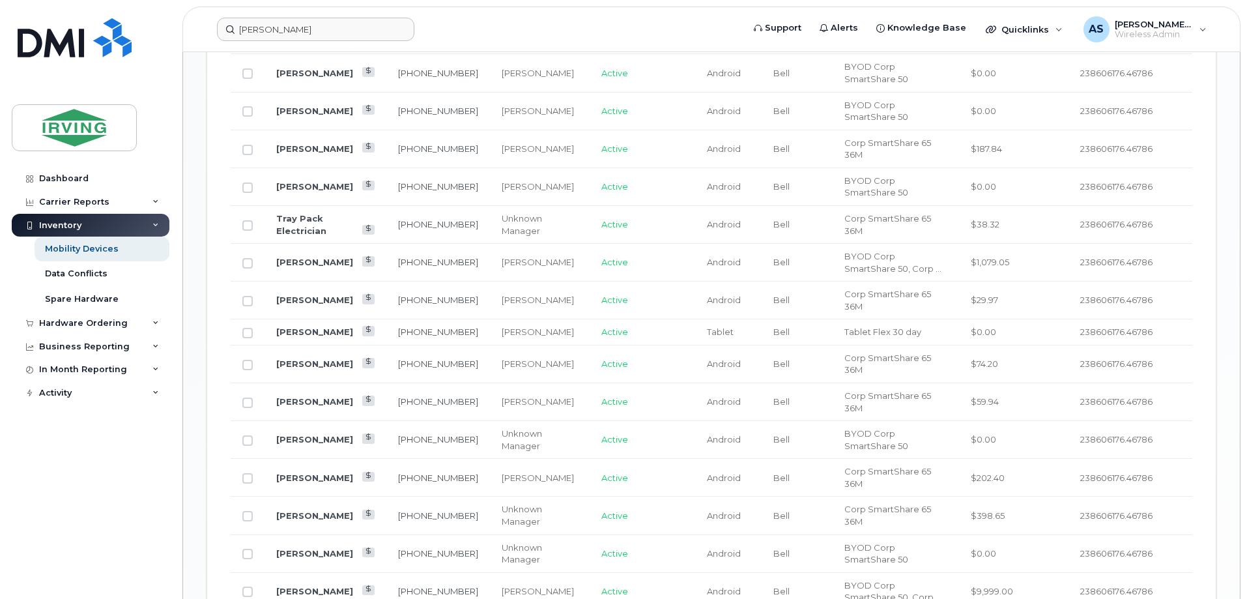
scroll to position [706, 0]
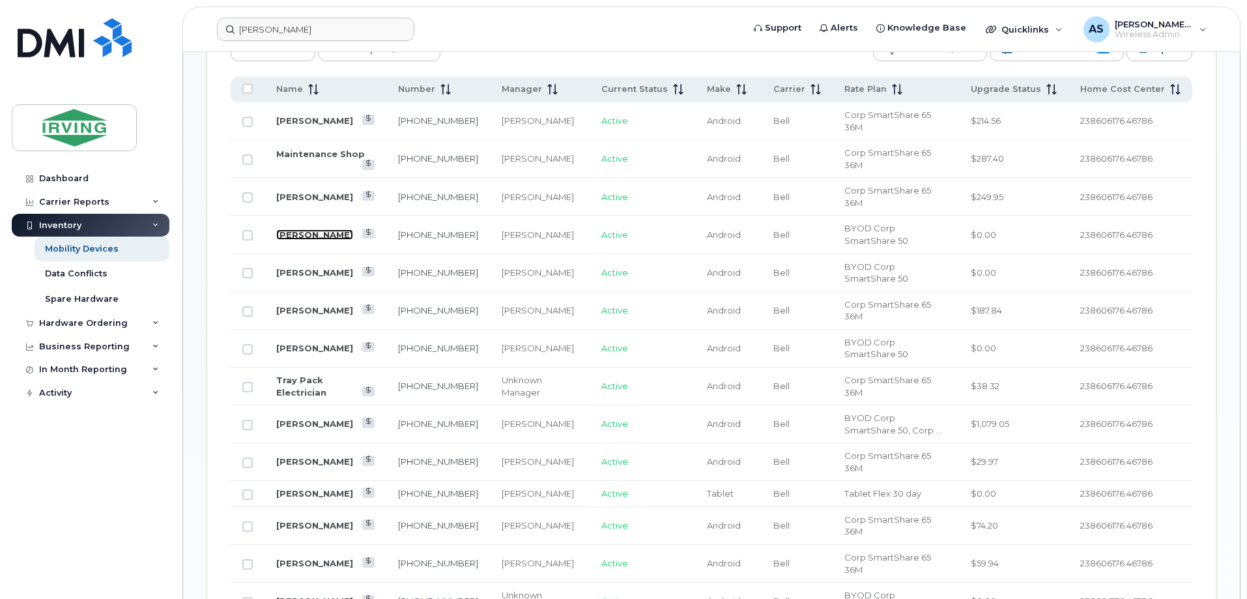
click at [299, 229] on link "Lee Billard" at bounding box center [314, 234] width 77 height 10
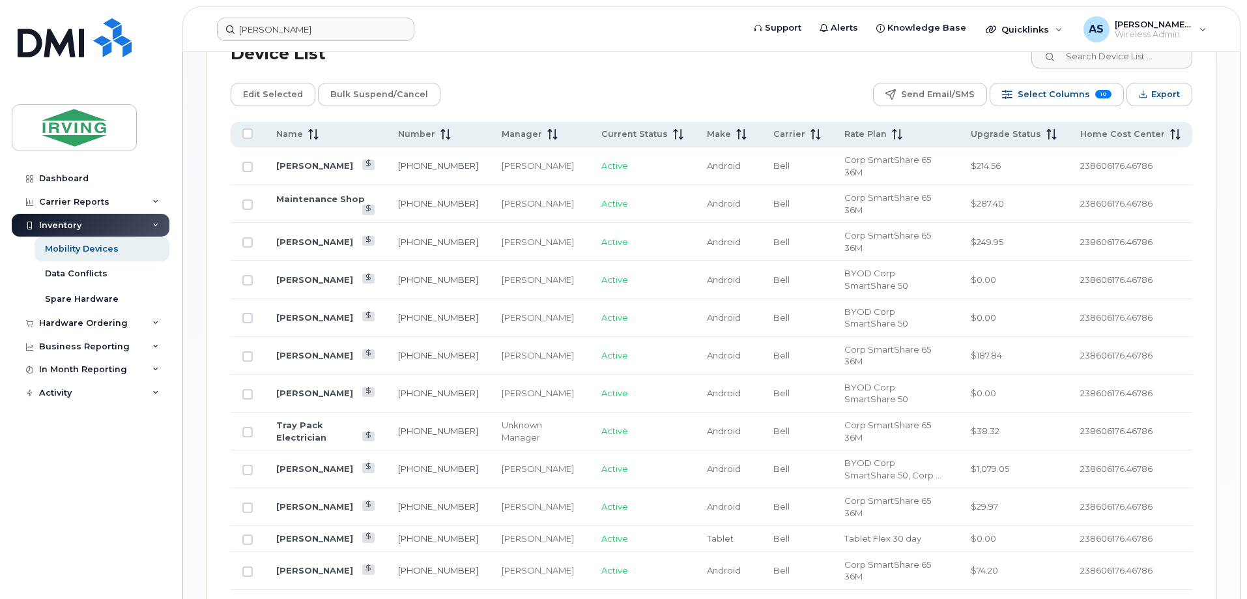
scroll to position [641, 0]
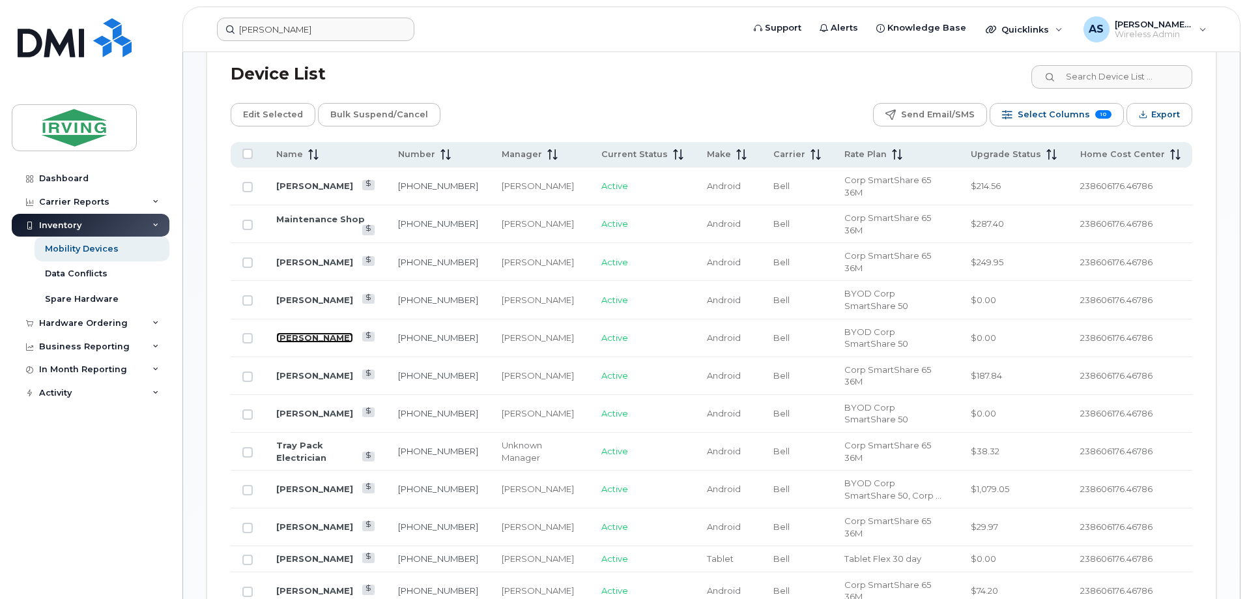
click at [292, 332] on link "Ernesto Morales" at bounding box center [314, 337] width 77 height 10
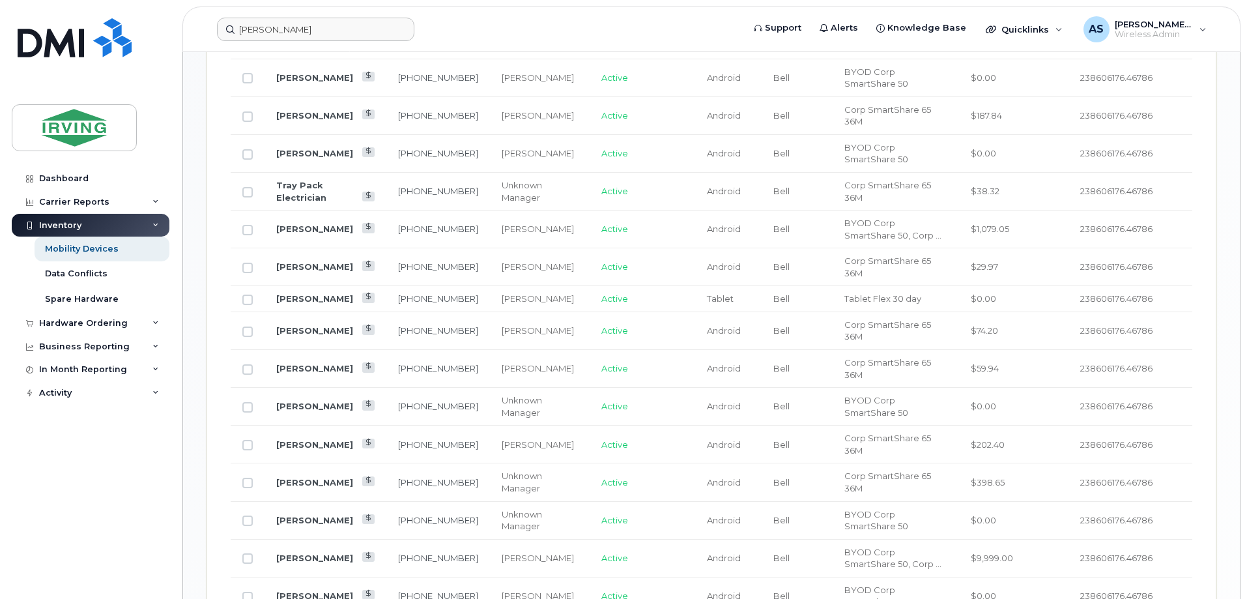
scroll to position [901, 0]
click at [317, 400] on link "Wayne Mclean" at bounding box center [314, 405] width 77 height 10
click at [309, 514] on link "Alex Alikwi" at bounding box center [314, 519] width 77 height 10
click at [293, 476] on link "[PERSON_NAME]" at bounding box center [314, 481] width 77 height 10
click at [302, 476] on link "[PERSON_NAME]" at bounding box center [314, 481] width 77 height 10
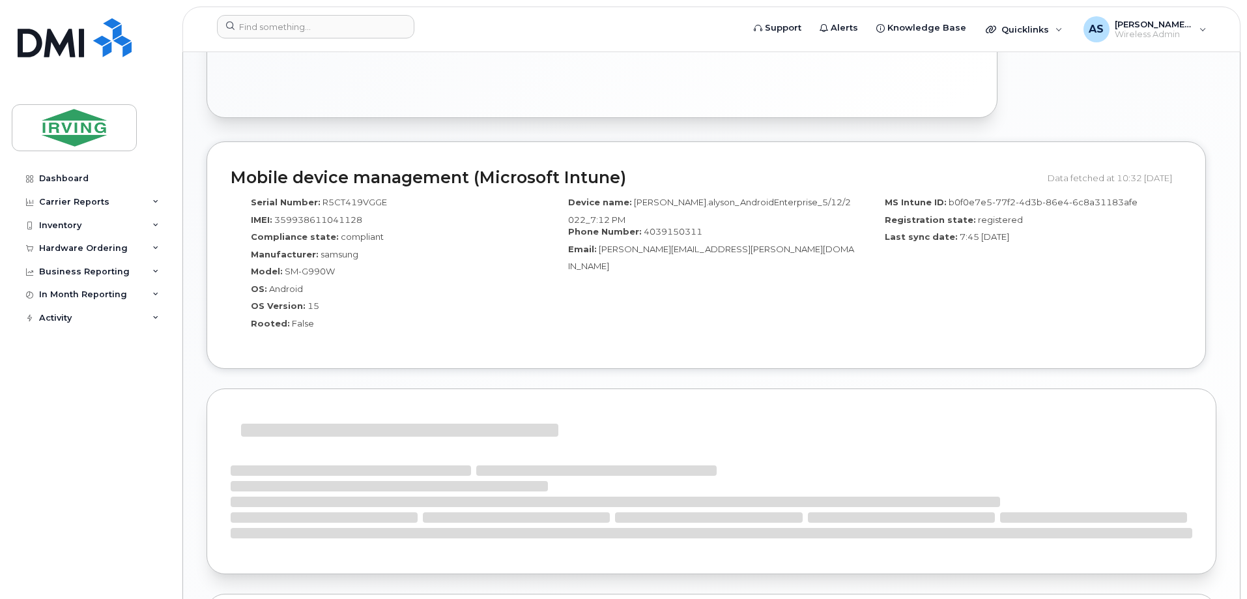
scroll to position [376, 0]
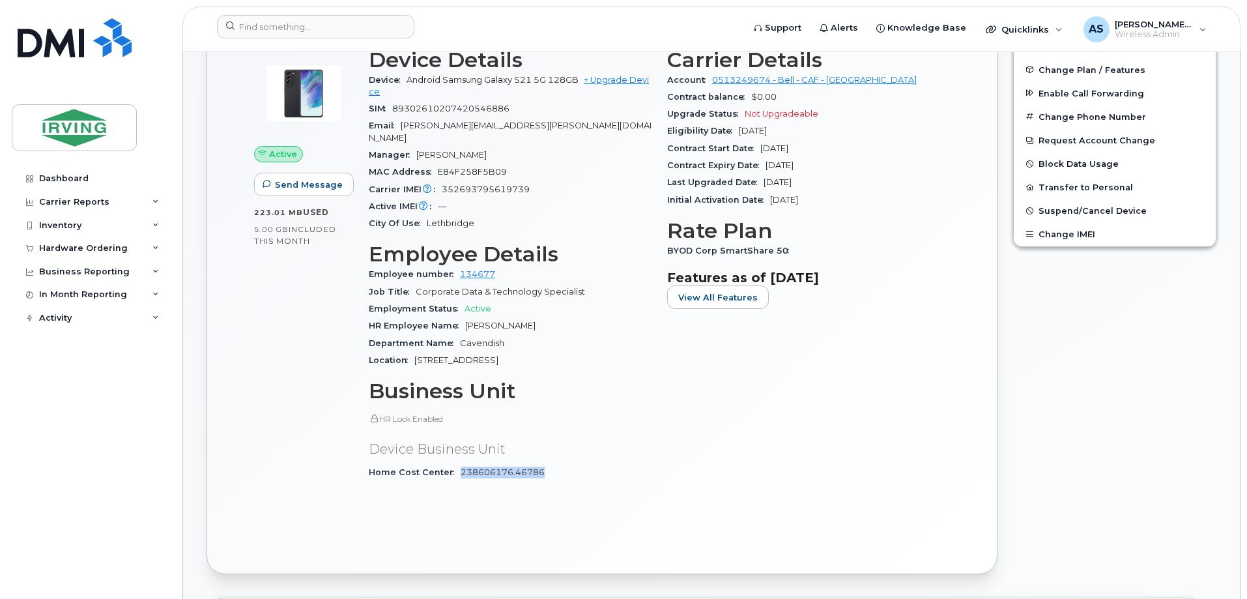
drag, startPoint x: 547, startPoint y: 462, endPoint x: 461, endPoint y: 462, distance: 86.0
click at [461, 464] on div "Home Cost Center 238606176.46786" at bounding box center [510, 472] width 283 height 17
copy link "238606176.46786"
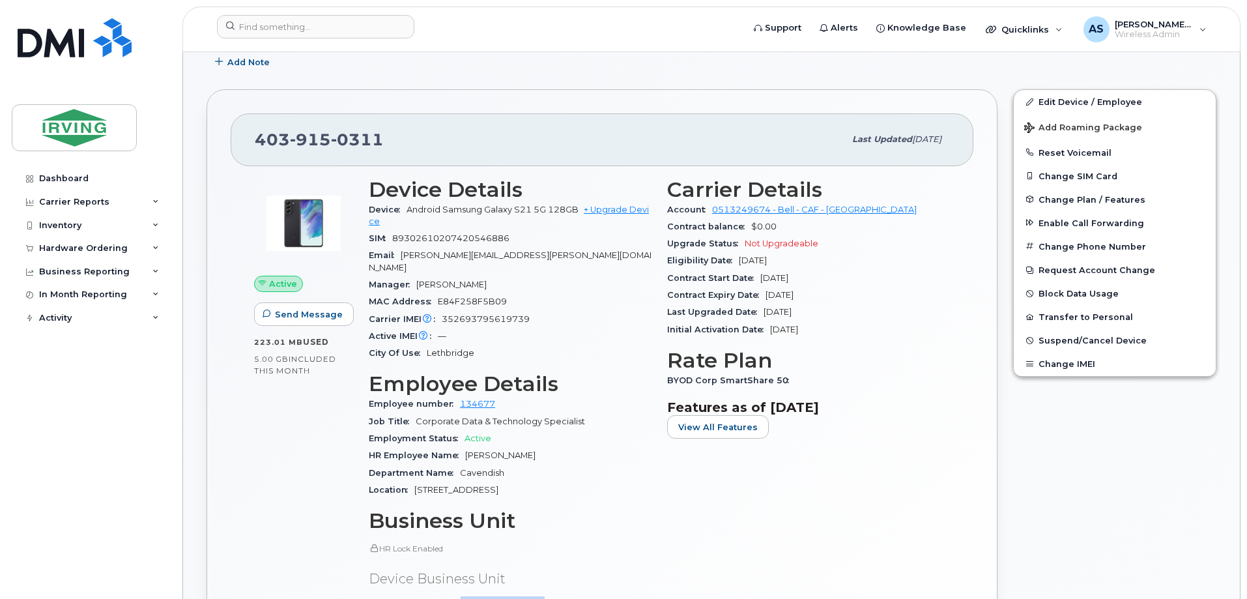
scroll to position [246, 0]
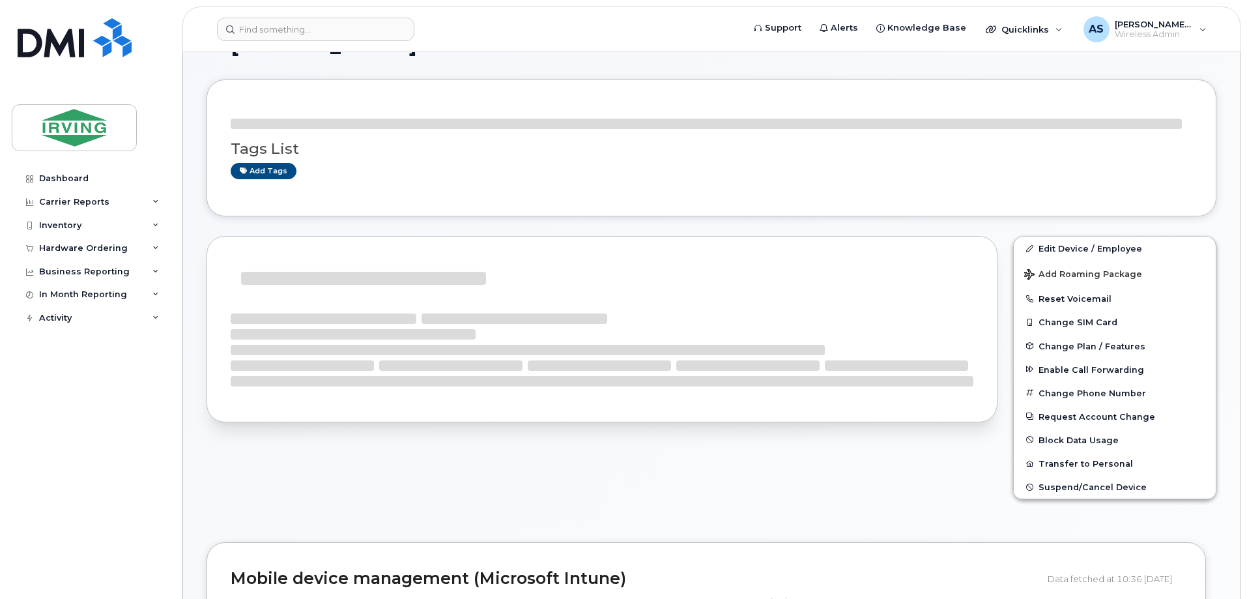
scroll to position [65, 0]
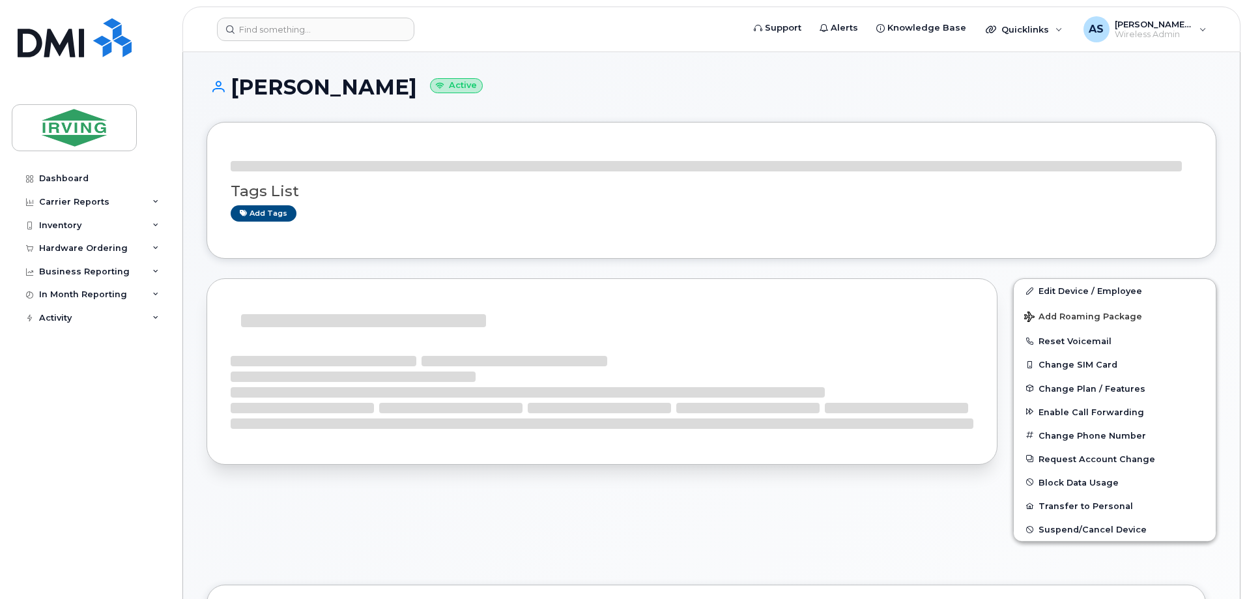
scroll to position [65, 0]
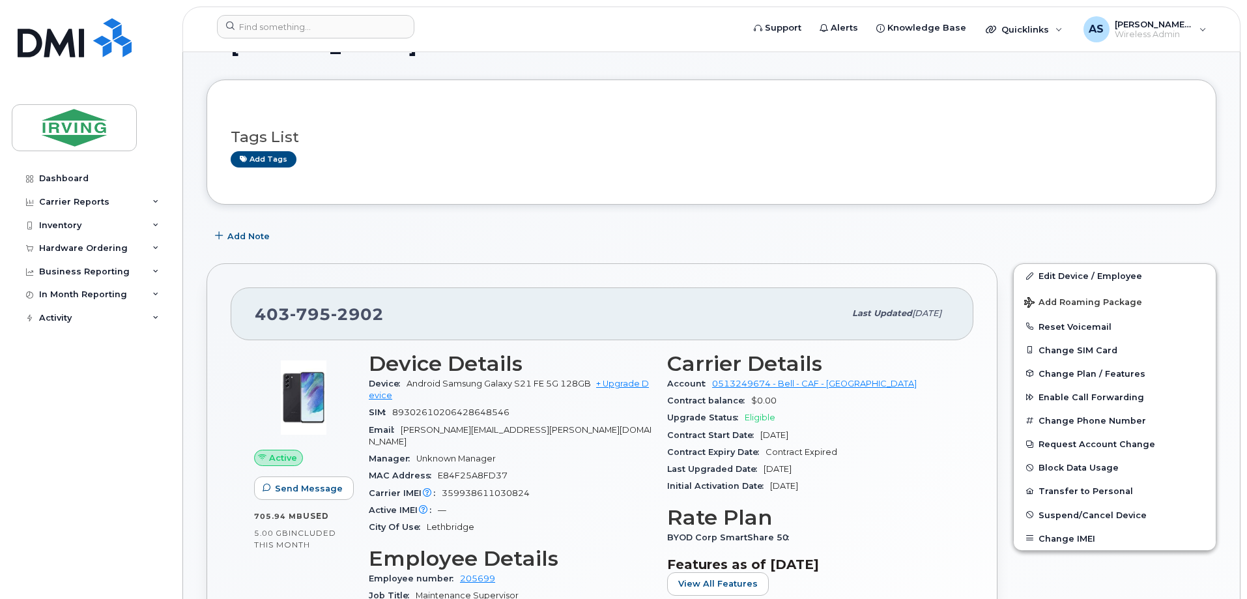
scroll to position [65, 0]
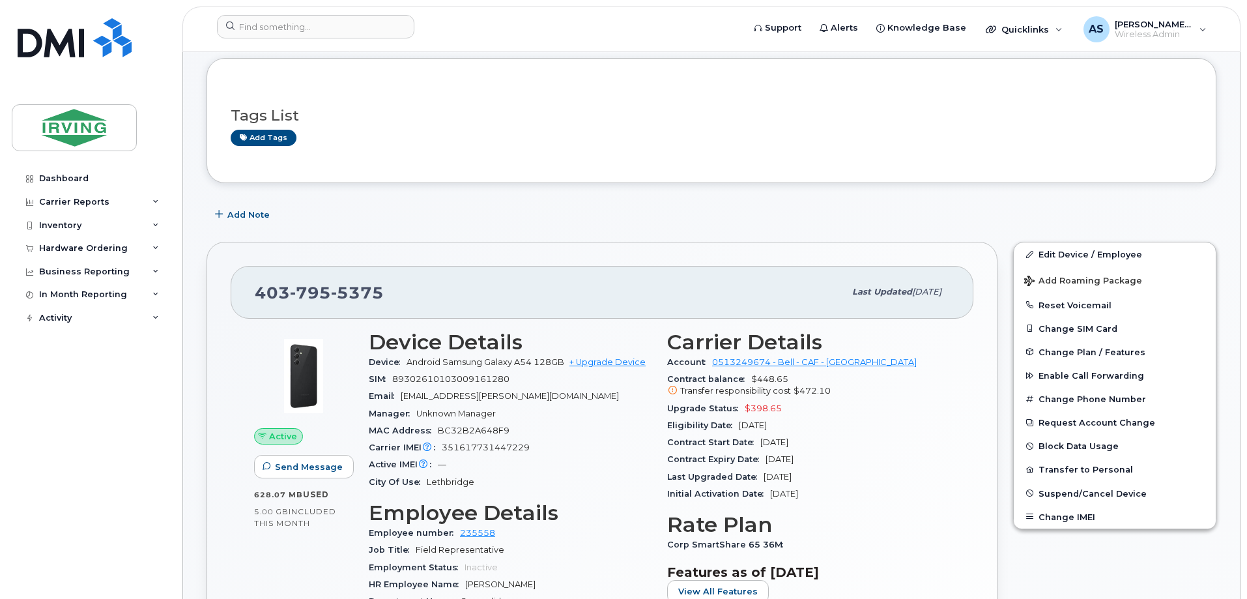
scroll to position [195, 0]
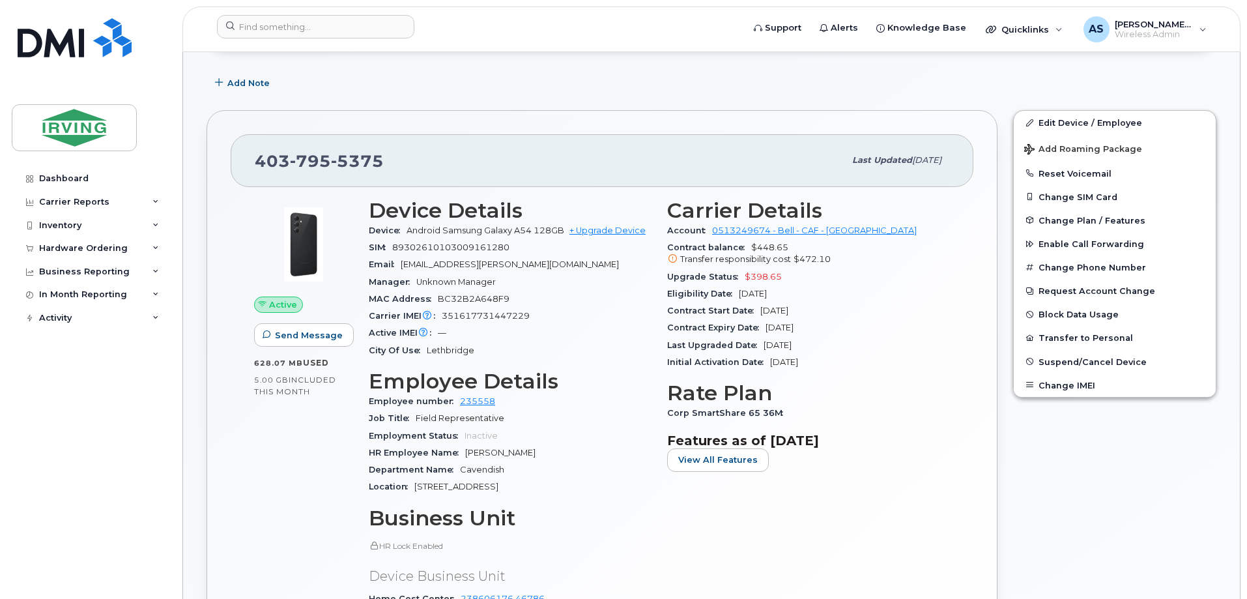
click at [453, 295] on span "BC32B2A648F9" at bounding box center [474, 299] width 72 height 10
copy span "BC32B2A648F9"
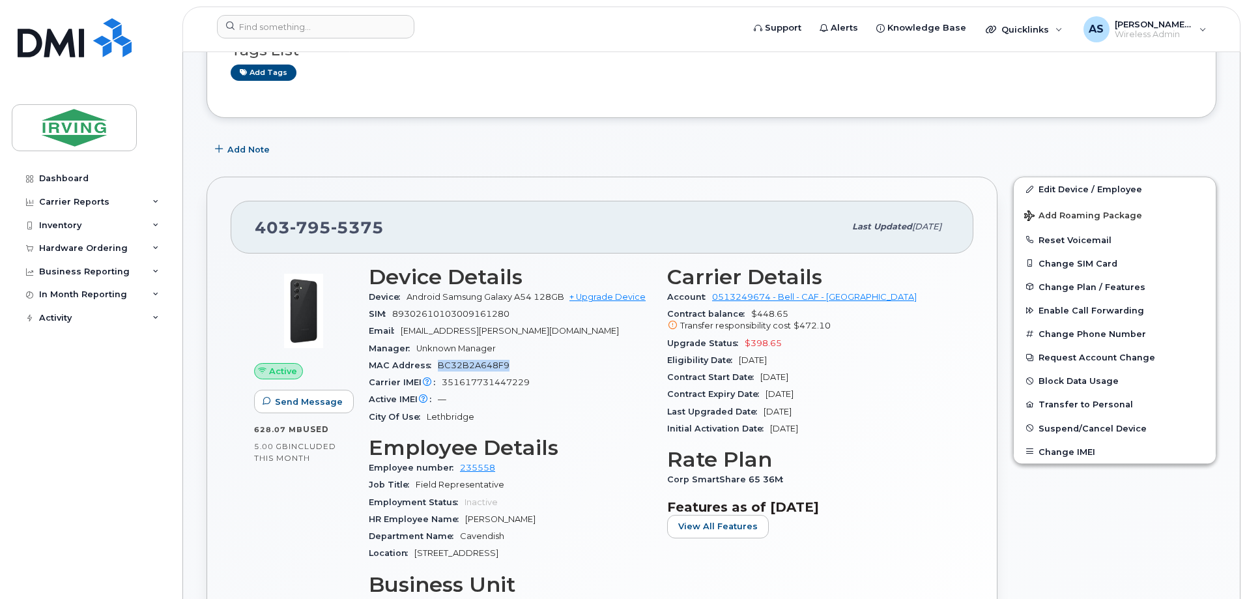
scroll to position [130, 0]
click at [407, 223] on div "[PHONE_NUMBER]" at bounding box center [549, 225] width 589 height 27
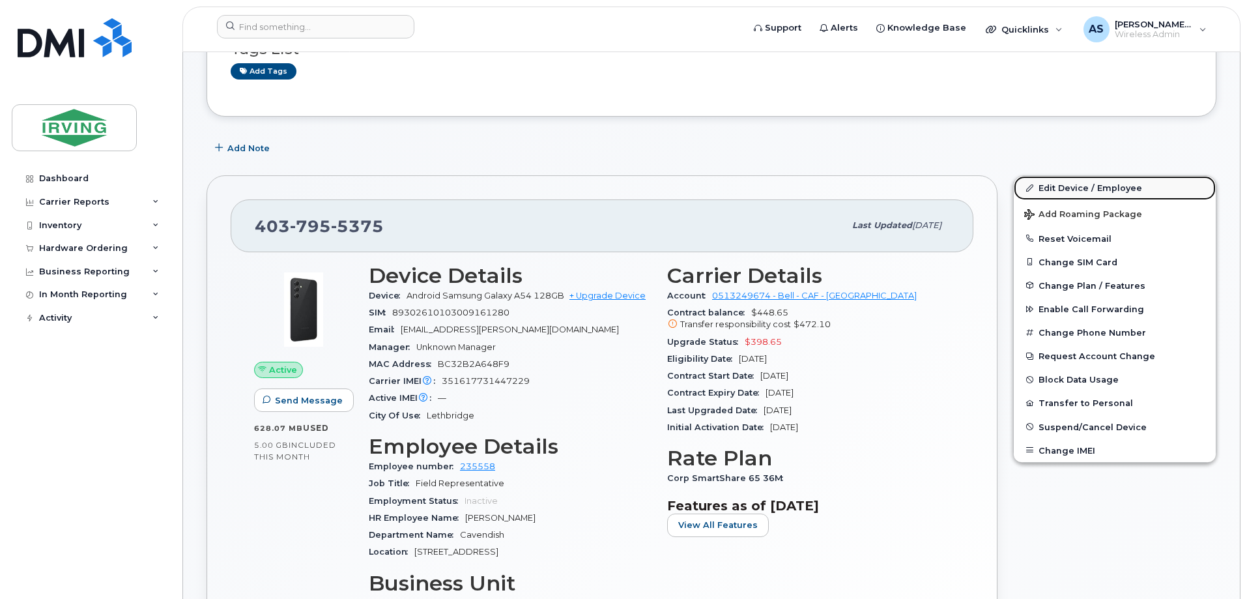
click at [1106, 191] on link "Edit Device / Employee" at bounding box center [1115, 187] width 202 height 23
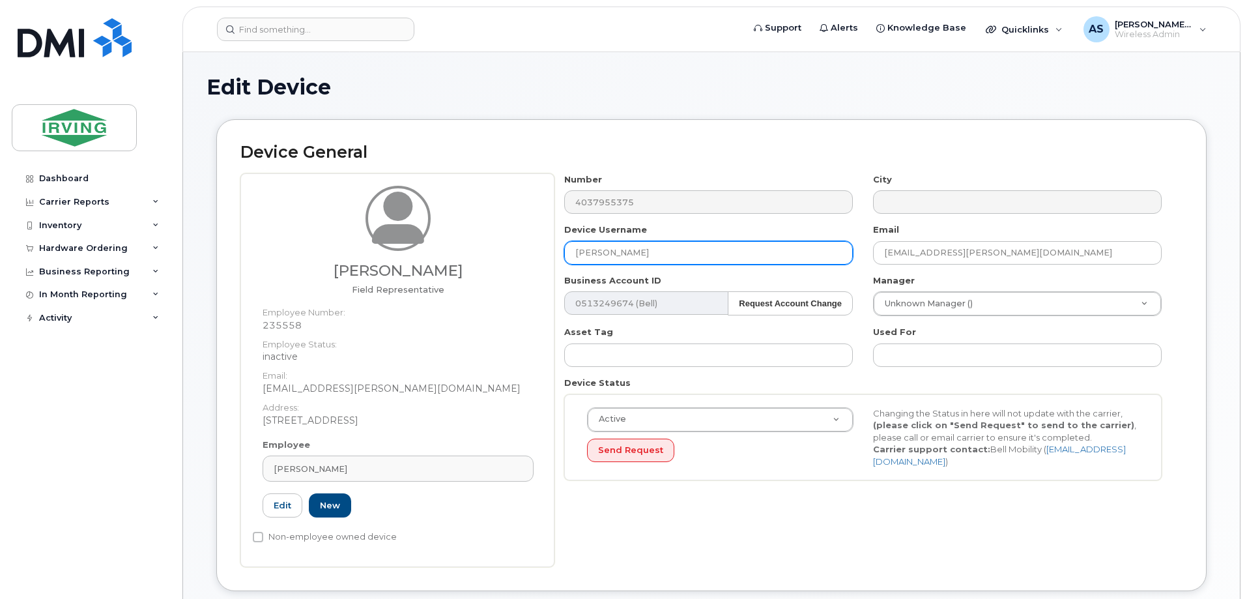
drag, startPoint x: 640, startPoint y: 255, endPoint x: 535, endPoint y: 255, distance: 104.9
click at [535, 255] on div "[PERSON_NAME] Field Representative Employee Number: 235558 Employee Status: ina…" at bounding box center [711, 369] width 942 height 393
drag, startPoint x: 686, startPoint y: 251, endPoint x: 524, endPoint y: 256, distance: 162.3
click at [524, 256] on div "[PERSON_NAME] Field Representative Employee Number: 235558 Employee Status: ina…" at bounding box center [711, 369] width 942 height 393
type input "[PERSON_NAME]"
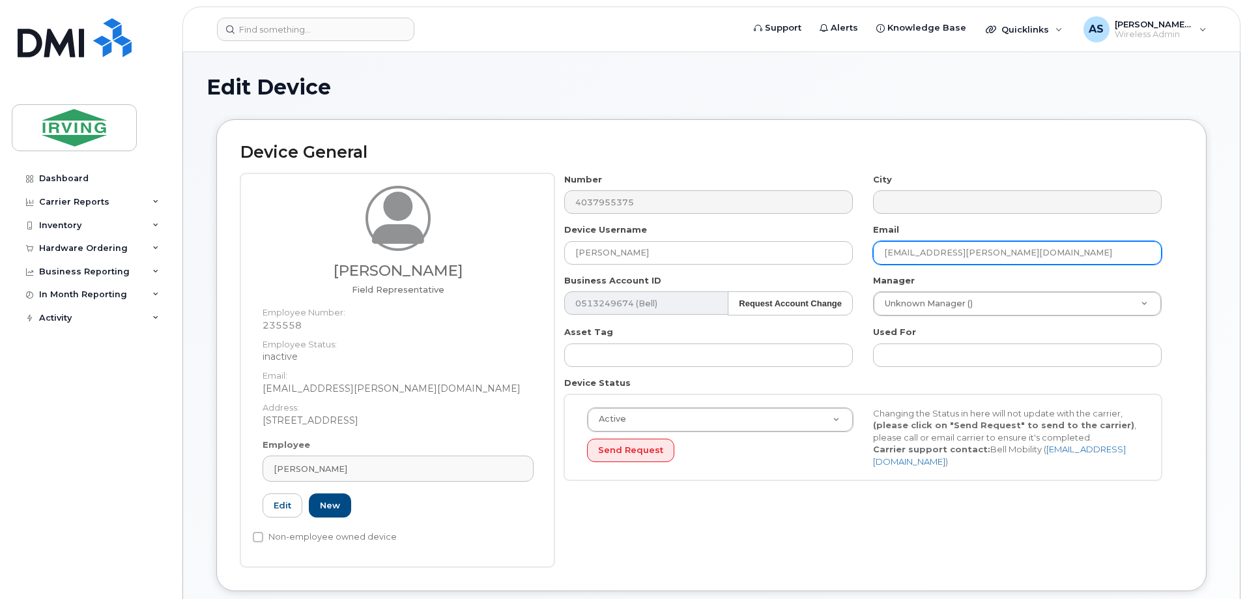
click at [1038, 248] on input "[EMAIL_ADDRESS][PERSON_NAME][DOMAIN_NAME]" at bounding box center [1017, 252] width 289 height 23
click at [1048, 248] on input "[PERSON_NAME][EMAIL_ADDRESS][DOMAIN_NAME]" at bounding box center [1017, 252] width 289 height 23
click at [1053, 250] on input "[PERSON_NAME][EMAIL_ADDRESS][DOMAIN_NAME]" at bounding box center [1017, 252] width 289 height 23
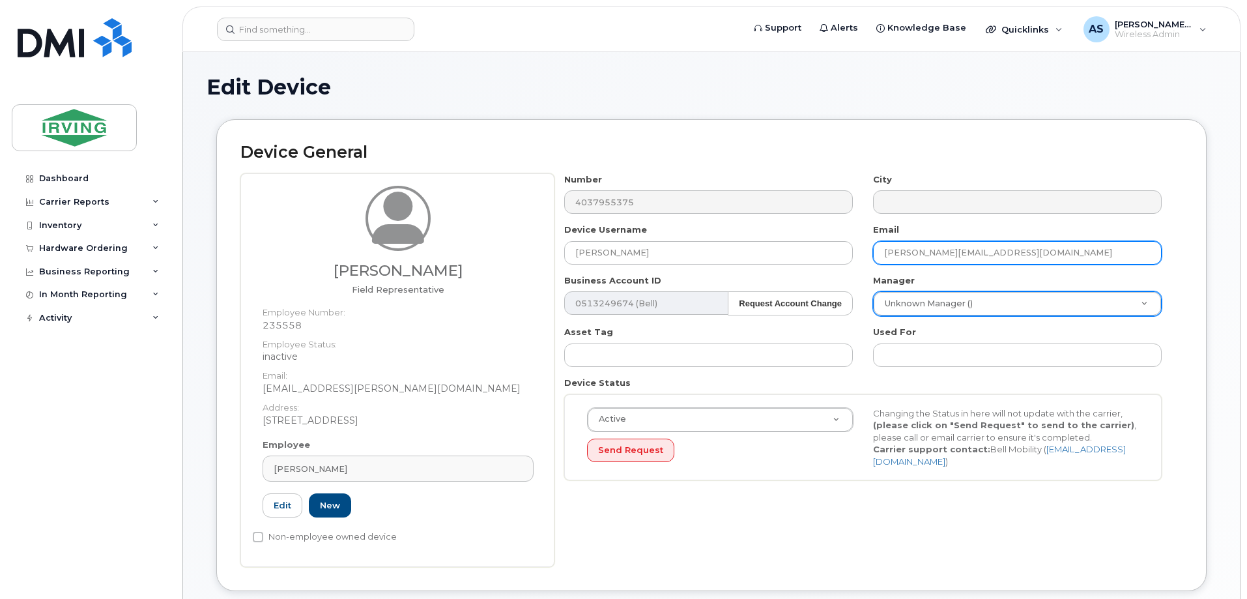
type input "[PERSON_NAME][EMAIL_ADDRESS][DOMAIN_NAME]"
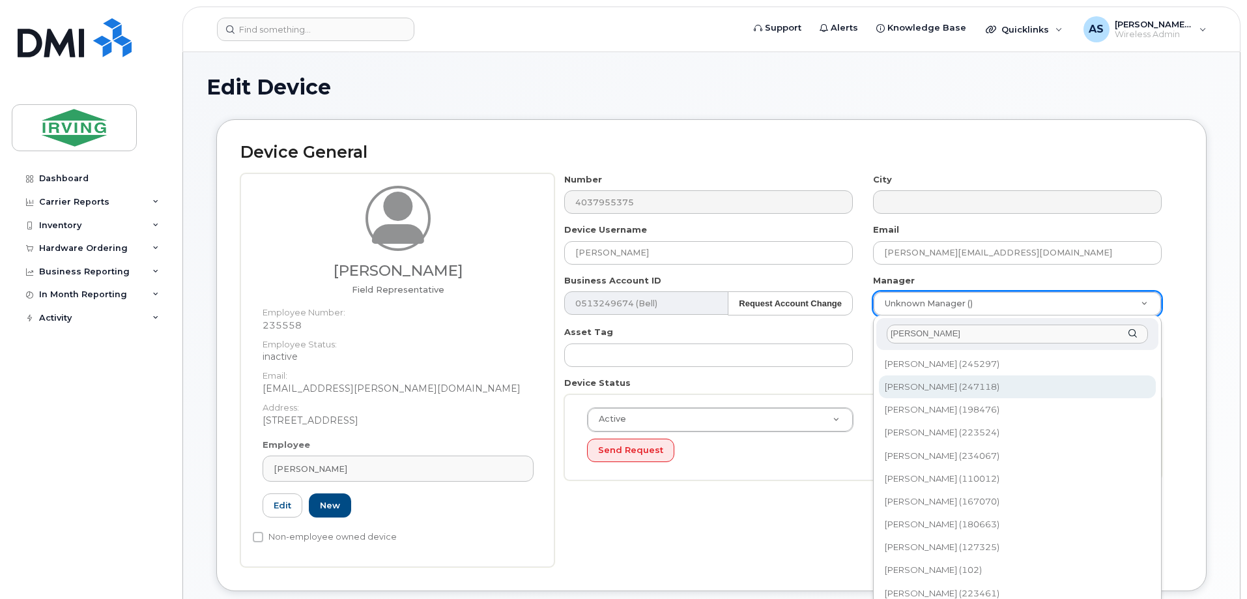
type input "[PERSON_NAME]"
type input "2420673"
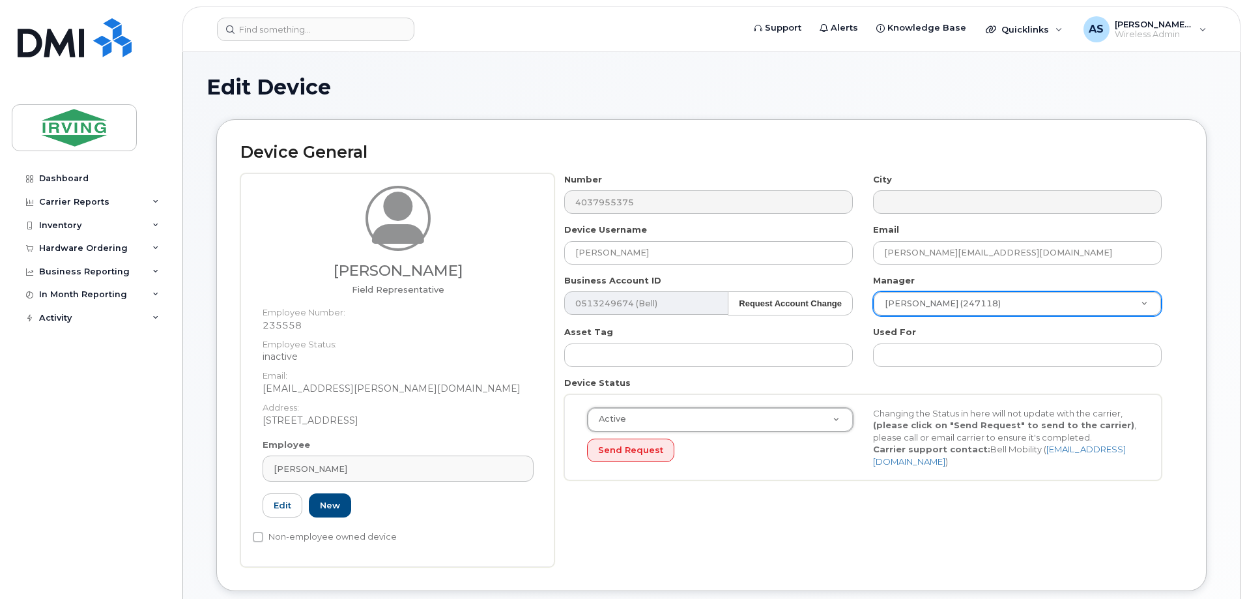
scroll to position [65, 0]
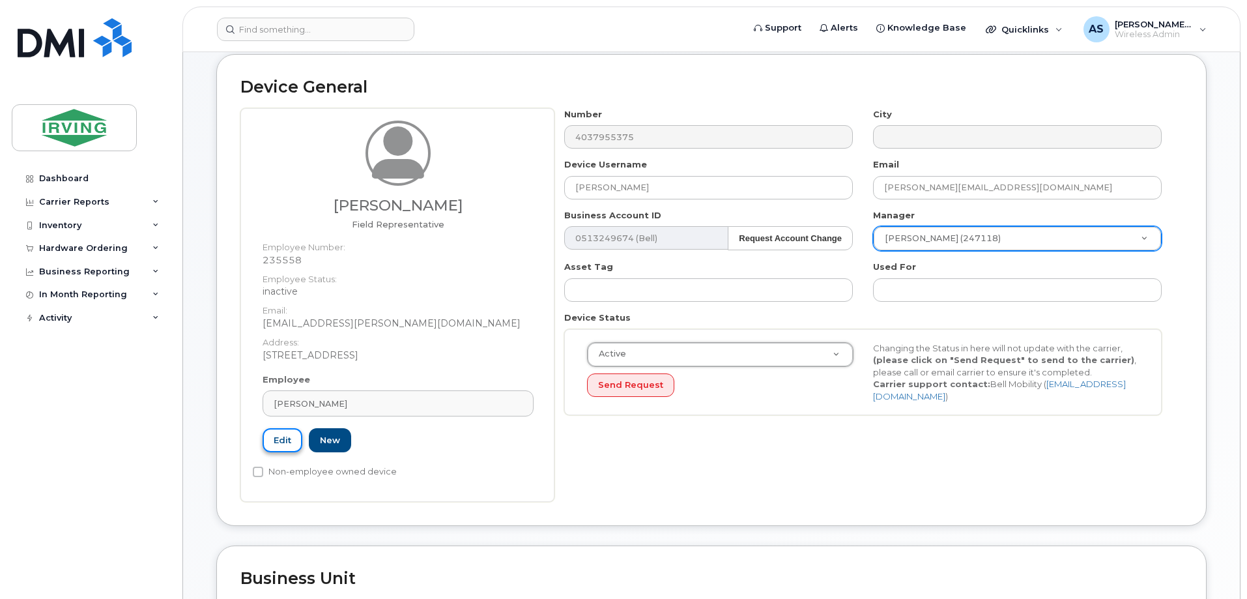
click at [274, 436] on link "Edit" at bounding box center [283, 440] width 40 height 24
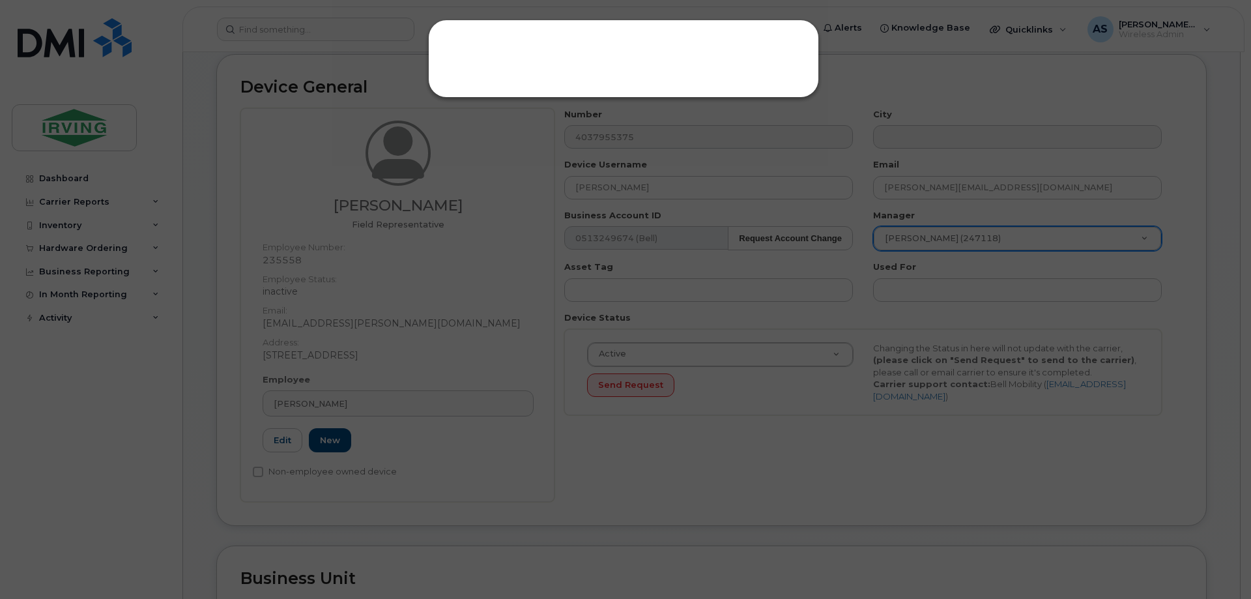
click at [649, 471] on div at bounding box center [625, 299] width 1251 height 599
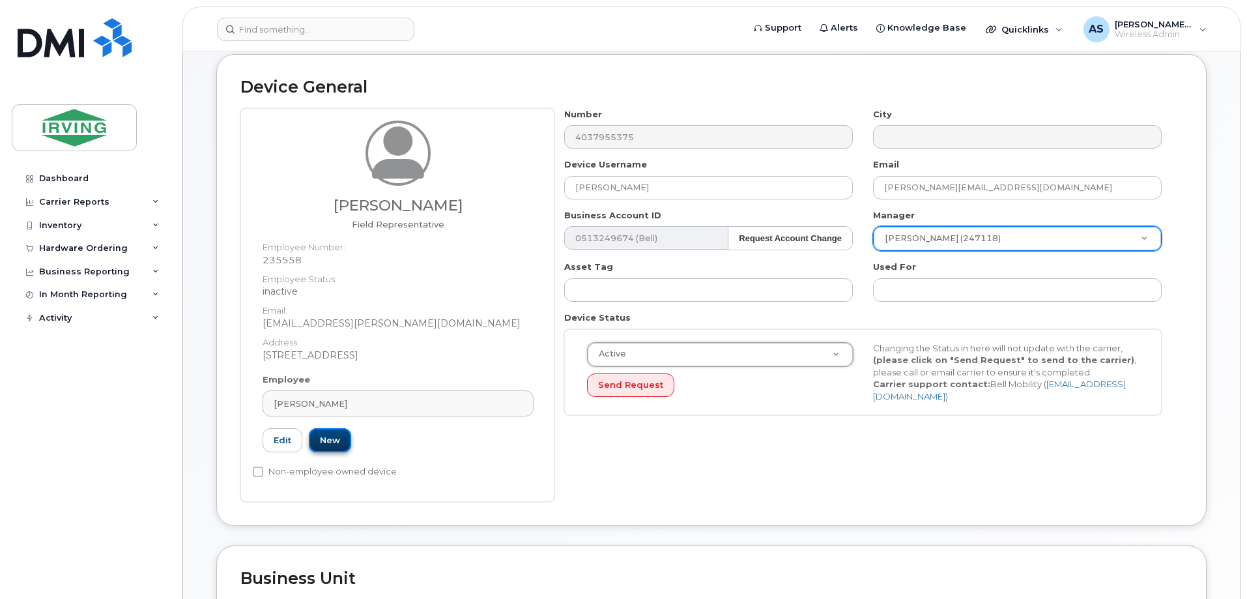
click at [333, 442] on link "New" at bounding box center [330, 440] width 42 height 24
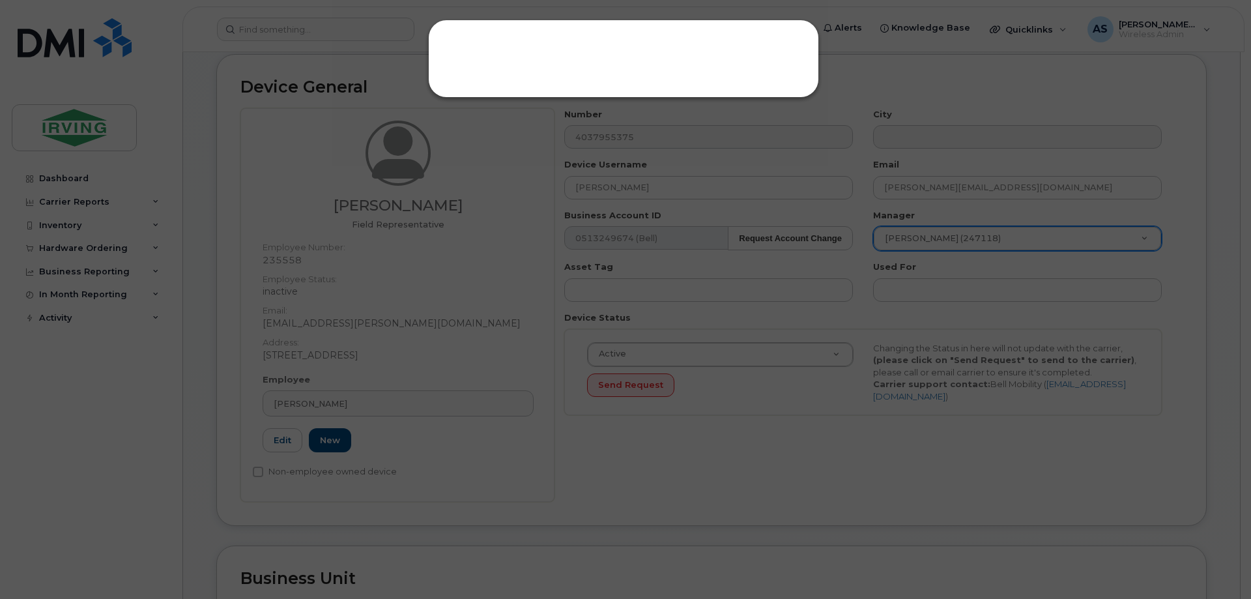
click at [704, 417] on div at bounding box center [625, 299] width 1251 height 599
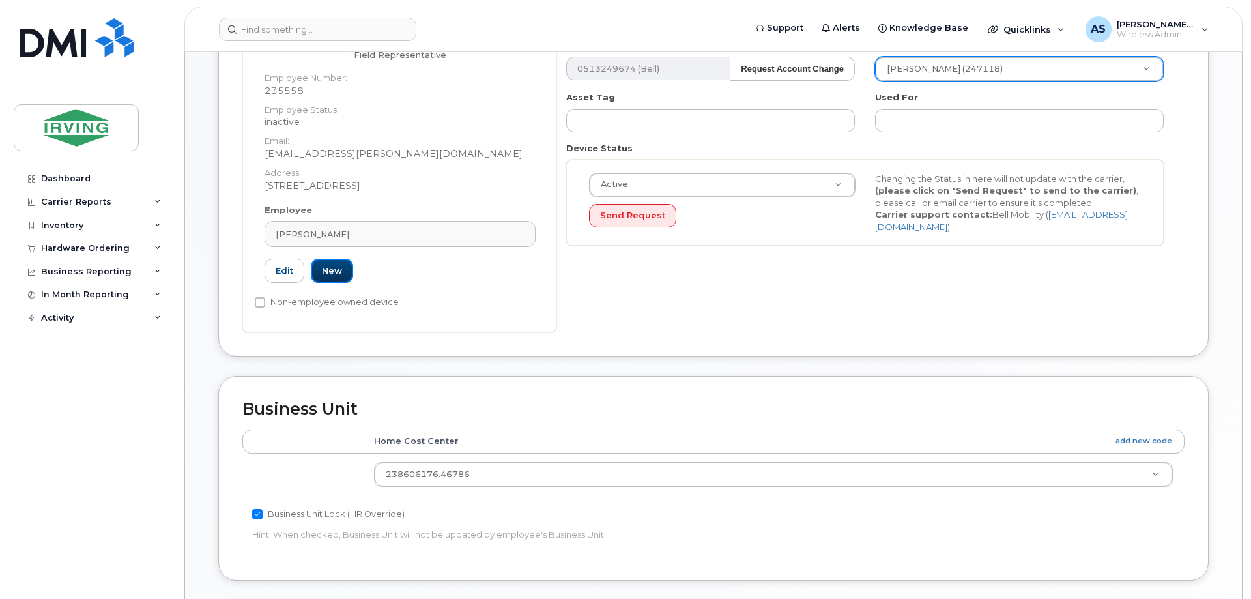
scroll to position [234, 0]
click at [651, 219] on button "Send Request" at bounding box center [630, 217] width 87 height 24
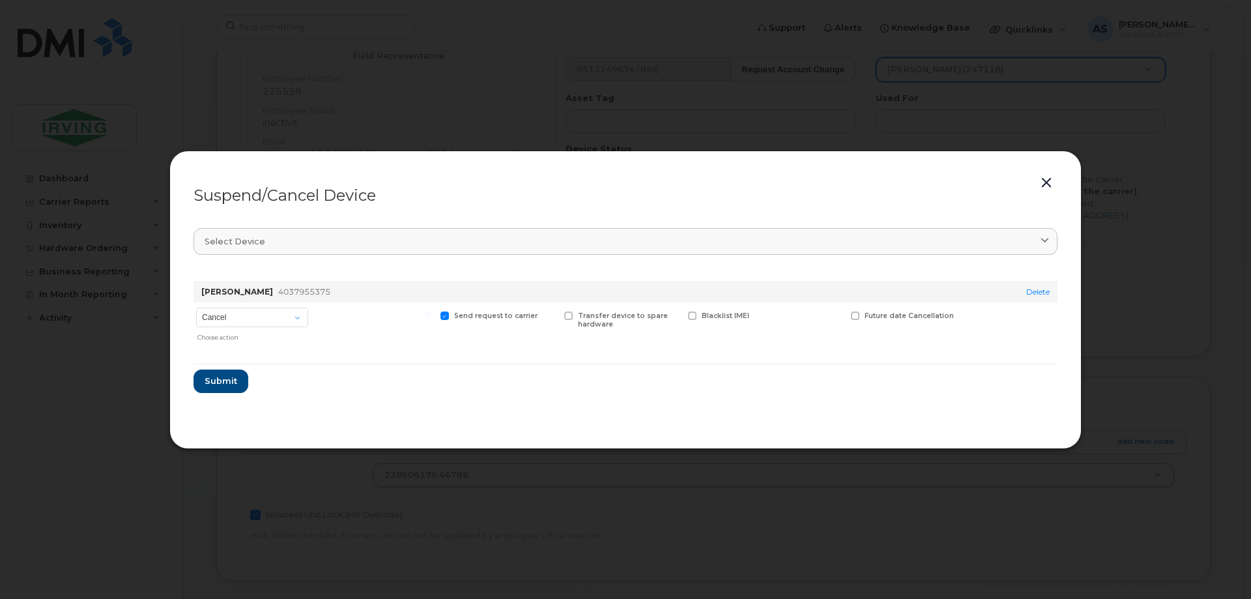
click at [1049, 185] on button "button" at bounding box center [1046, 183] width 20 height 18
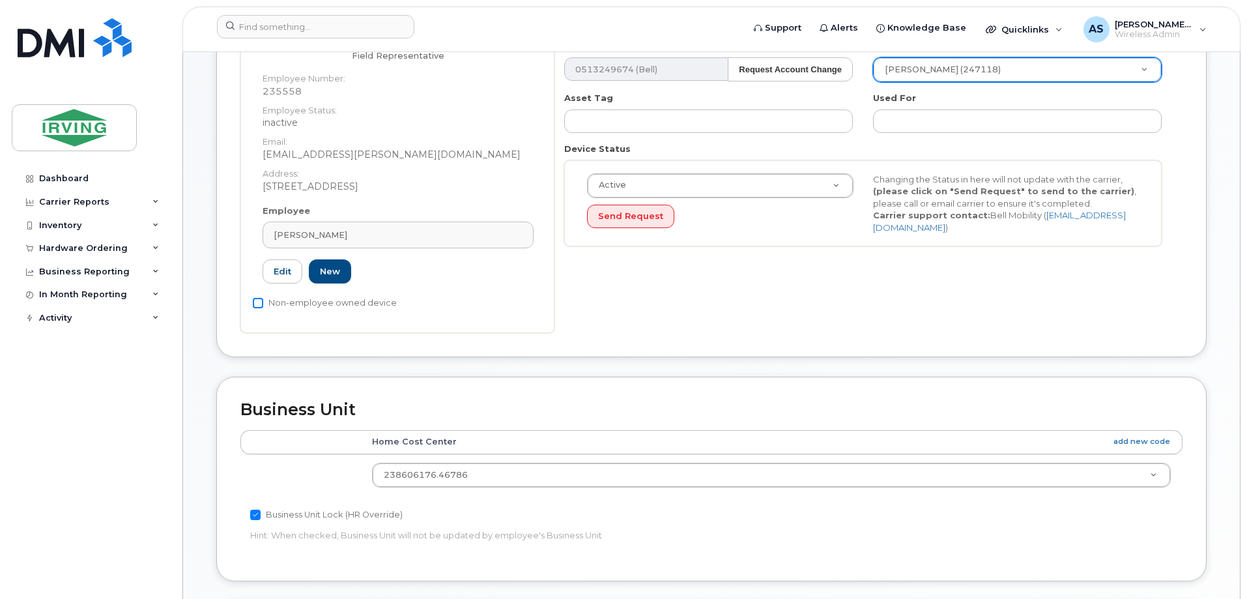
click at [260, 299] on input "Non-employee owned device" at bounding box center [258, 303] width 10 height 10
click at [261, 304] on input "Non-employee owned device" at bounding box center [258, 303] width 10 height 10
checkbox input "false"
click at [290, 266] on link "Edit" at bounding box center [283, 271] width 40 height 24
